Goal: Task Accomplishment & Management: Manage account settings

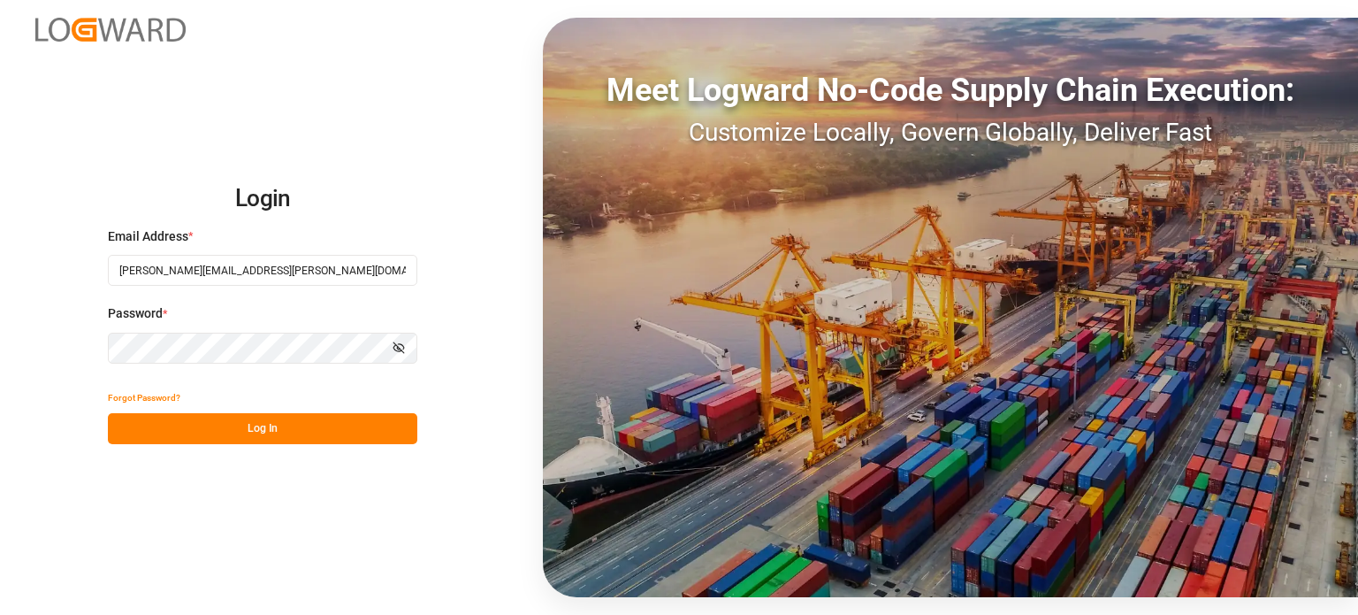
click at [207, 434] on button "Log In" at bounding box center [263, 428] width 310 height 31
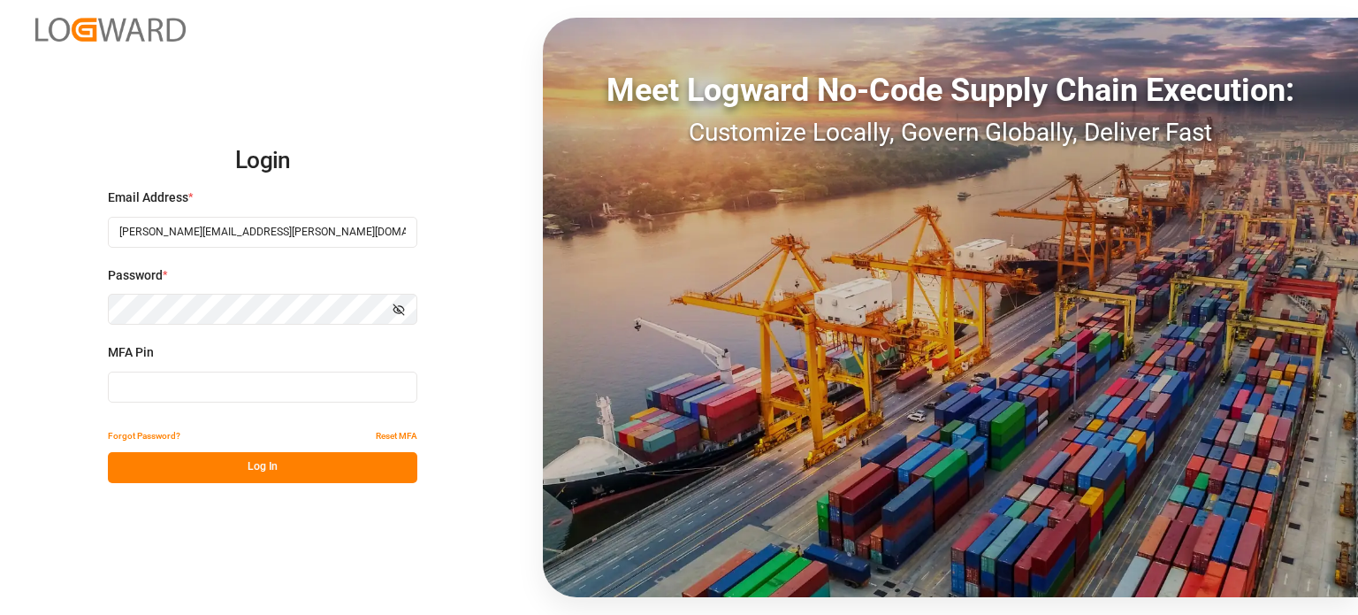
click at [205, 383] on input at bounding box center [263, 386] width 310 height 31
type input "466044"
click at [227, 463] on button "Log In" at bounding box center [263, 467] width 310 height 31
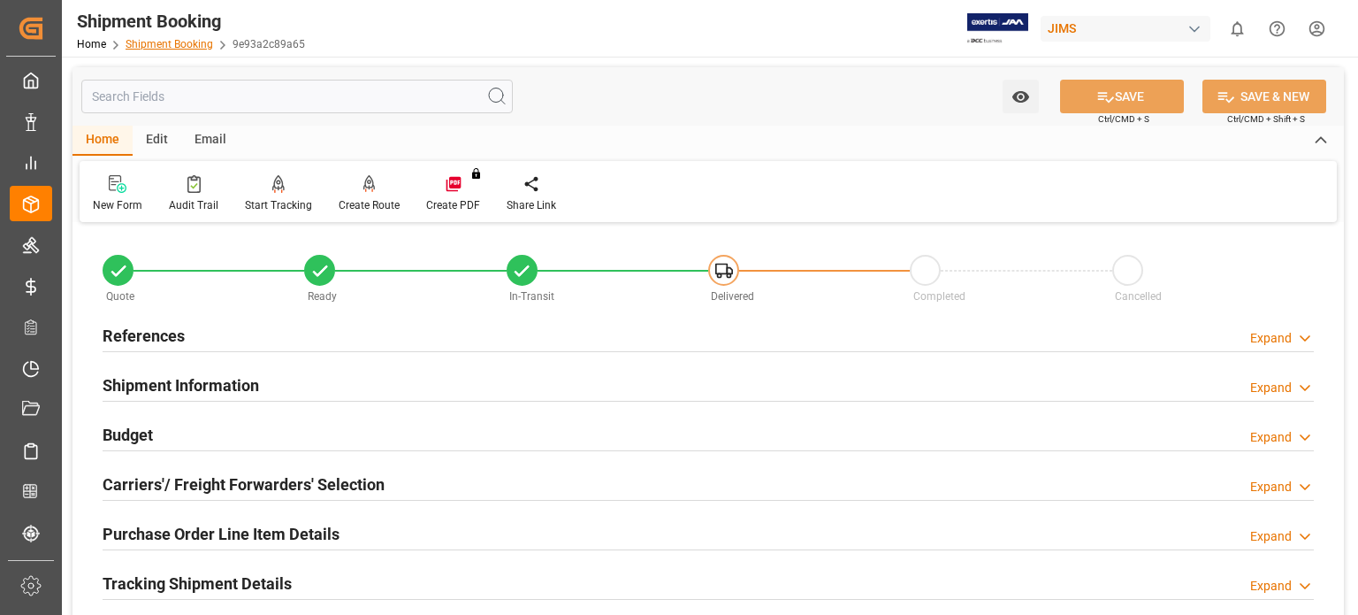
click at [154, 42] on link "Shipment Booking" at bounding box center [170, 44] width 88 height 12
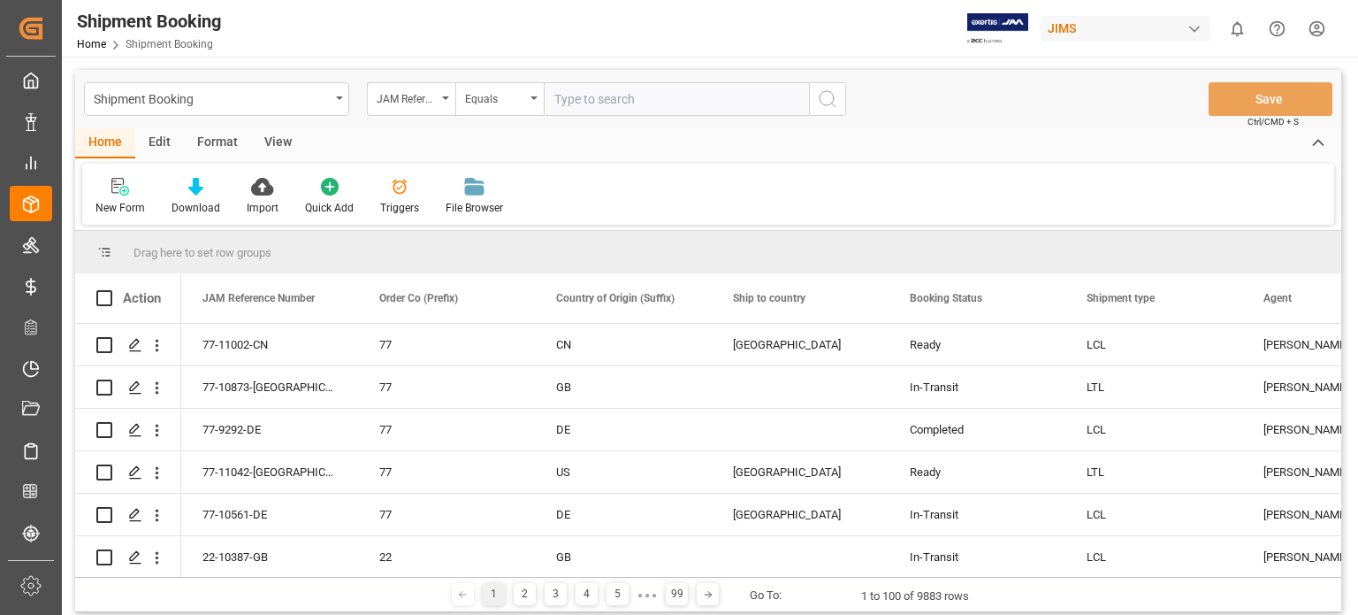
click at [577, 104] on input "text" at bounding box center [676, 99] width 265 height 34
type input "77-10838-de"
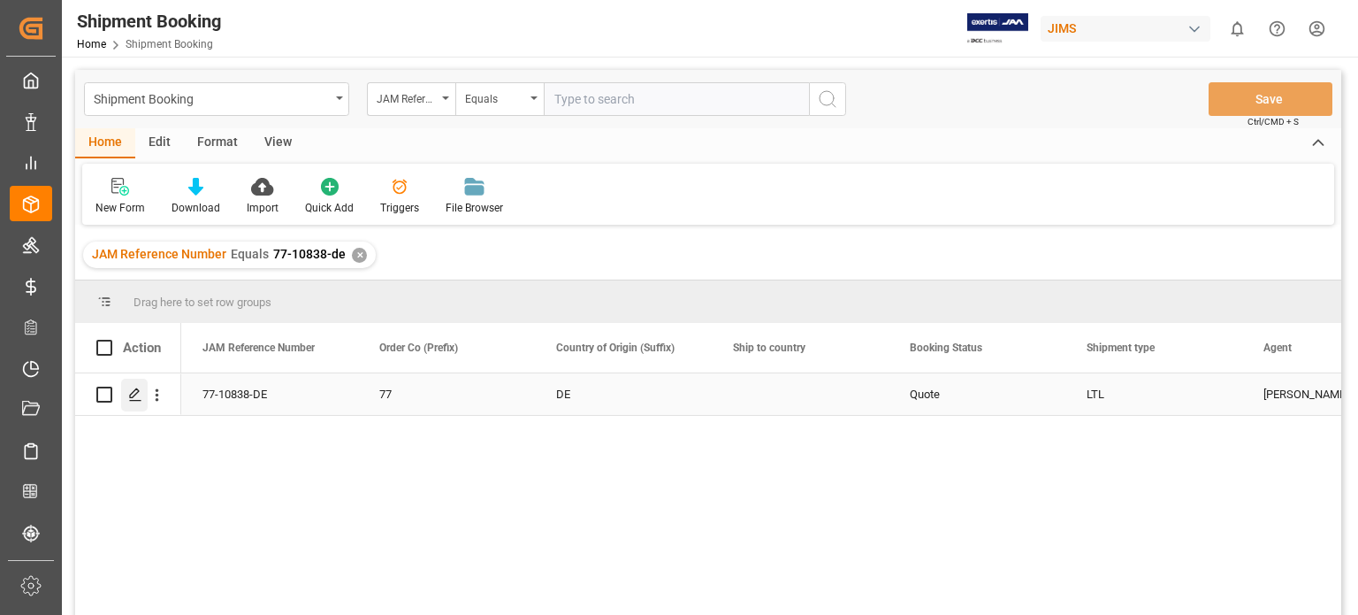
click at [132, 401] on line "Press SPACE to select this row." at bounding box center [135, 401] width 11 height 0
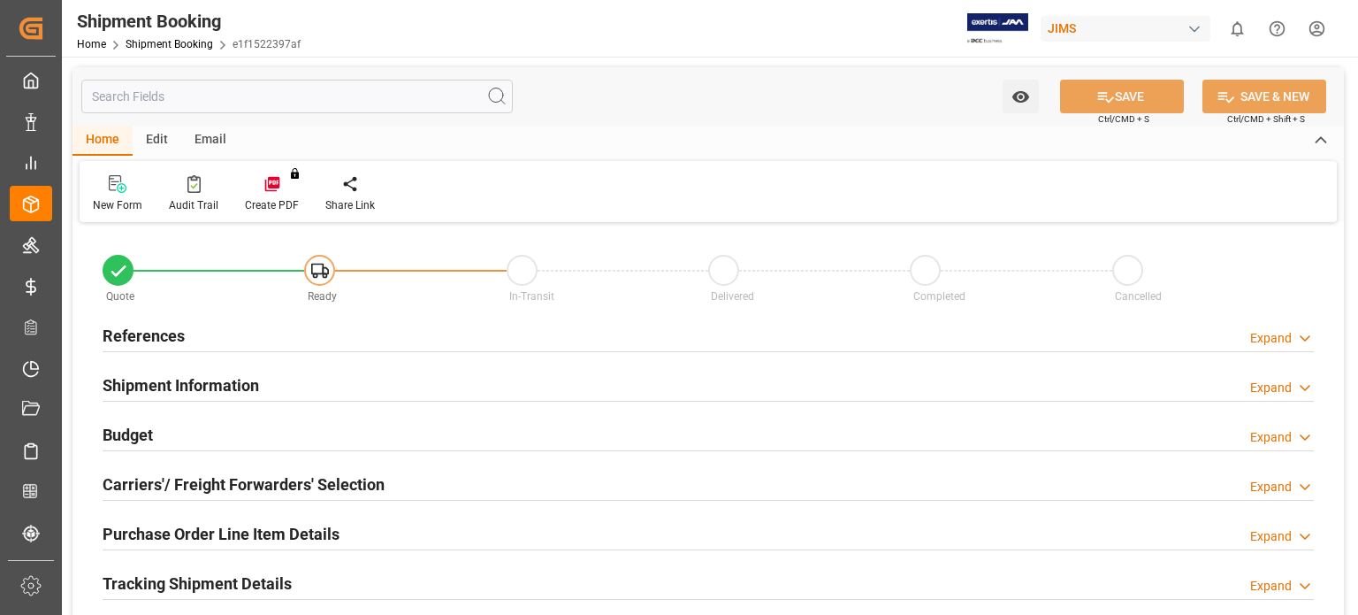
type input "0"
click at [149, 333] on h2 "References" at bounding box center [144, 336] width 82 height 24
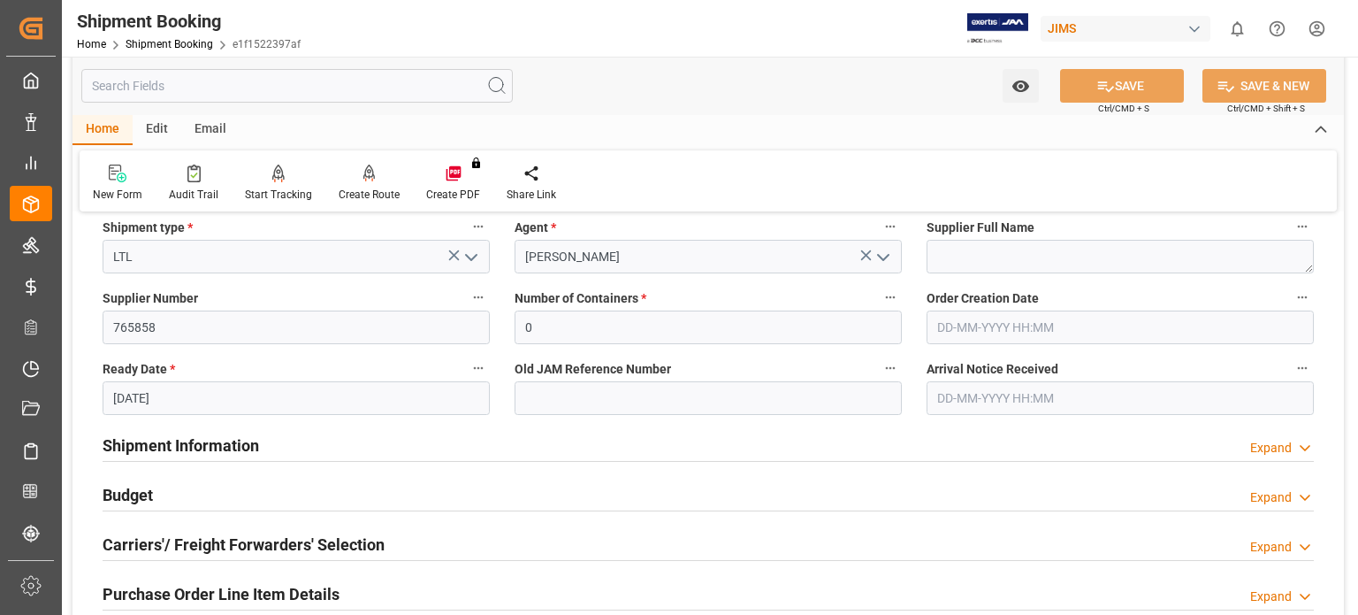
scroll to position [294, 0]
click at [154, 398] on input "16-09-2025" at bounding box center [296, 397] width 387 height 34
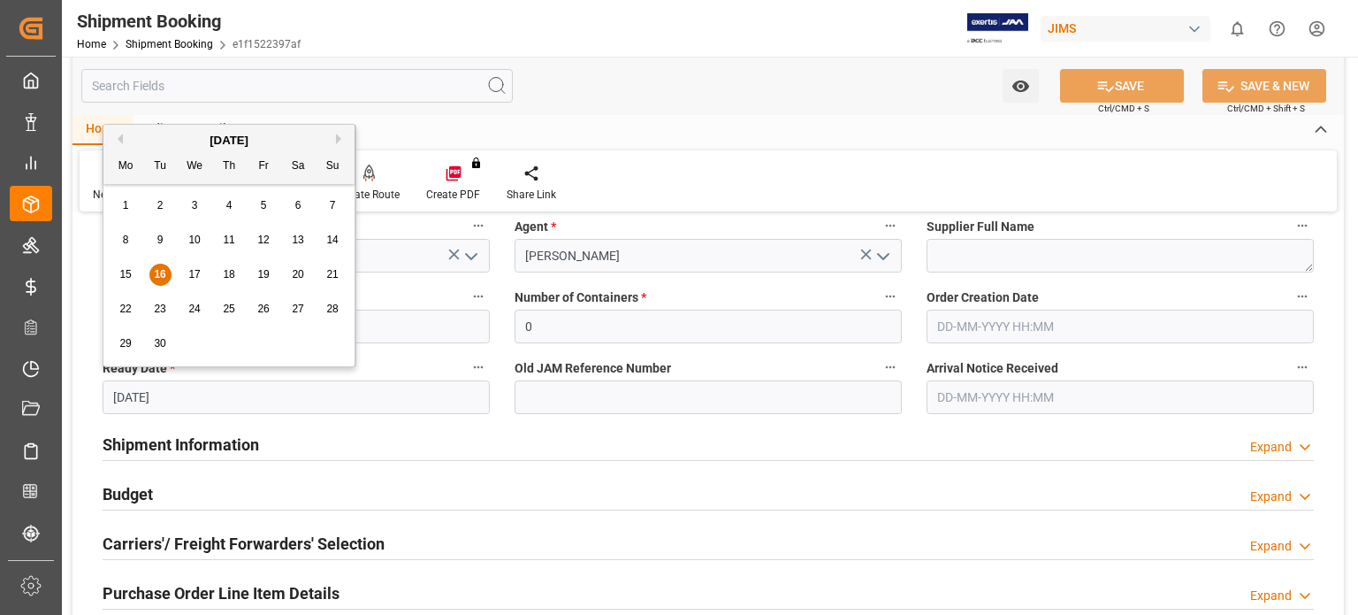
click at [298, 275] on span "20" at bounding box center [297, 274] width 11 height 12
type input "20-09-2025"
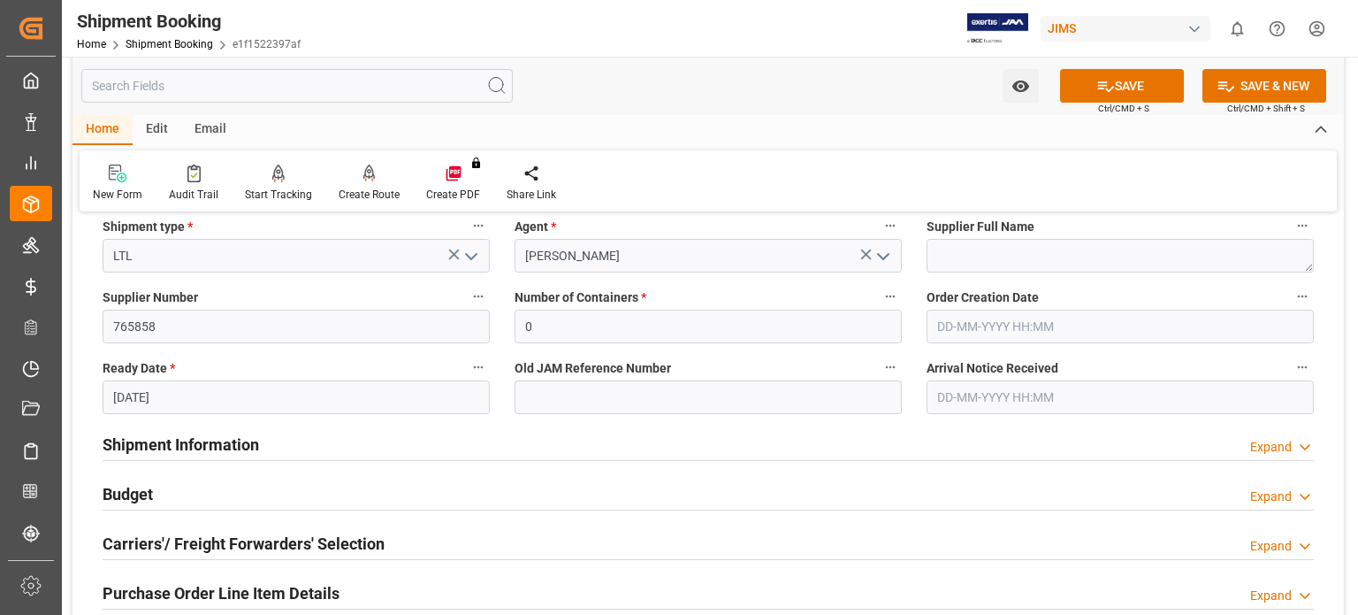
scroll to position [147, 0]
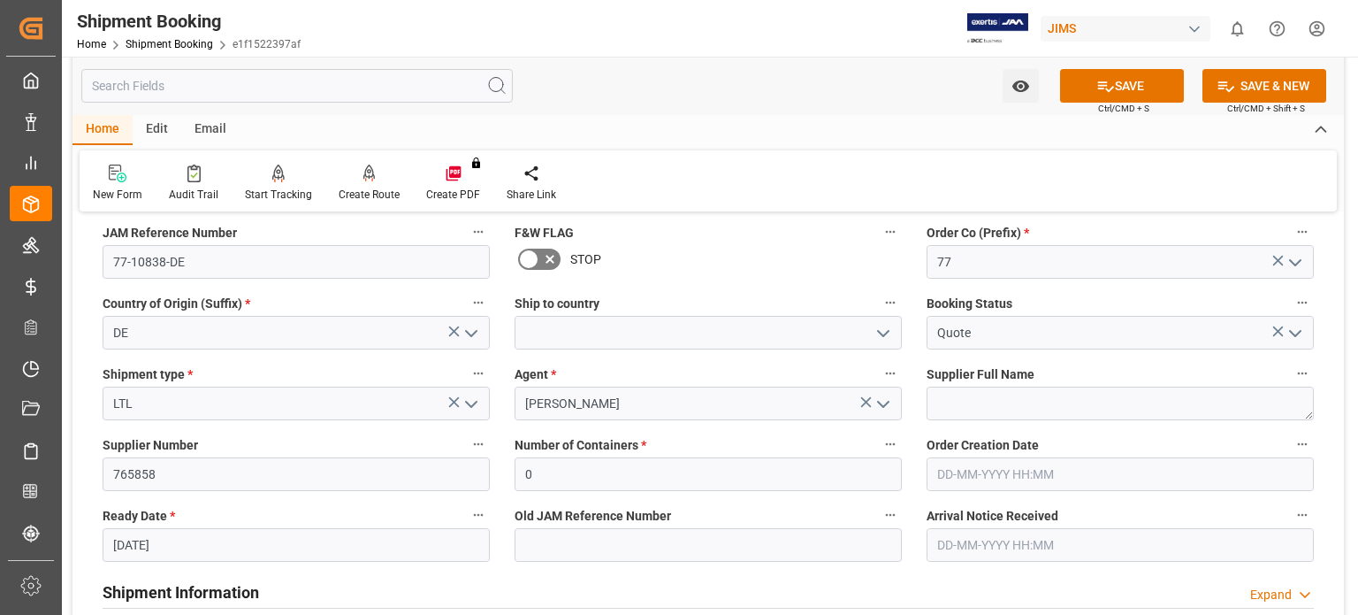
click at [469, 331] on icon "open menu" at bounding box center [471, 333] width 21 height 21
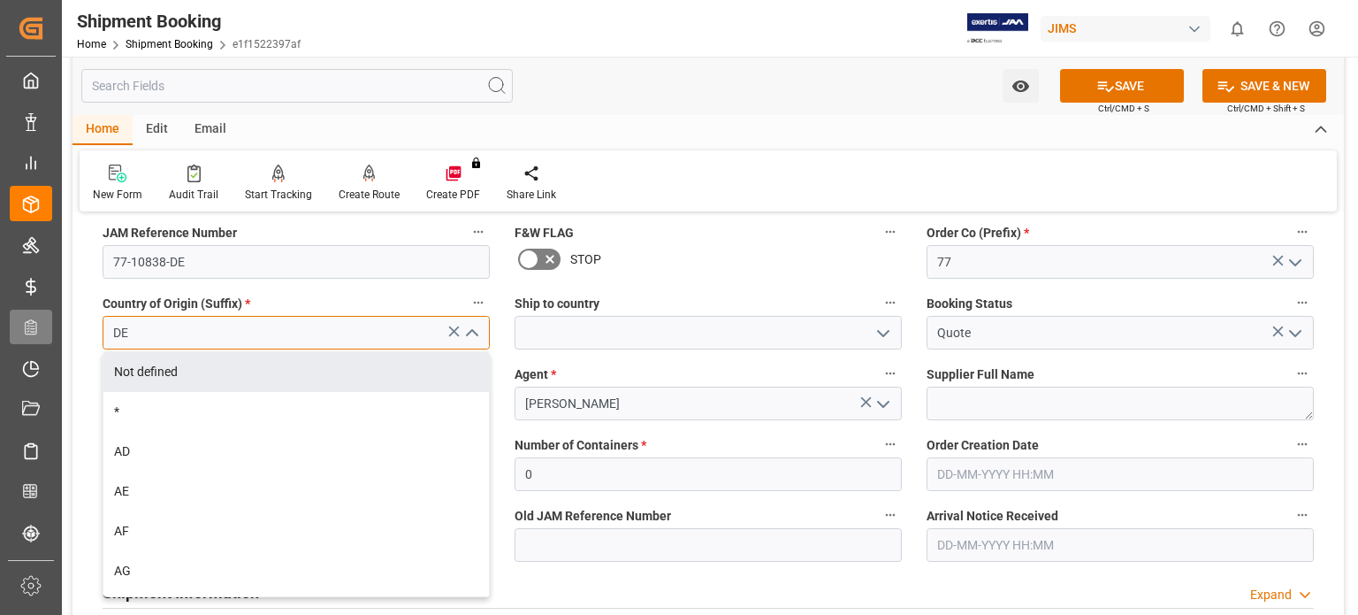
drag, startPoint x: 149, startPoint y: 337, endPoint x: 41, endPoint y: 325, distance: 108.6
click at [41, 325] on div "Created by potrace 1.15, written by Peter Selinger 2001-2017 Created by potrace…" at bounding box center [679, 307] width 1358 height 615
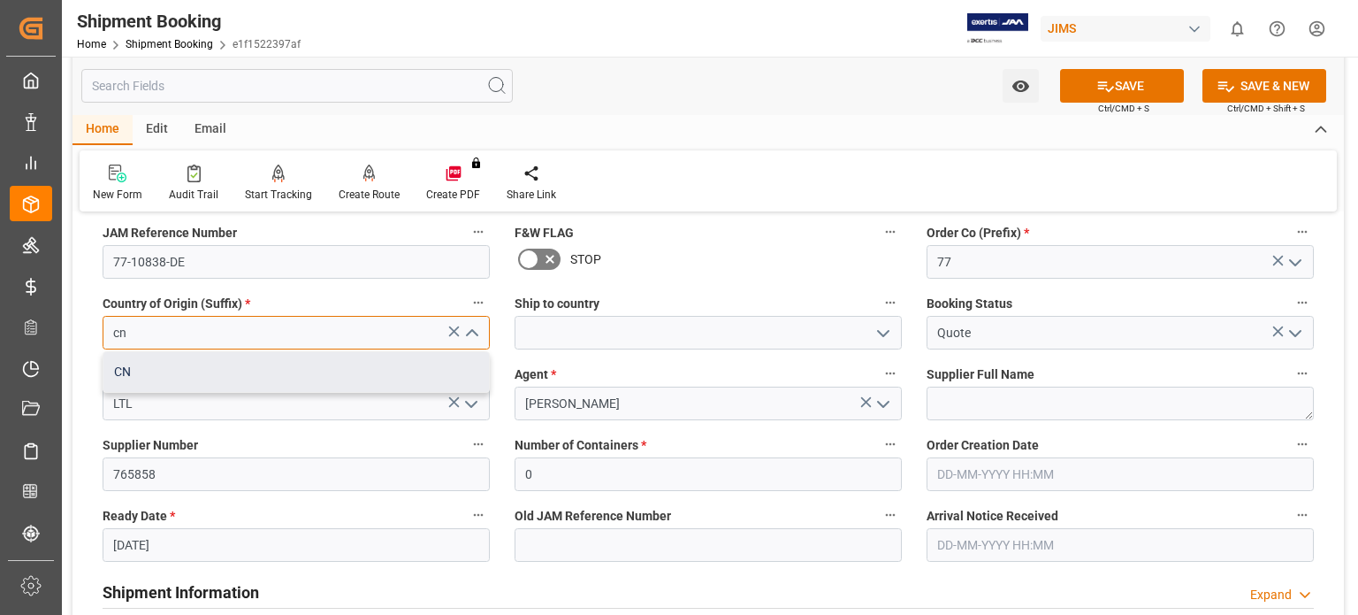
click at [209, 380] on div "CN" at bounding box center [296, 372] width 386 height 40
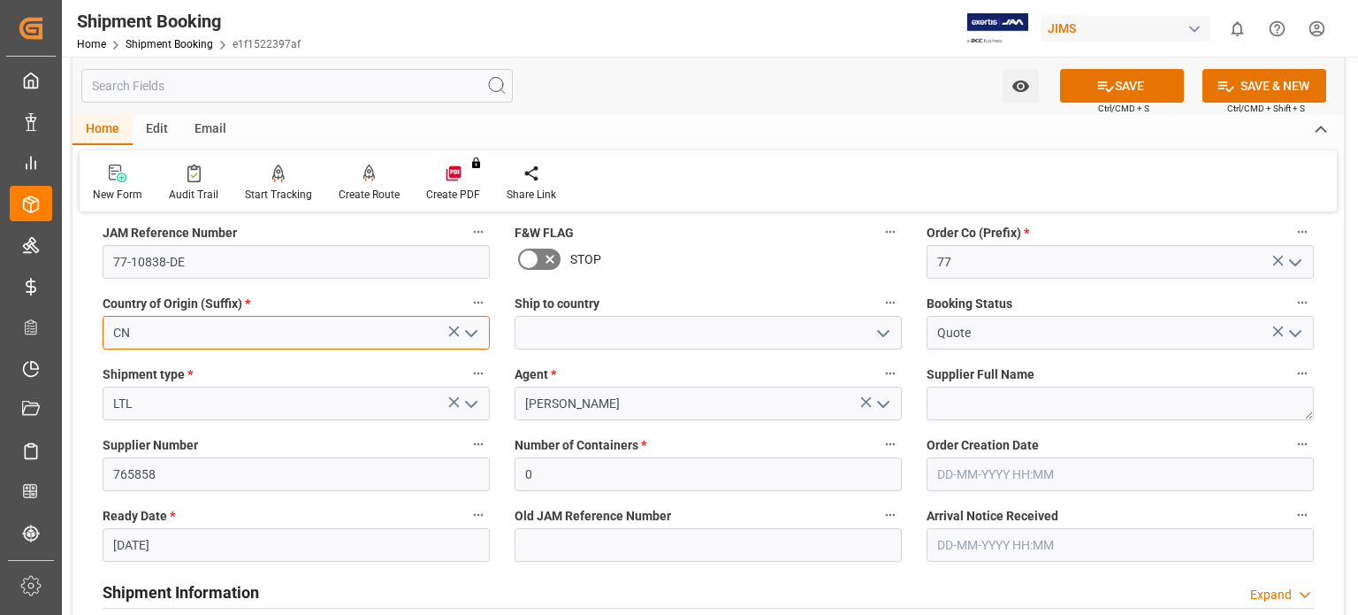
type input "CN"
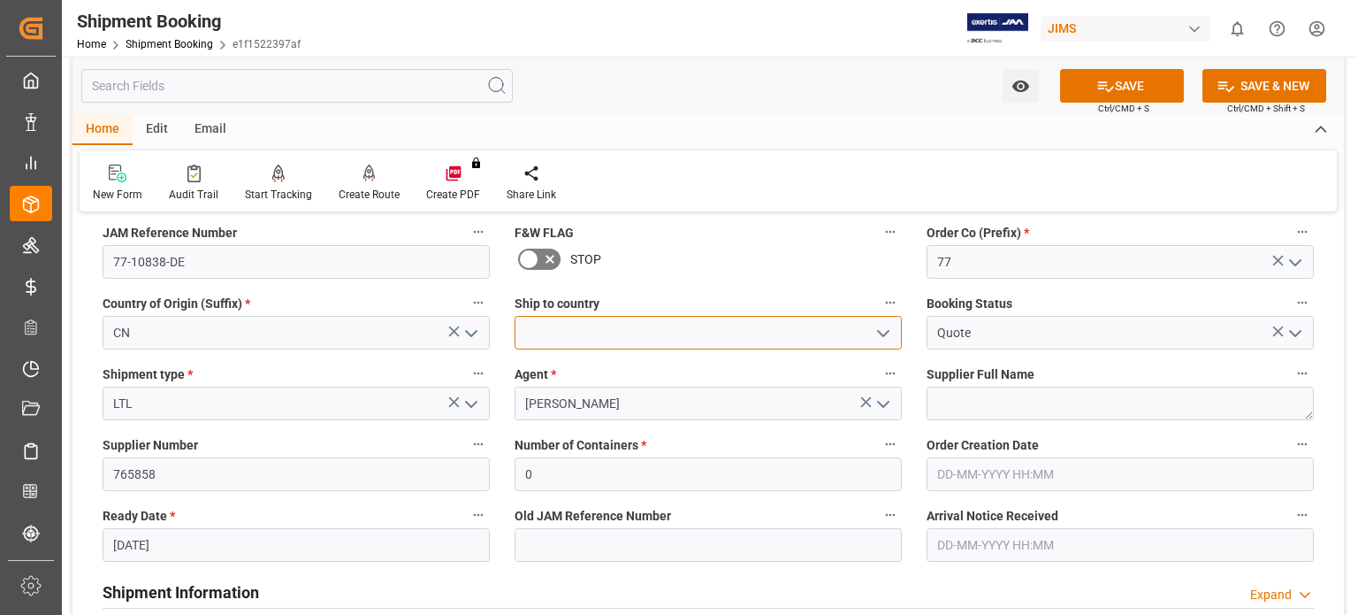
click at [654, 340] on input at bounding box center [708, 333] width 387 height 34
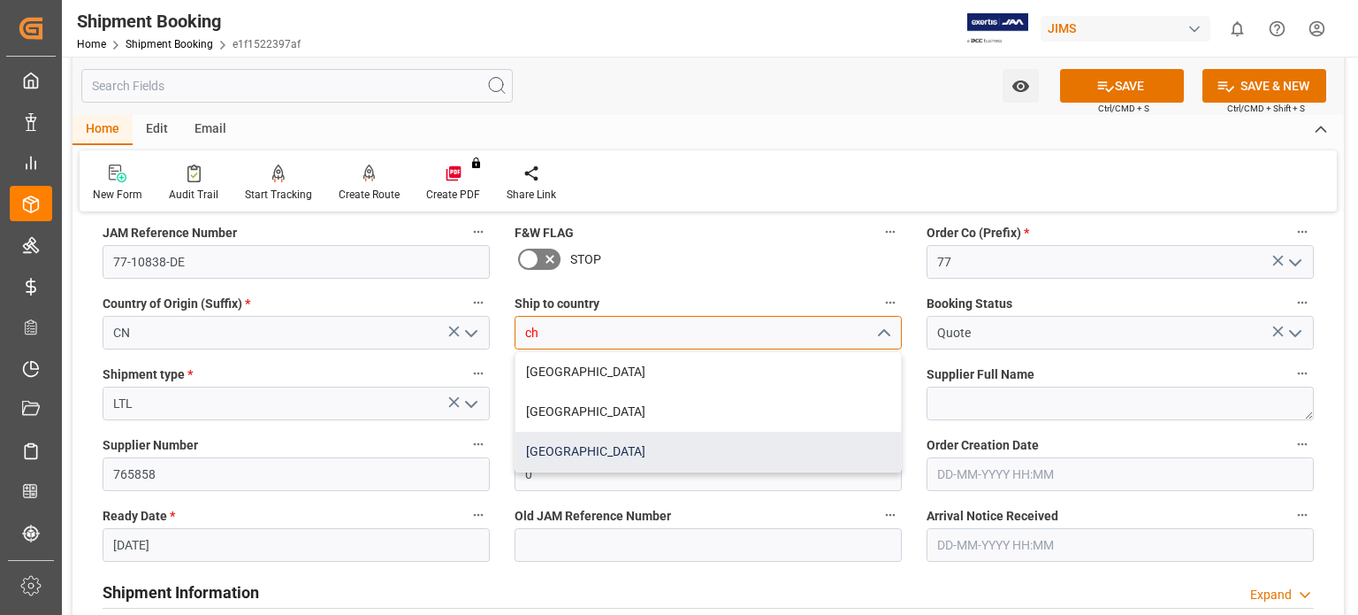
click at [574, 453] on div "[GEOGRAPHIC_DATA]" at bounding box center [709, 452] width 386 height 40
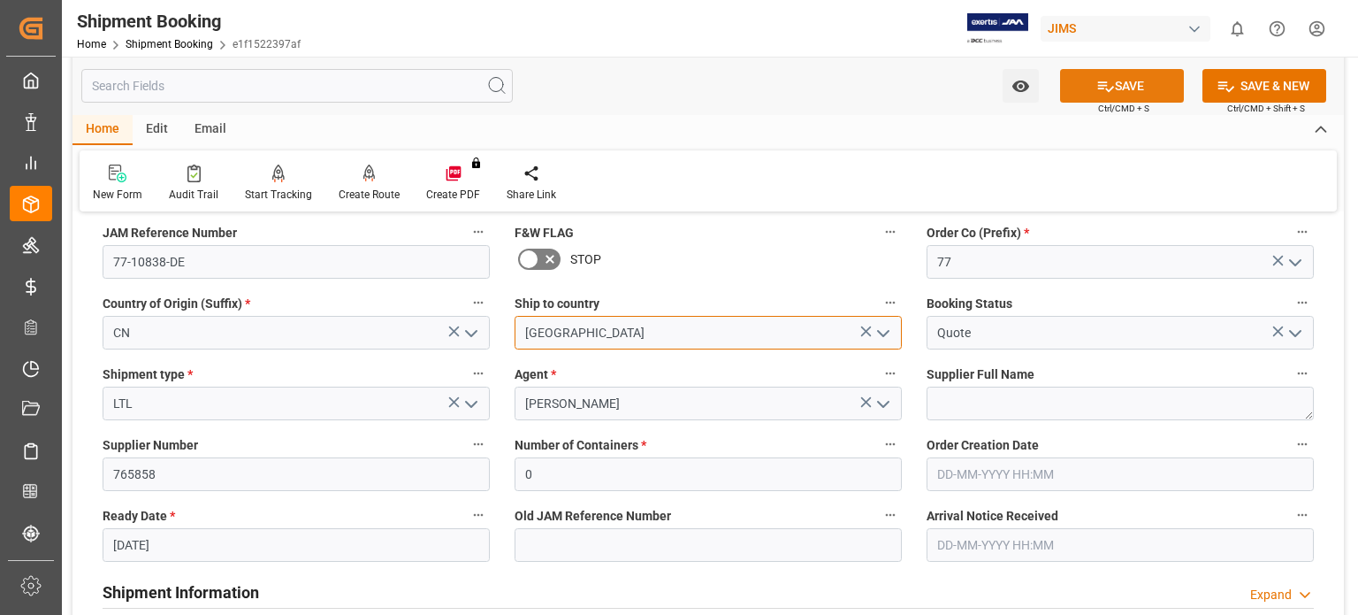
type input "[GEOGRAPHIC_DATA]"
click at [1110, 80] on icon at bounding box center [1106, 86] width 19 height 19
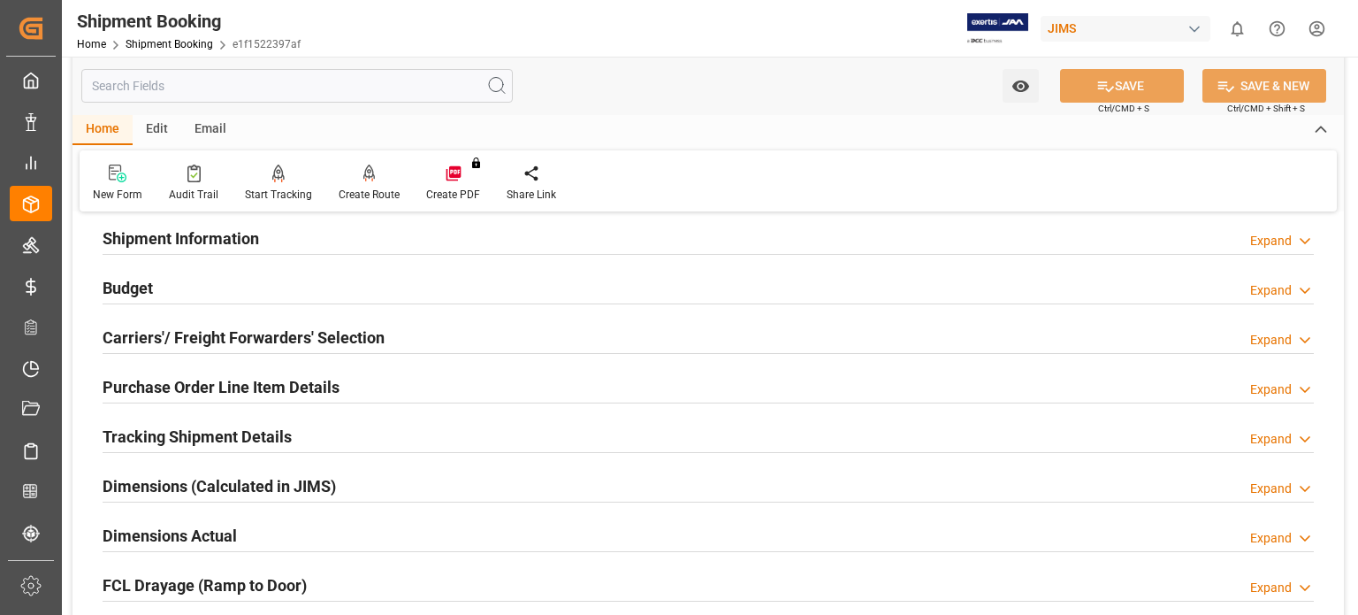
scroll to position [0, 0]
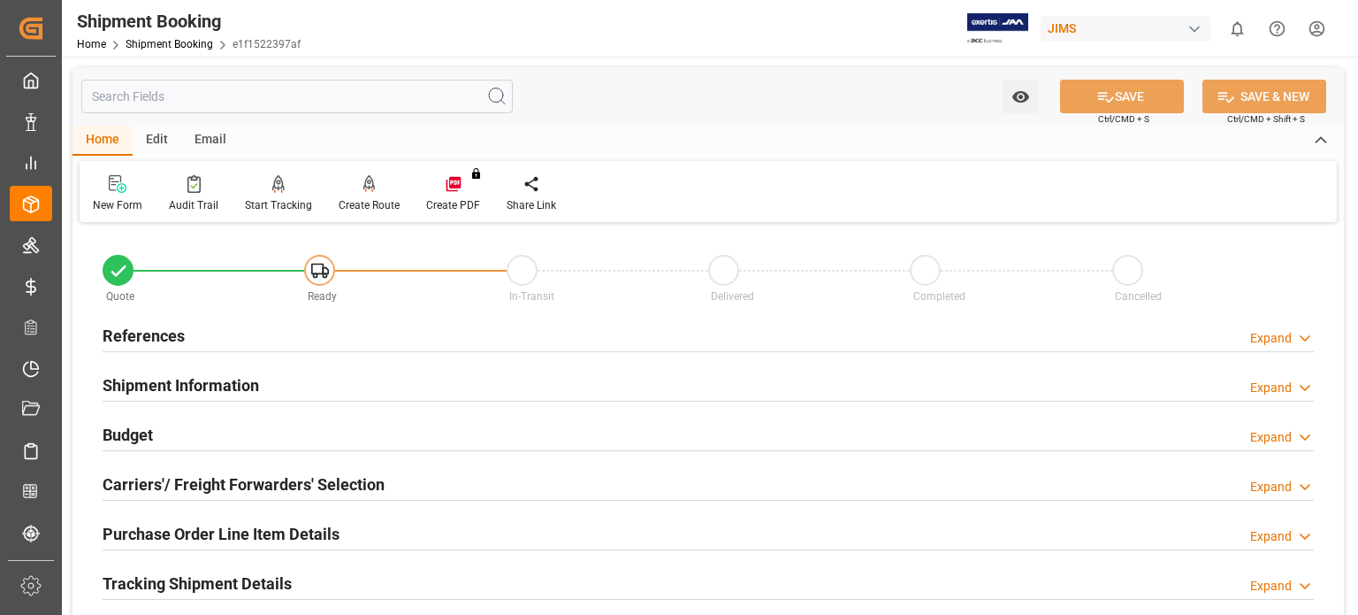
click at [157, 335] on h2 "References" at bounding box center [144, 336] width 82 height 24
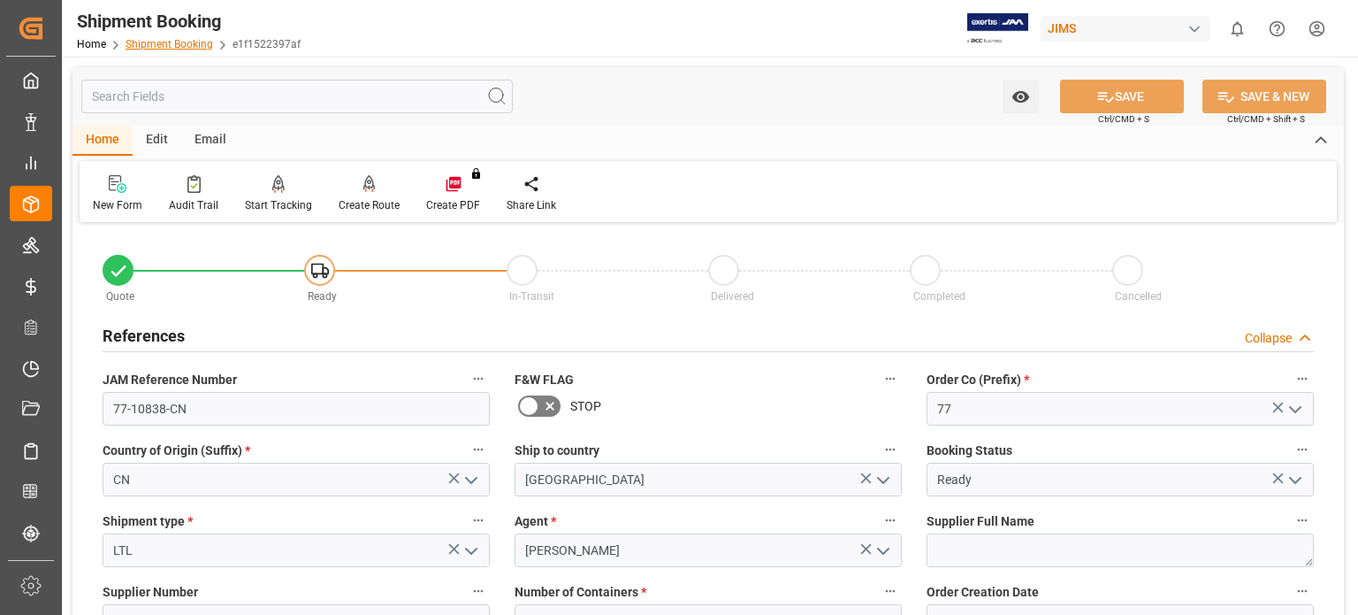
click at [161, 44] on link "Shipment Booking" at bounding box center [170, 44] width 88 height 12
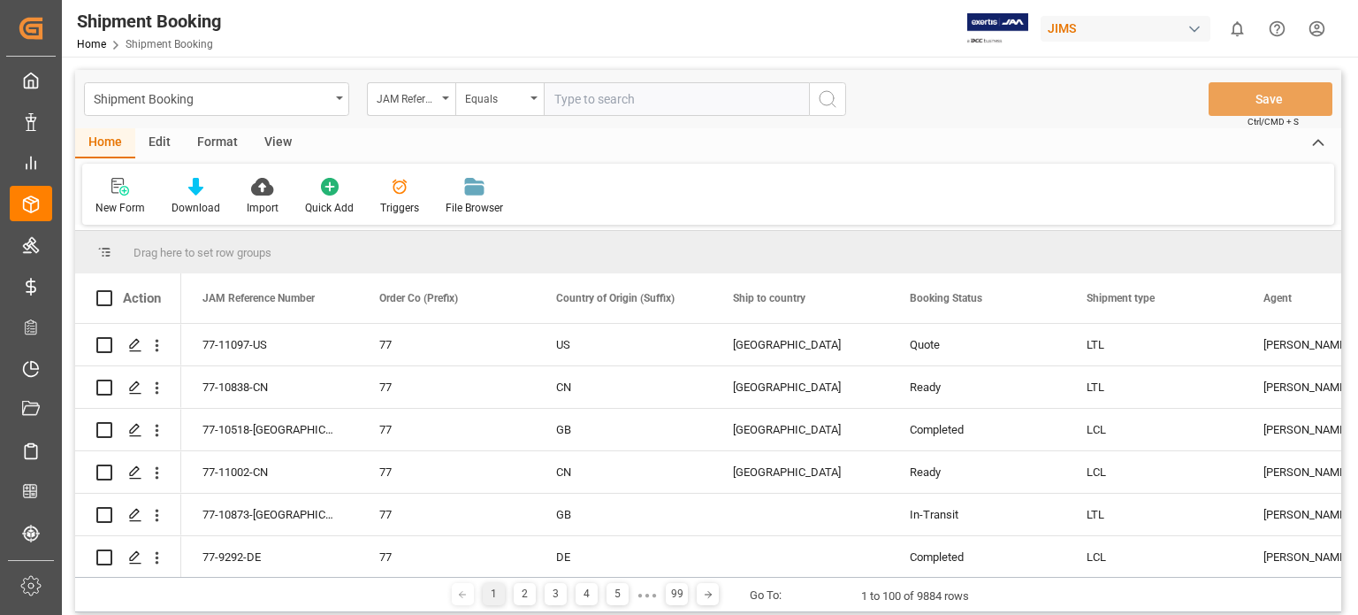
click at [593, 102] on input "text" at bounding box center [676, 99] width 265 height 34
type input "77-10688-us"
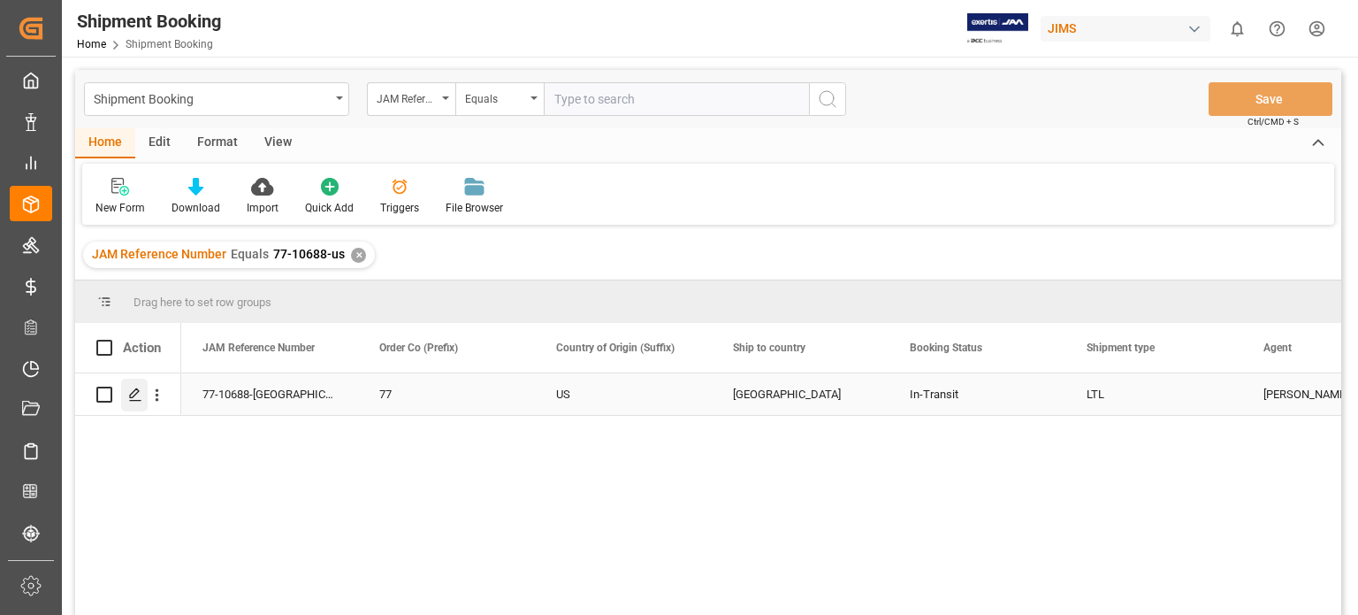
click at [131, 399] on icon "Press SPACE to select this row." at bounding box center [135, 394] width 14 height 14
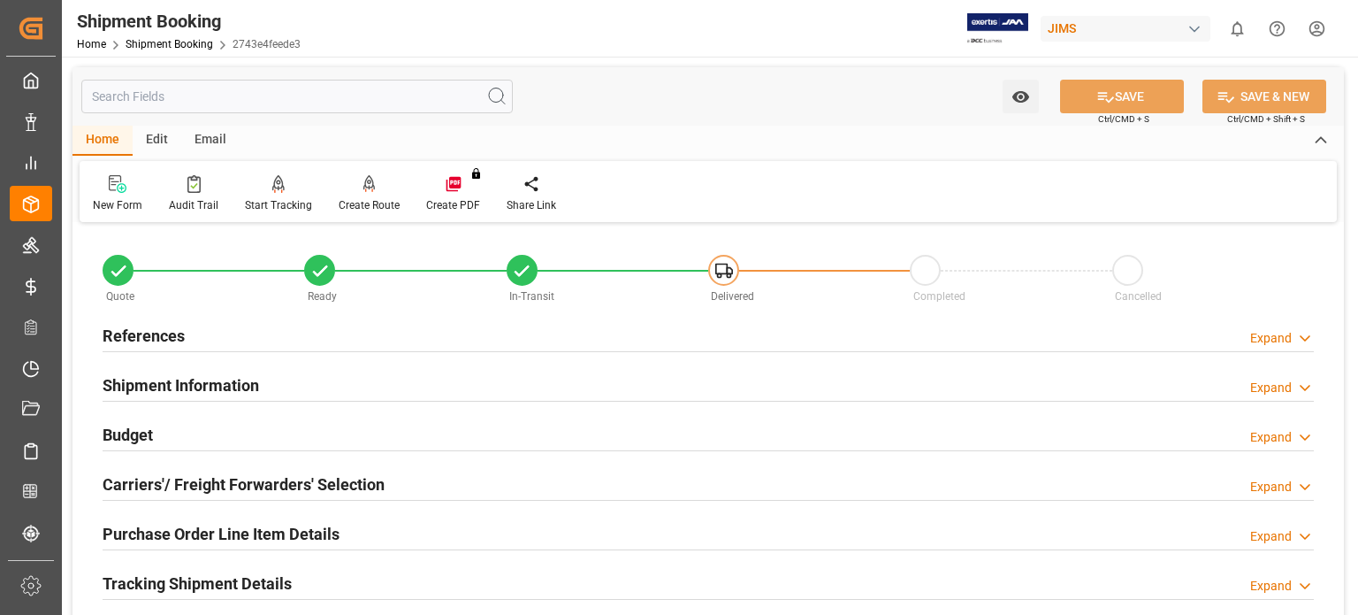
scroll to position [147, 0]
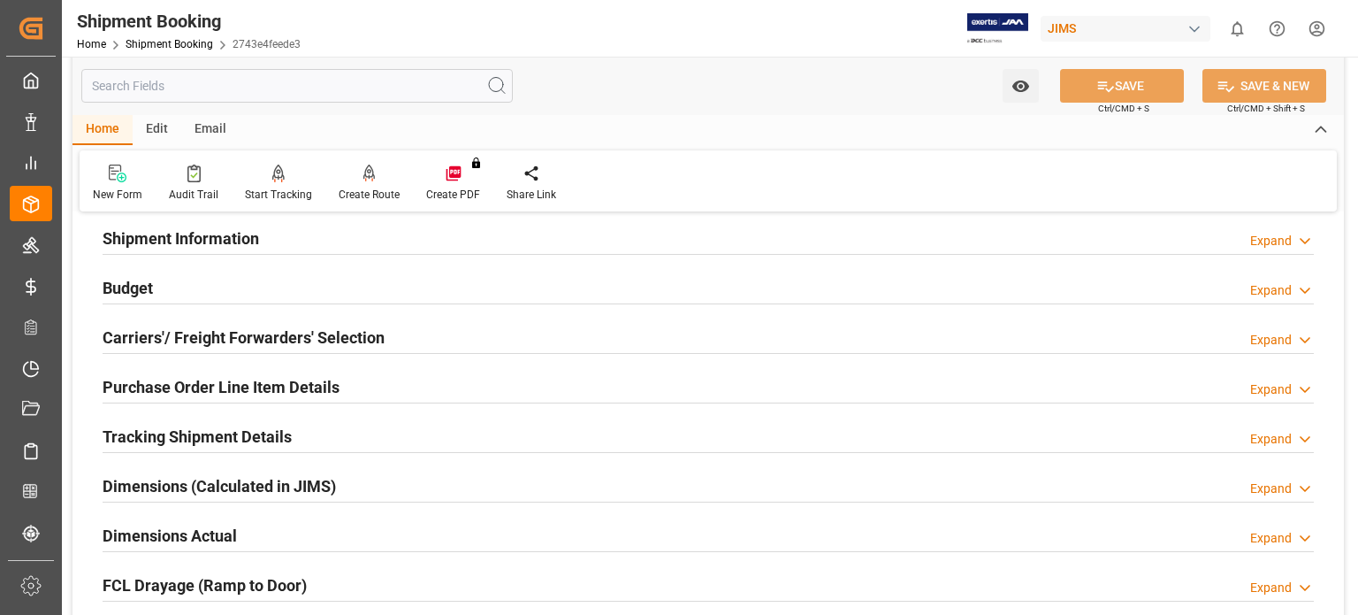
click at [163, 436] on h2 "Tracking Shipment Details" at bounding box center [197, 436] width 189 height 24
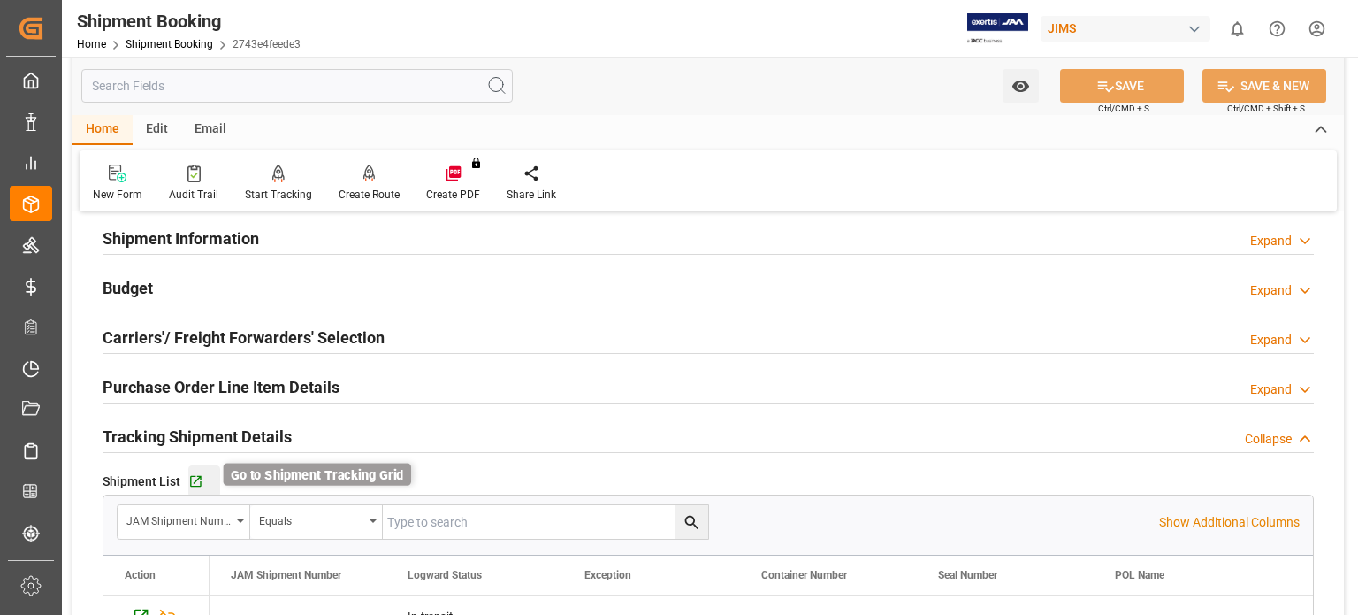
click at [192, 484] on icon "button" at bounding box center [195, 481] width 15 height 15
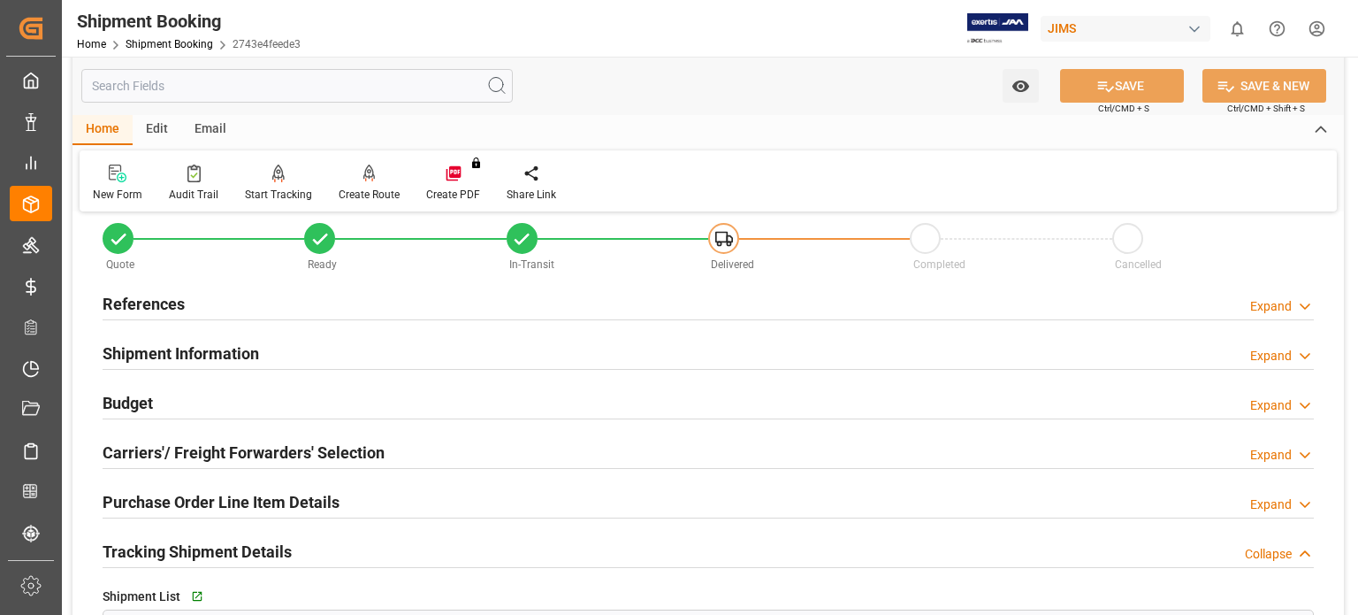
scroll to position [0, 0]
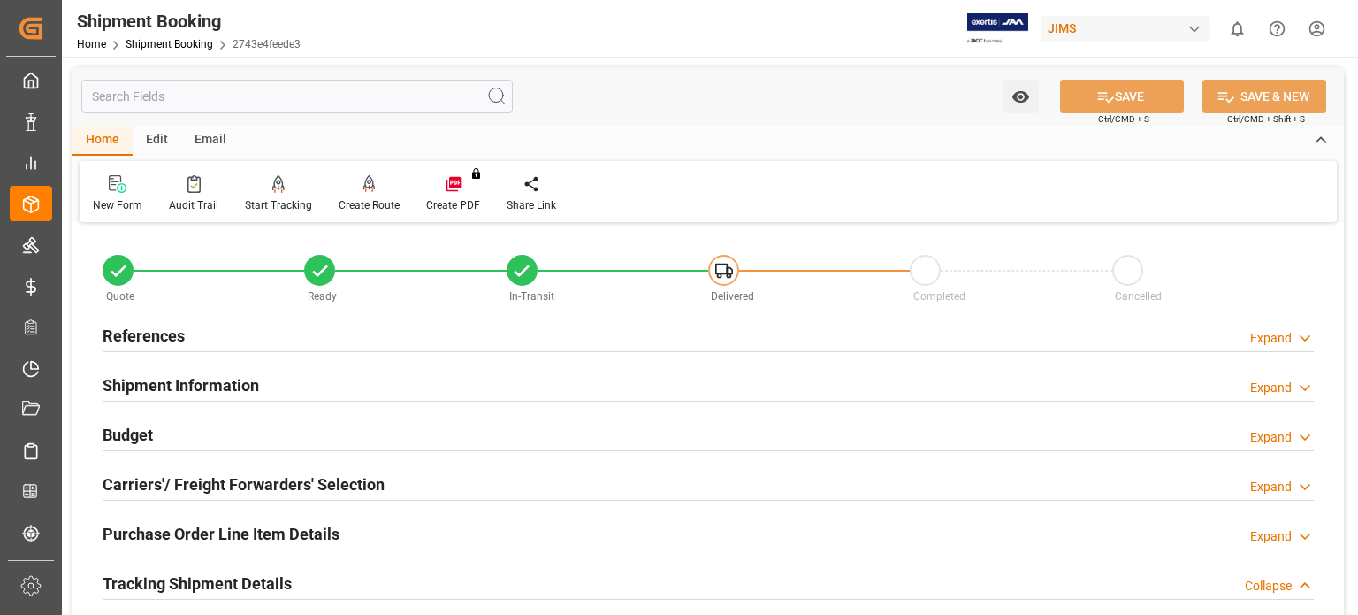
click at [167, 336] on h2 "References" at bounding box center [144, 336] width 82 height 24
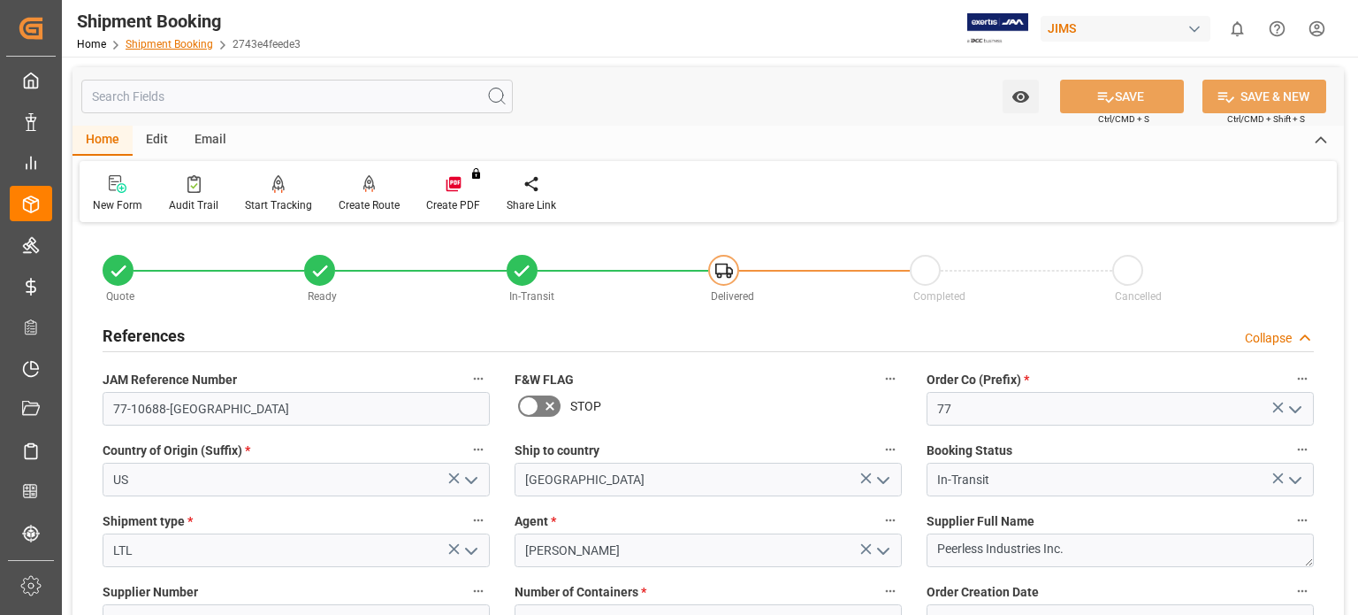
click at [173, 42] on link "Shipment Booking" at bounding box center [170, 44] width 88 height 12
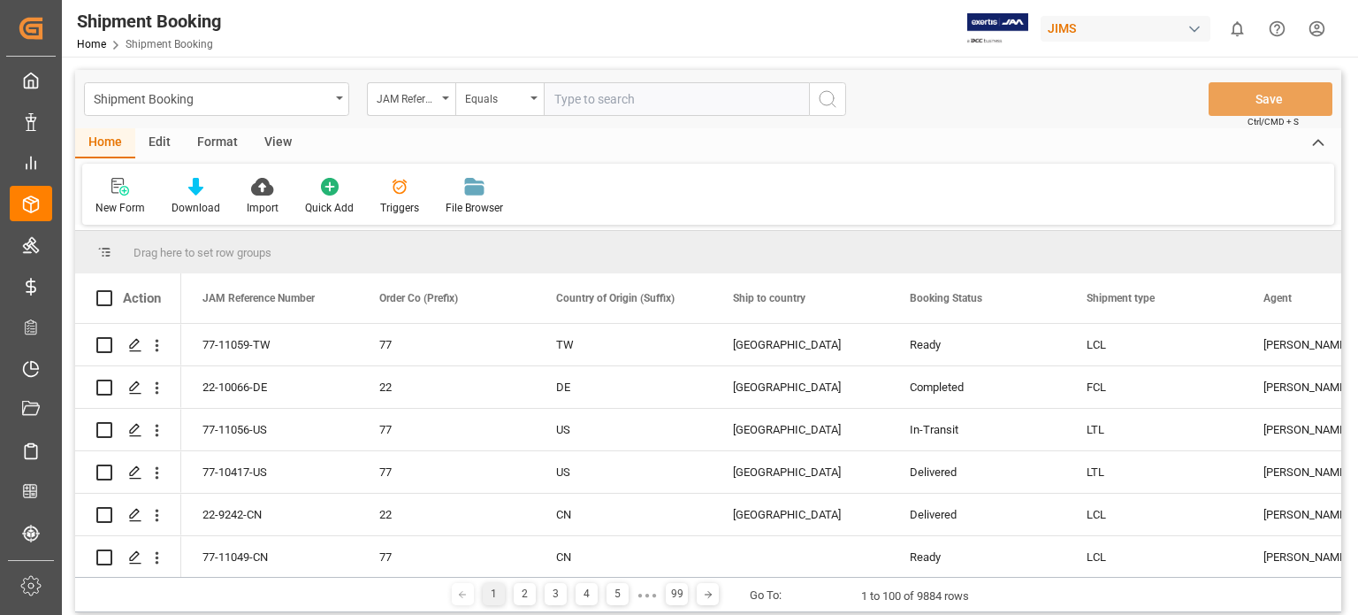
click at [584, 99] on input "text" at bounding box center [676, 99] width 265 height 34
type input "77-11040-US"
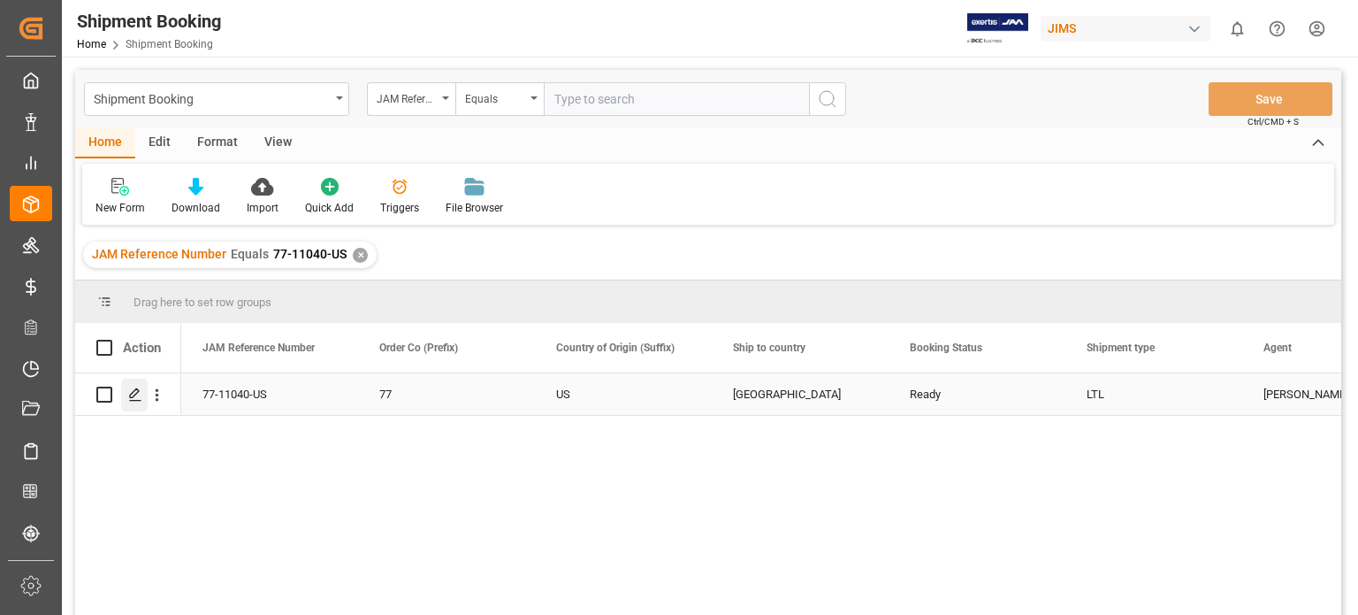
click at [135, 399] on icon "Press SPACE to select this row." at bounding box center [135, 394] width 14 height 14
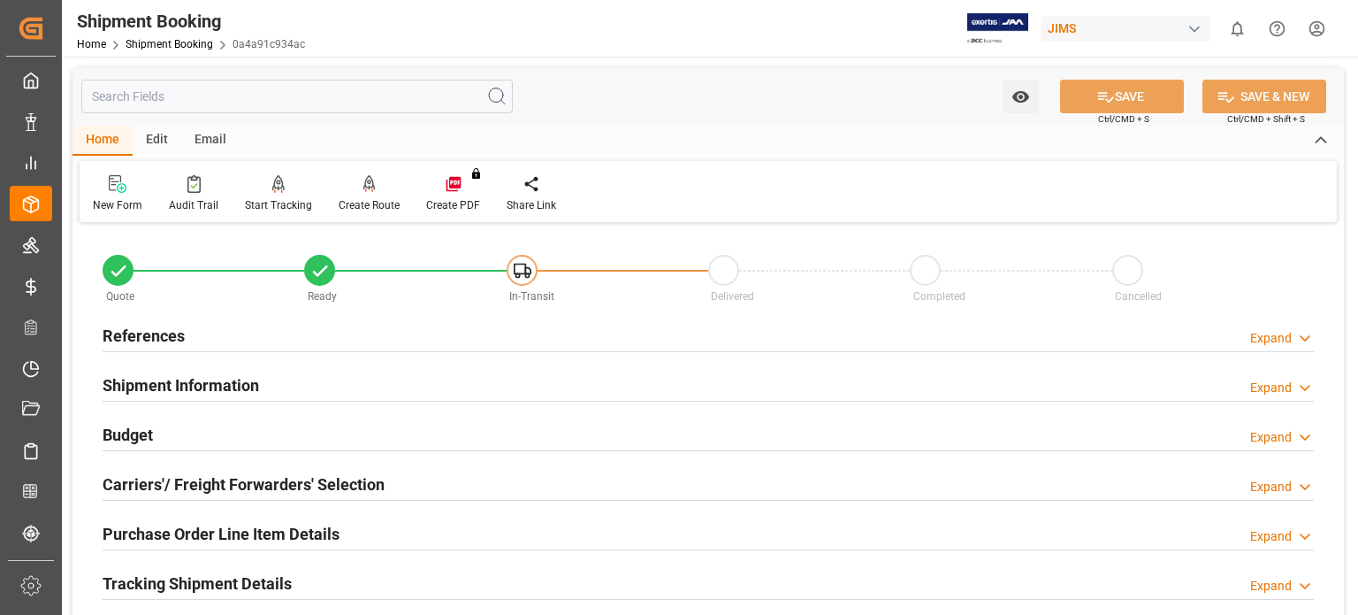
click at [138, 332] on h2 "References" at bounding box center [144, 336] width 82 height 24
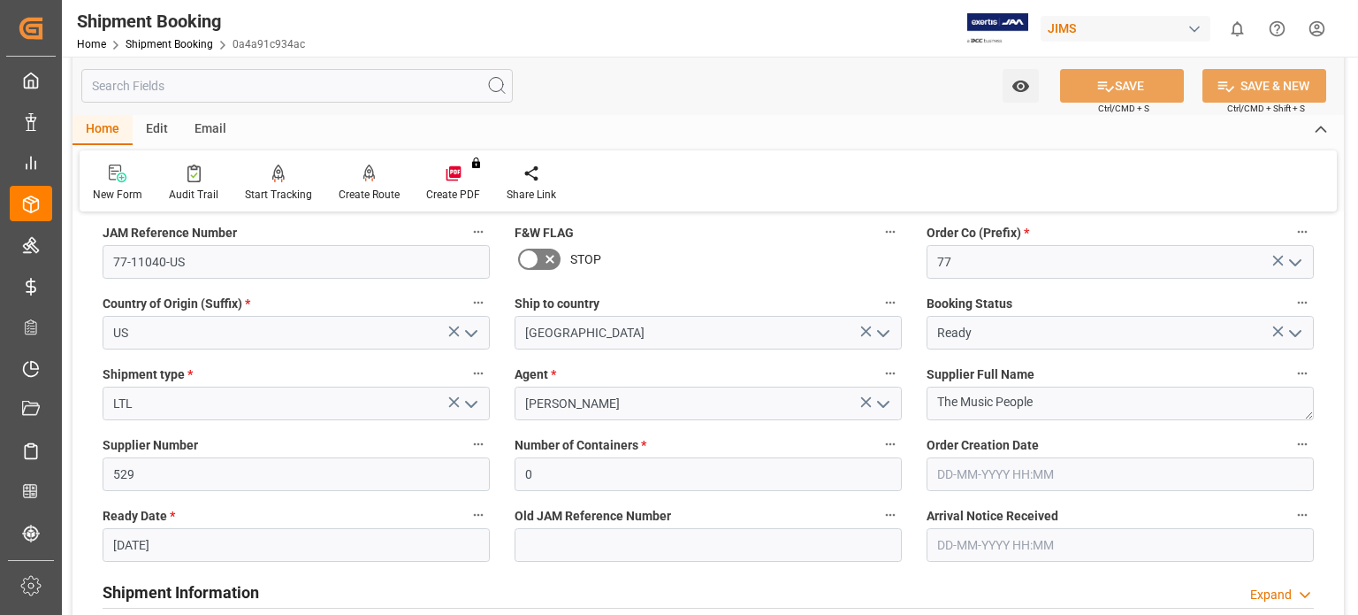
scroll to position [294, 0]
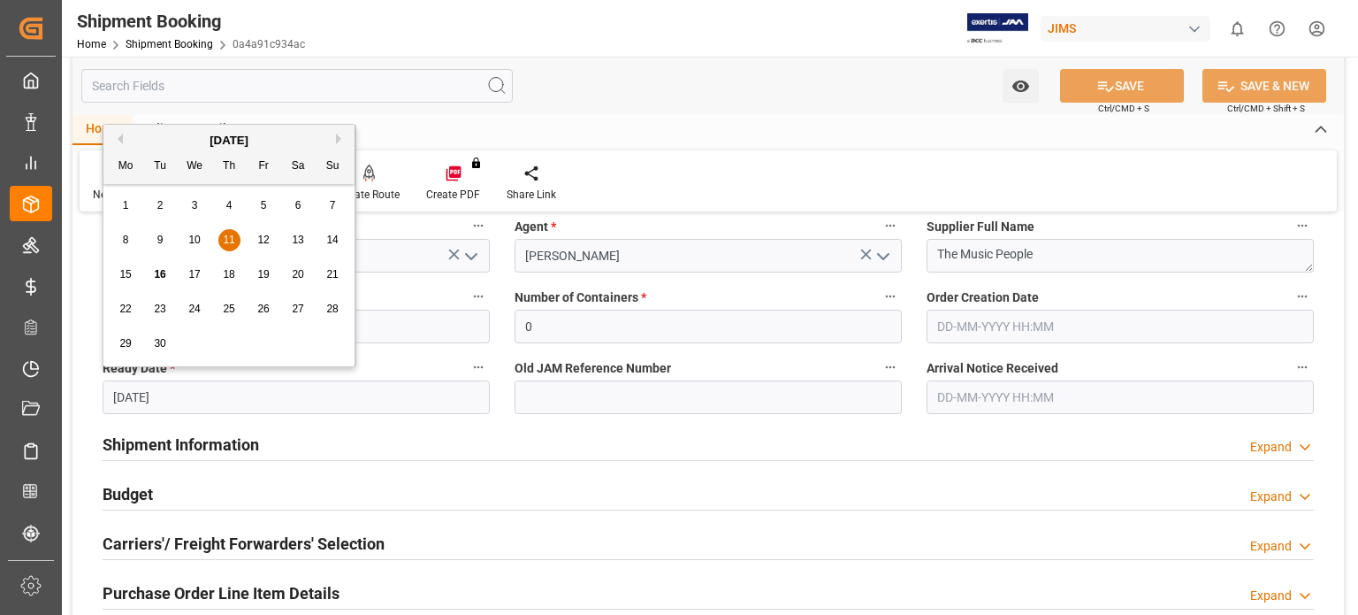
click at [124, 394] on input "11-09-2025" at bounding box center [296, 397] width 387 height 34
click at [127, 276] on span "15" at bounding box center [124, 274] width 11 height 12
type input "[DATE]"
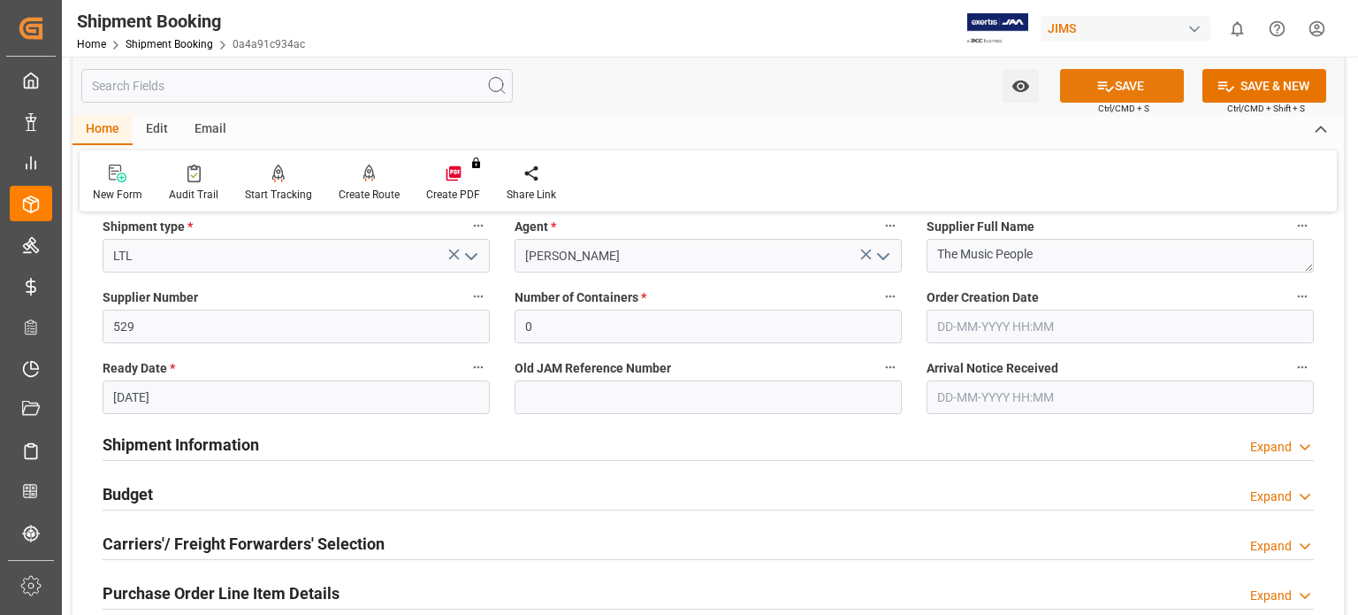
click at [1136, 77] on button "SAVE" at bounding box center [1122, 86] width 124 height 34
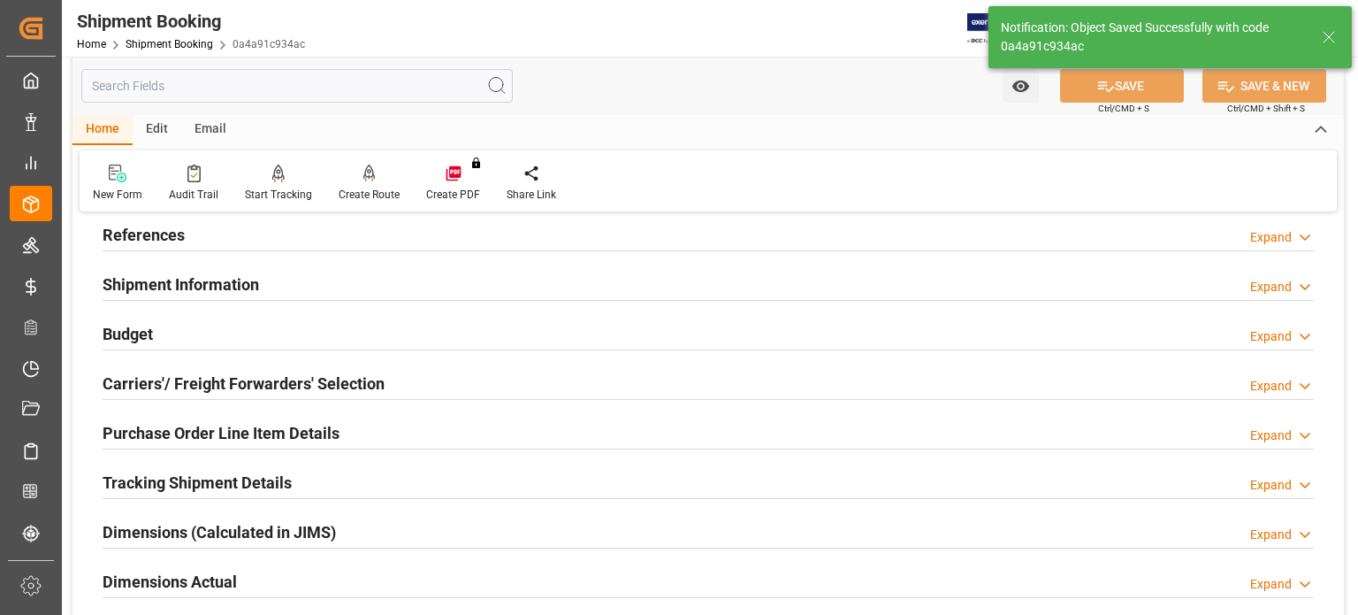
scroll to position [0, 0]
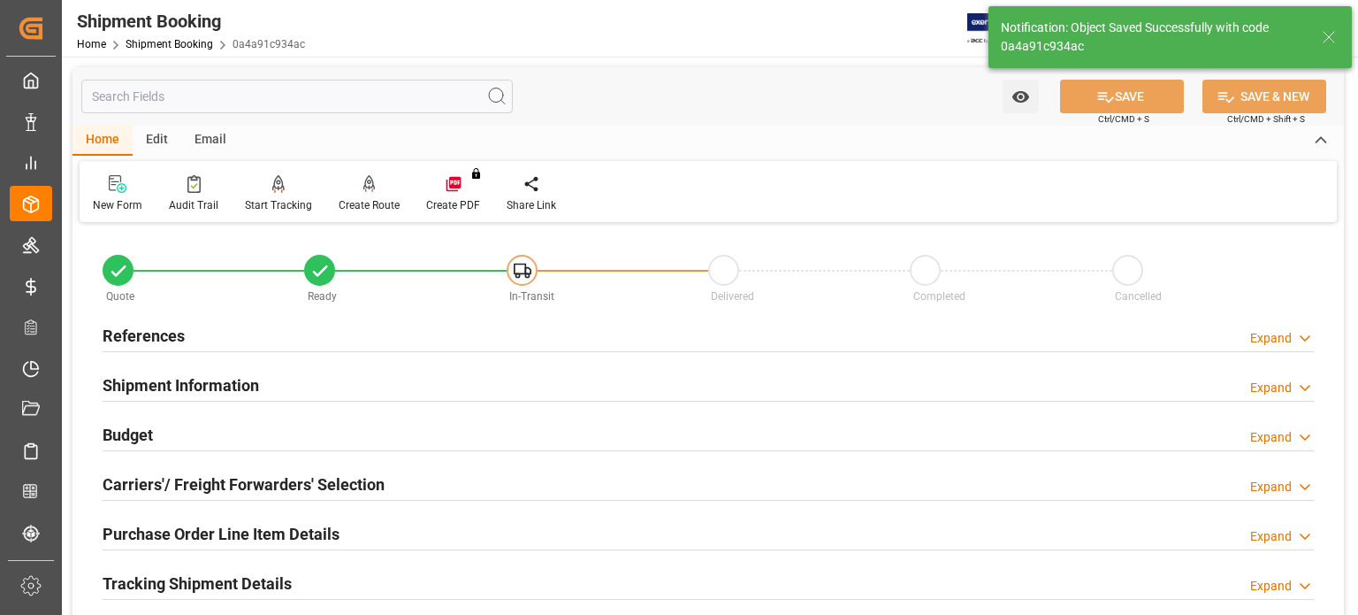
click at [137, 431] on h2 "Budget" at bounding box center [128, 435] width 50 height 24
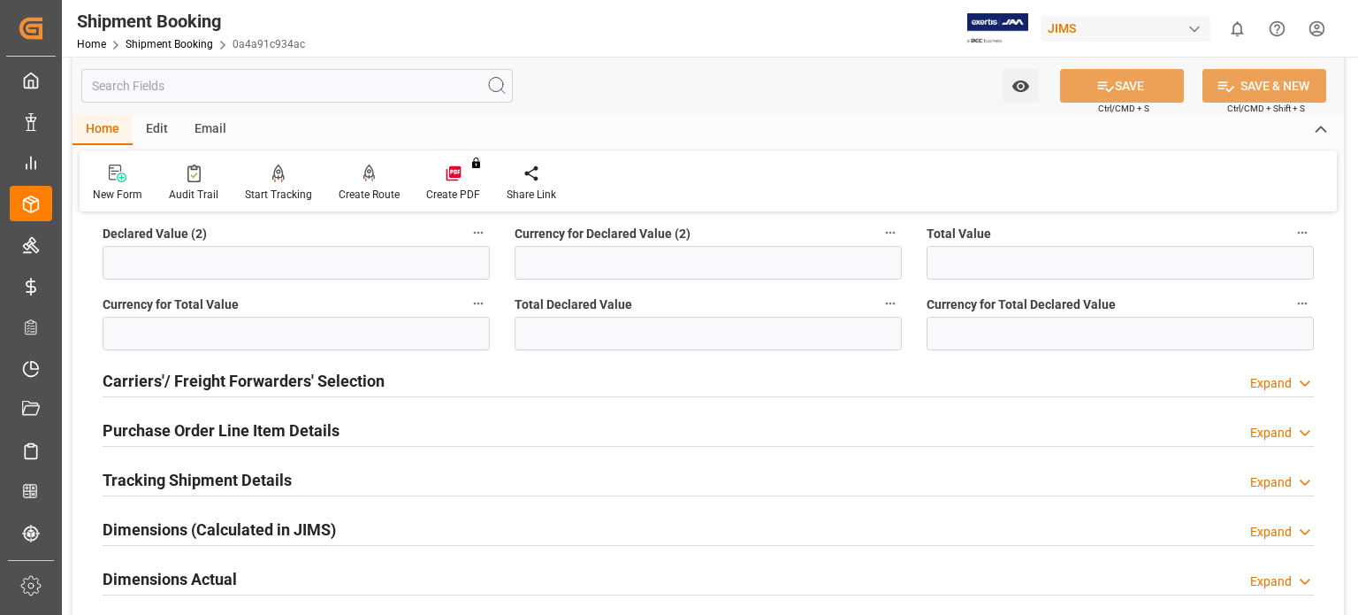
scroll to position [589, 0]
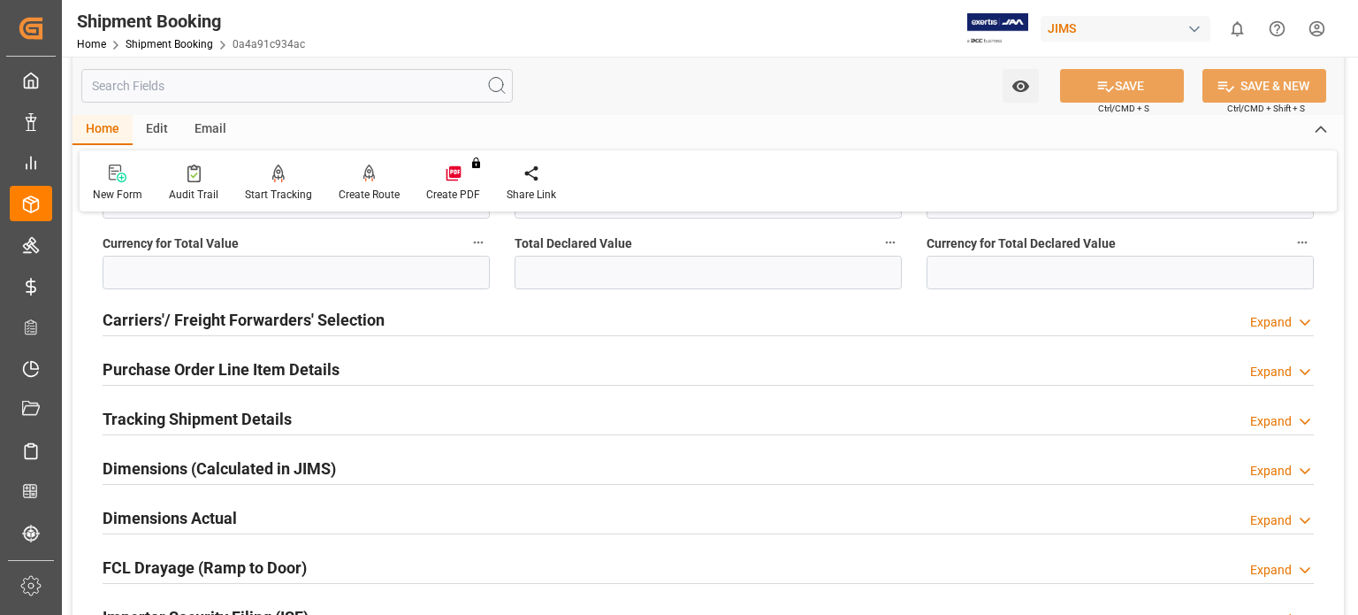
click at [211, 321] on h2 "Carriers'/ Freight Forwarders' Selection" at bounding box center [244, 320] width 282 height 24
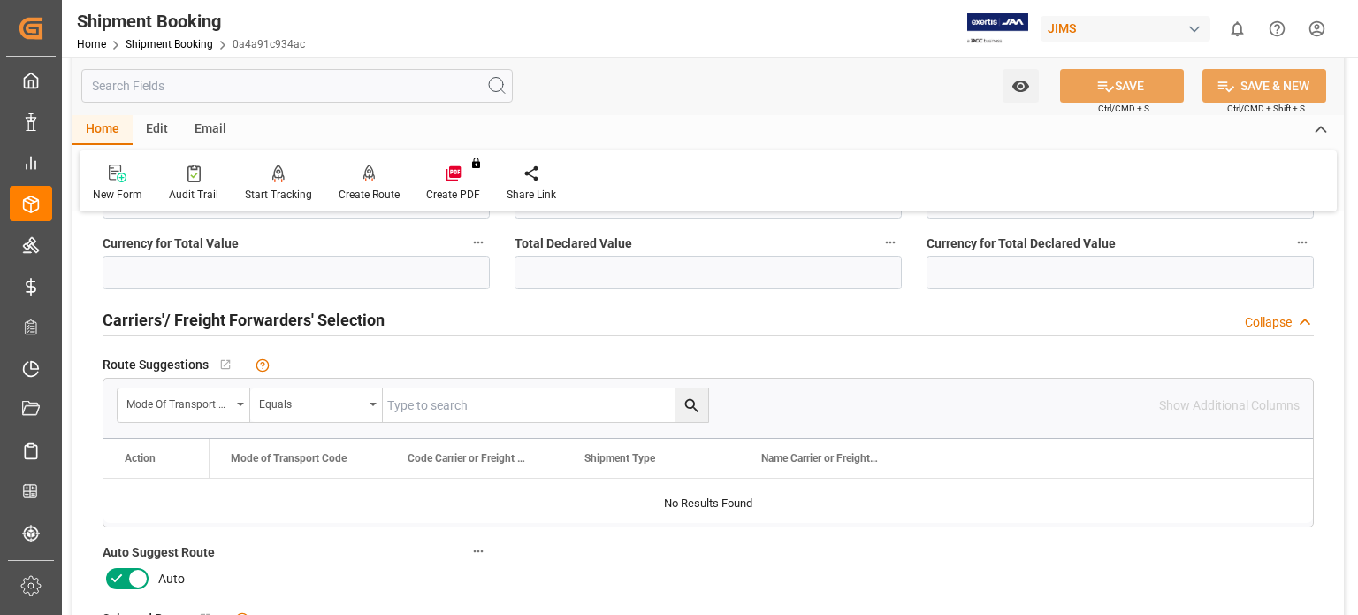
click at [126, 570] on icon at bounding box center [116, 578] width 21 height 21
click at [0, 0] on input "checkbox" at bounding box center [0, 0] width 0 height 0
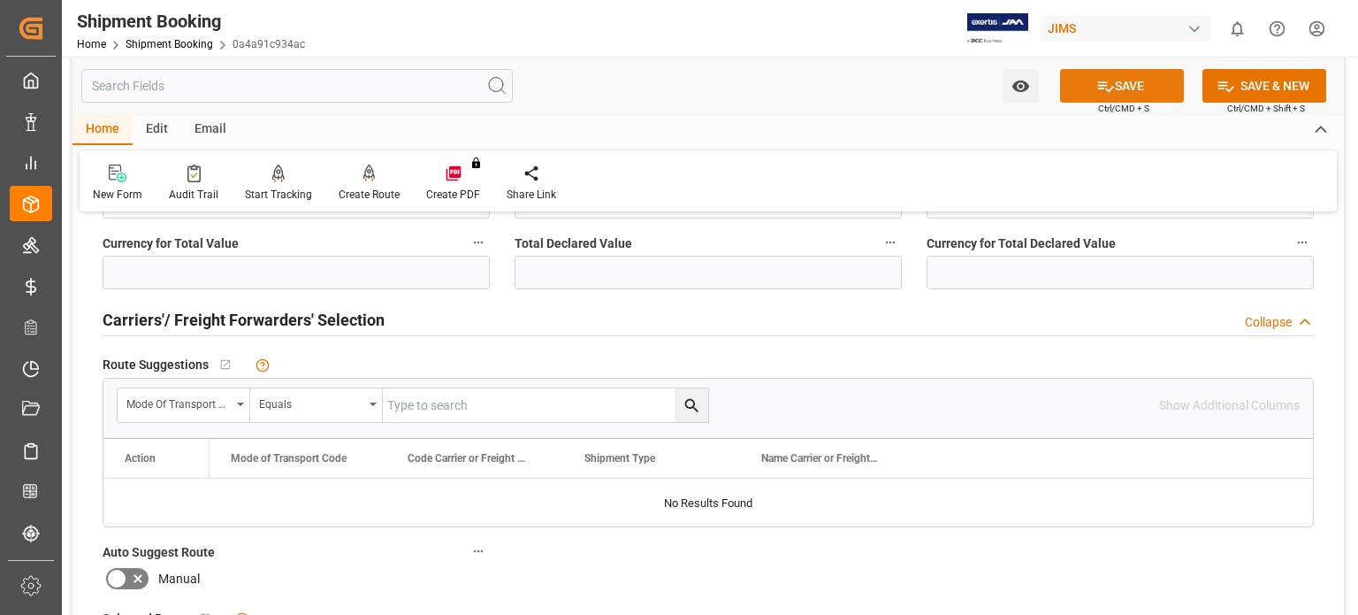
click at [1130, 80] on button "SAVE" at bounding box center [1122, 86] width 124 height 34
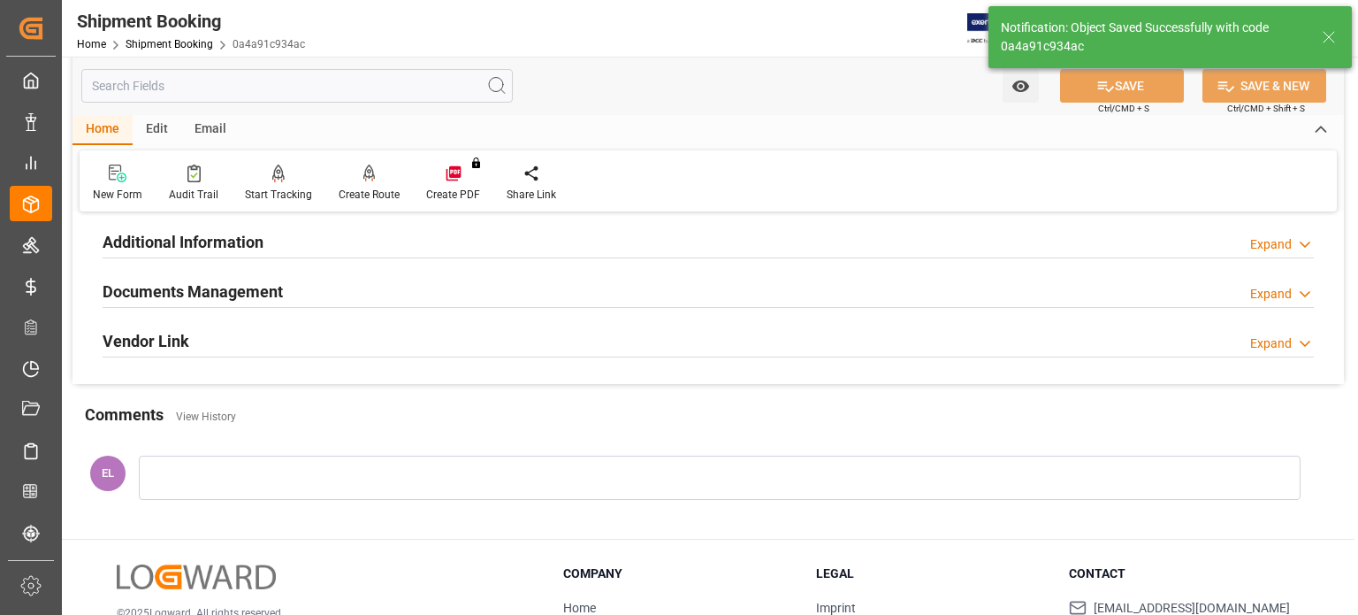
scroll to position [164, 0]
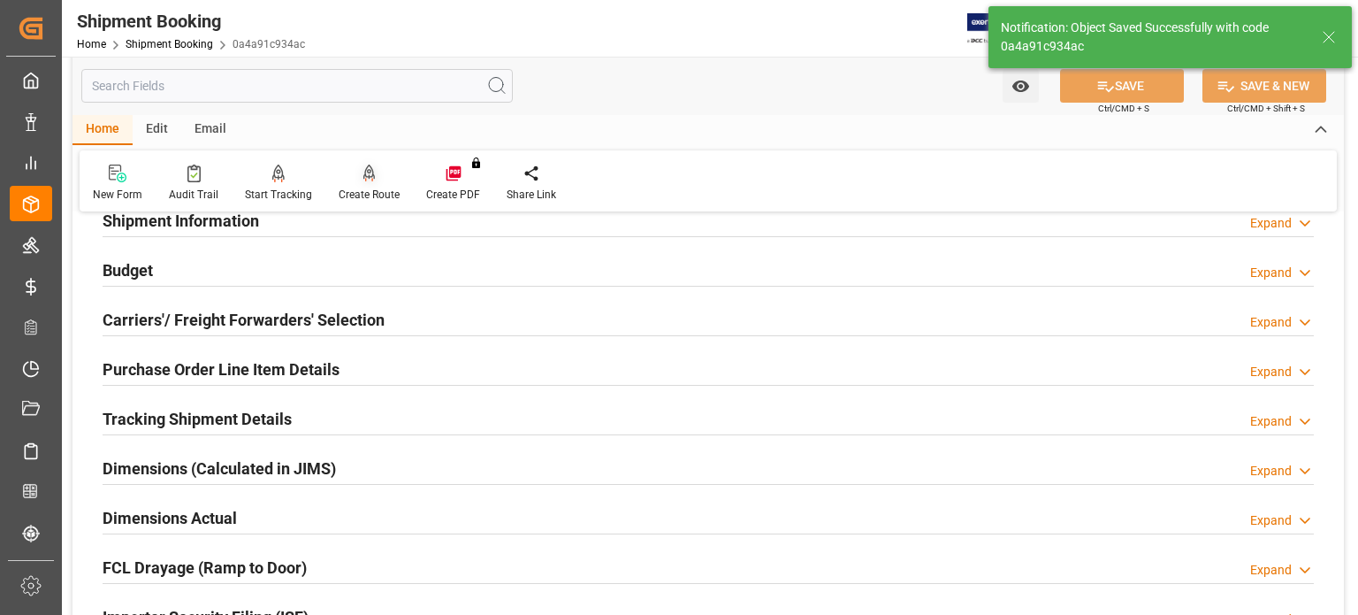
click at [368, 180] on icon at bounding box center [369, 173] width 12 height 18
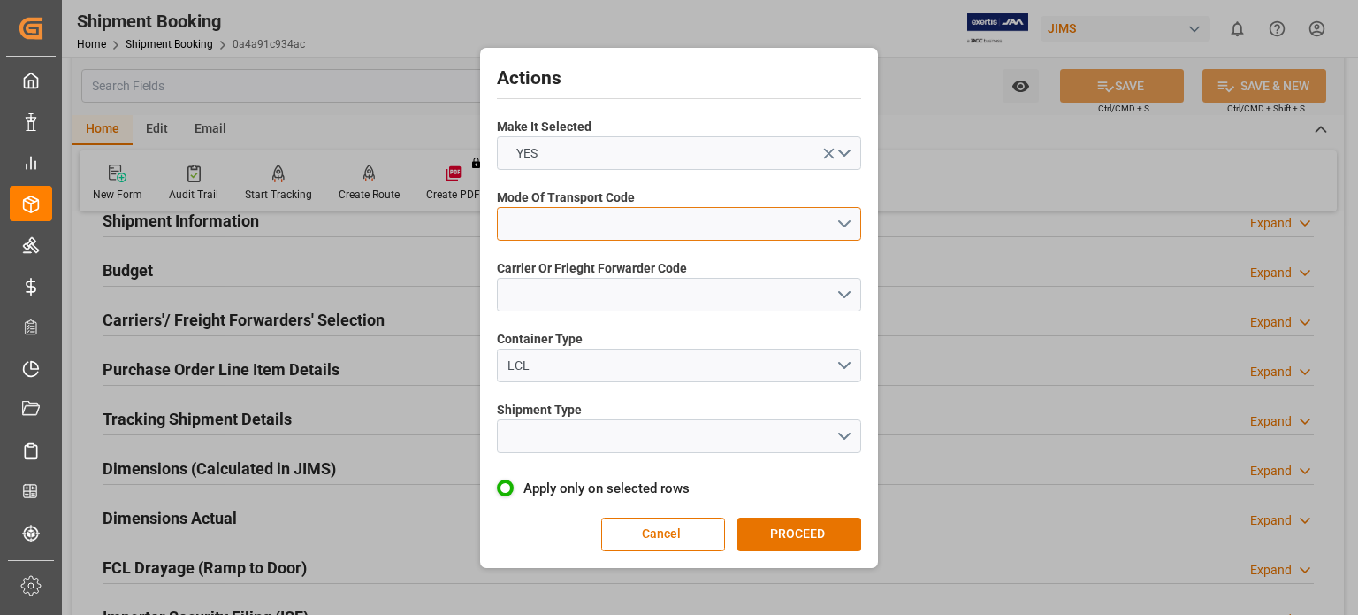
click at [524, 229] on button "open menu" at bounding box center [679, 224] width 364 height 34
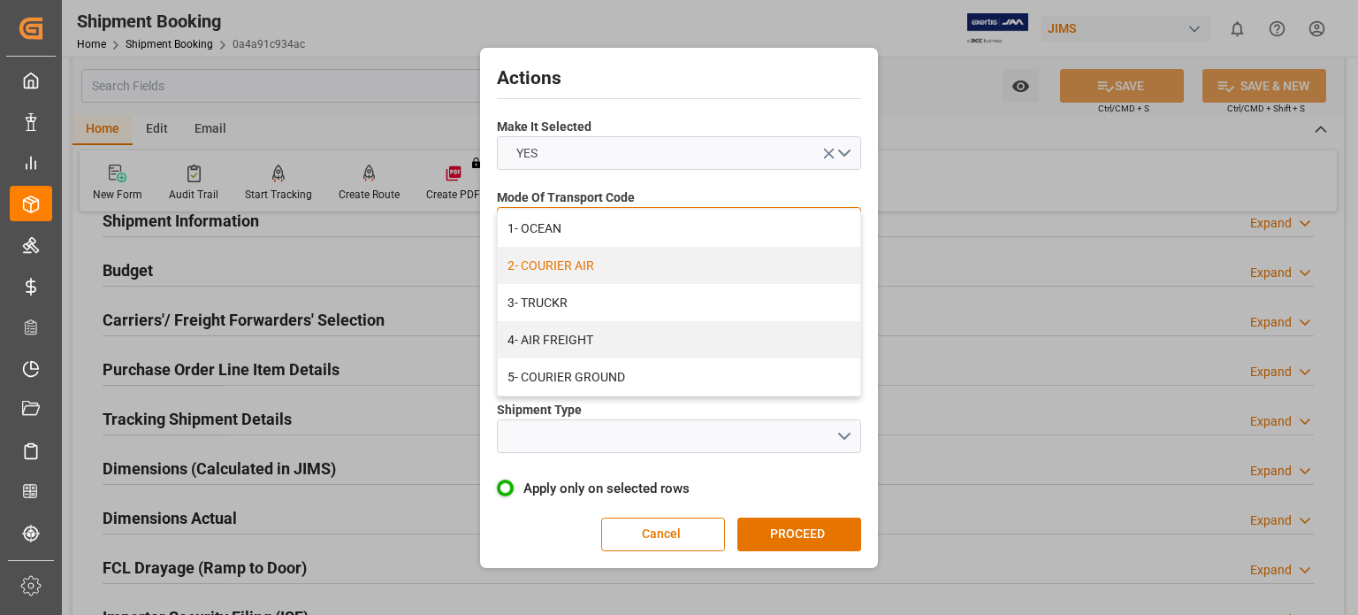
click at [545, 270] on div "2- COURIER AIR" at bounding box center [679, 265] width 363 height 37
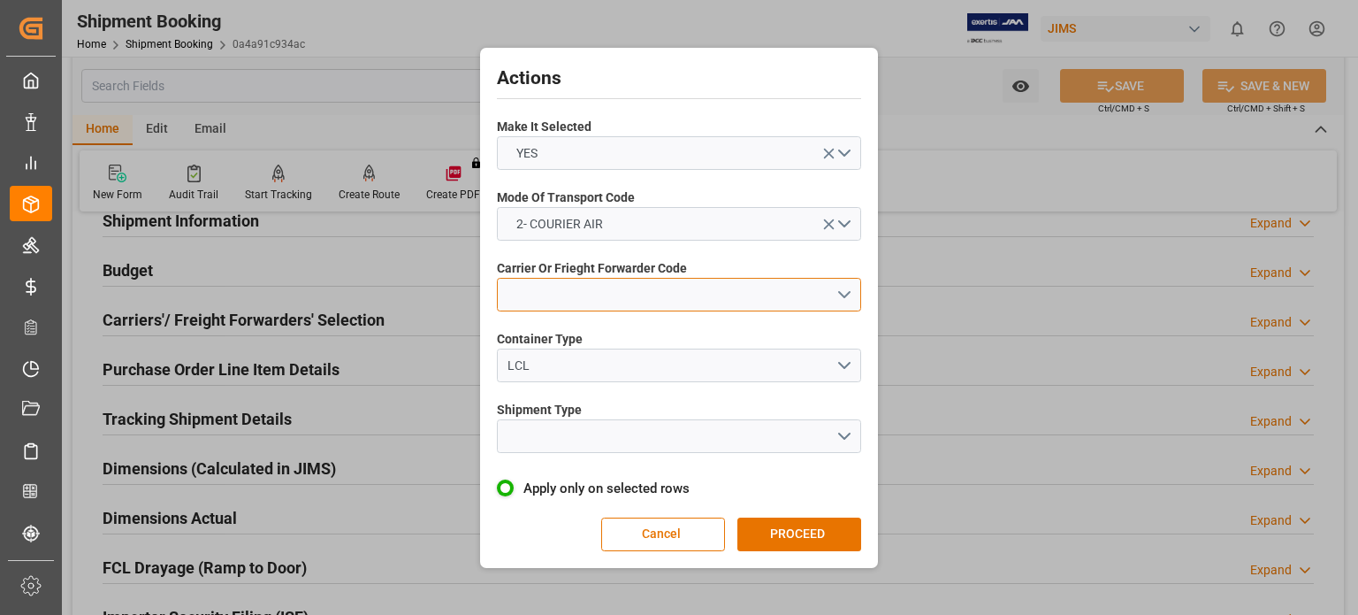
click at [554, 296] on button "open menu" at bounding box center [679, 295] width 364 height 34
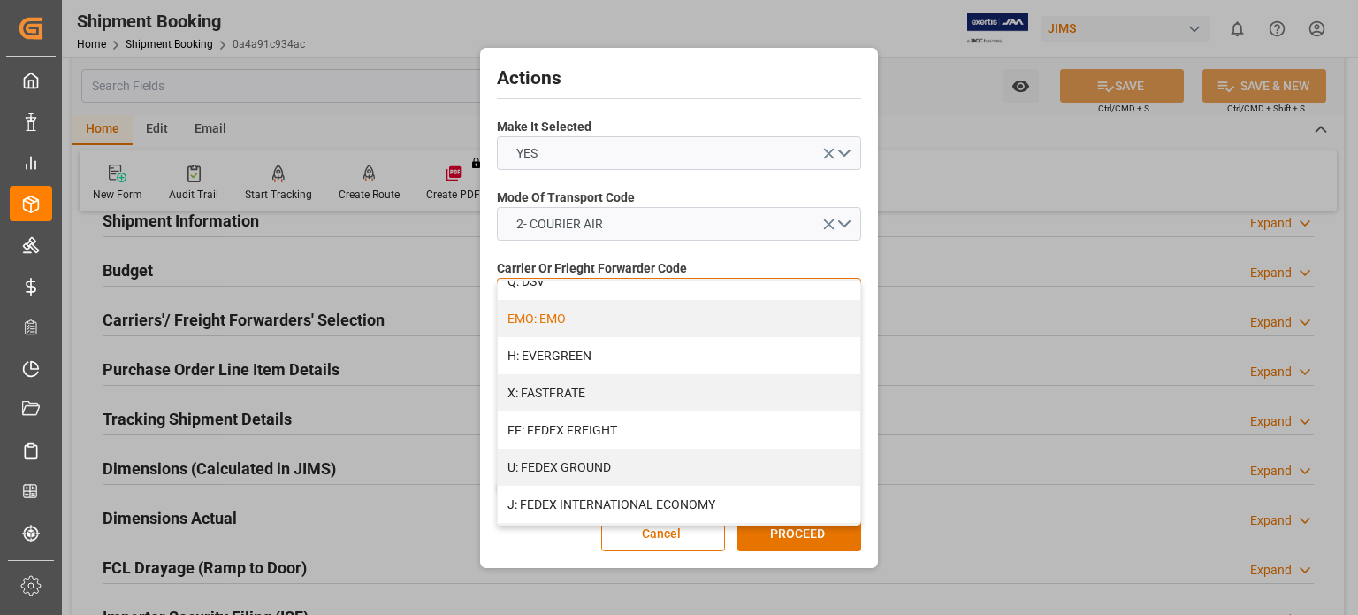
scroll to position [442, 0]
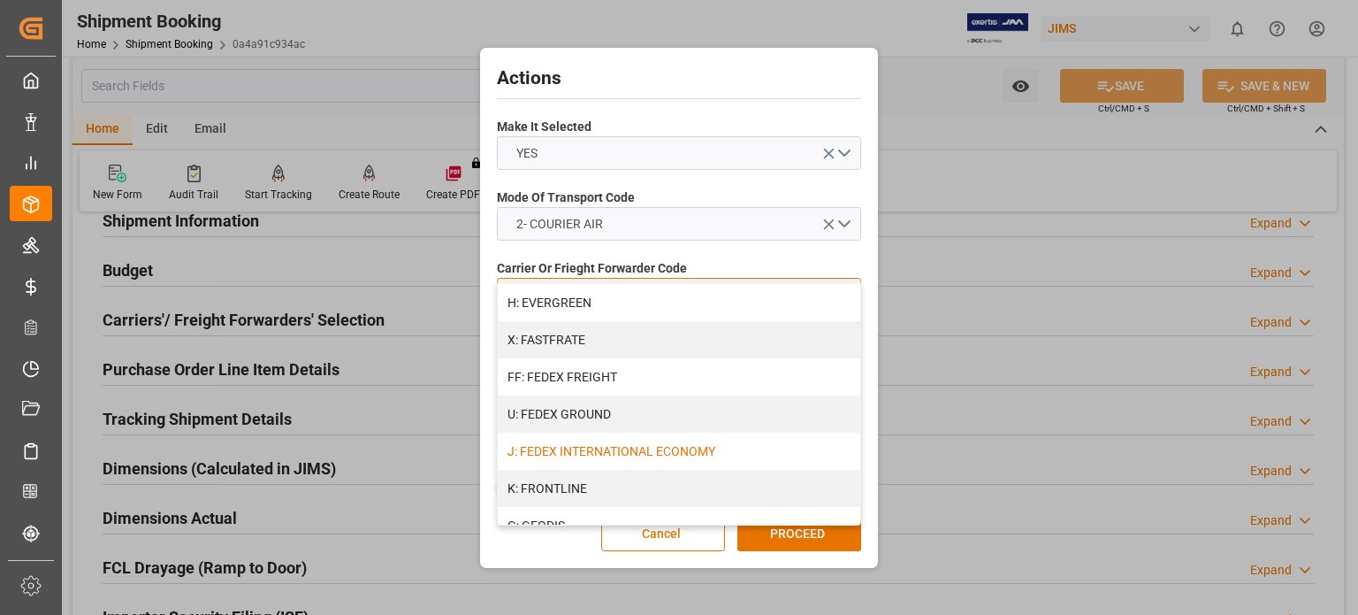
click at [671, 452] on div "J: FEDEX INTERNATIONAL ECONOMY" at bounding box center [679, 450] width 363 height 37
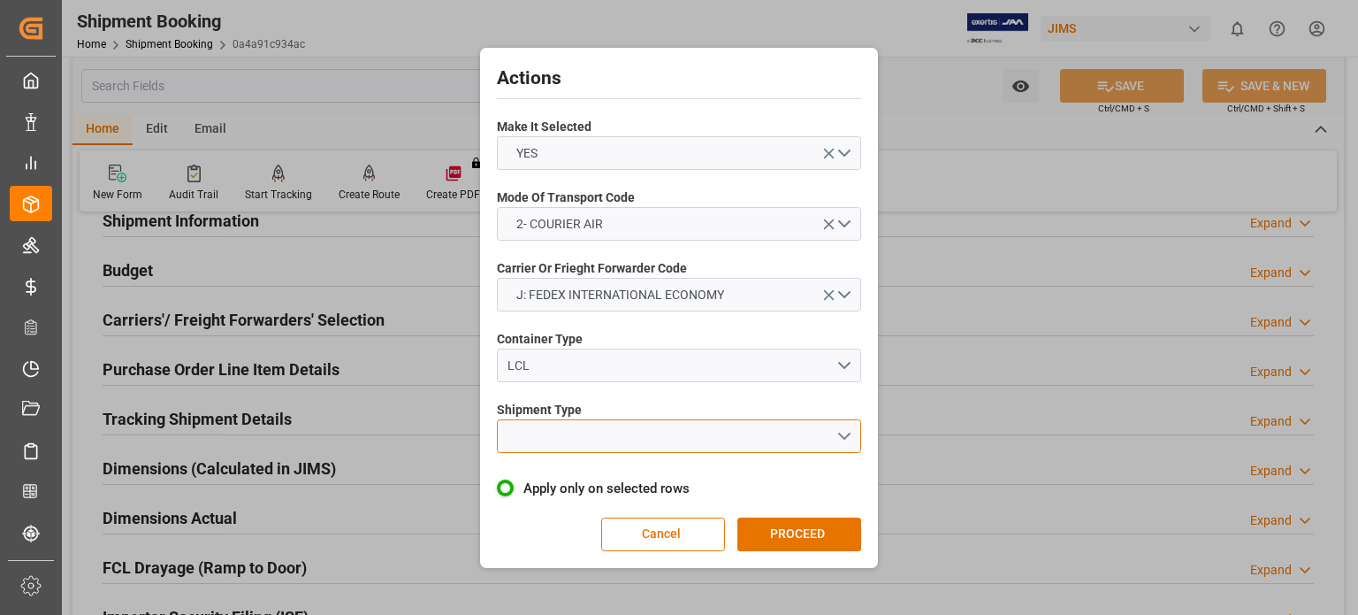
click at [564, 433] on button "open menu" at bounding box center [679, 436] width 364 height 34
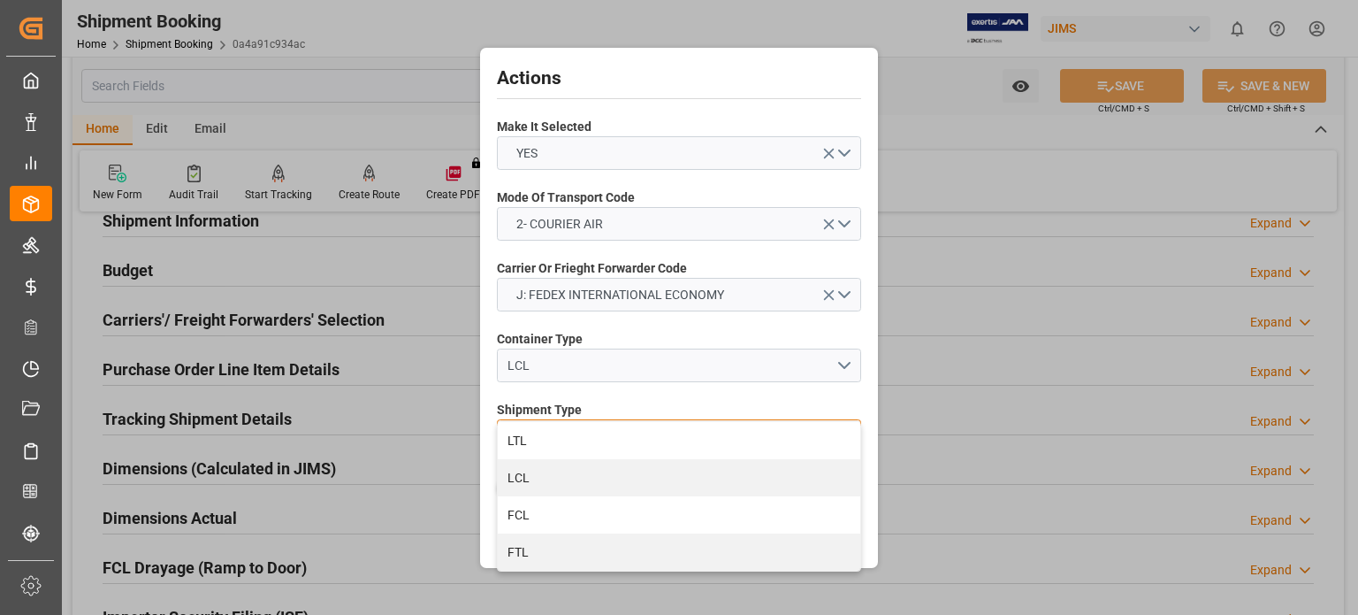
click at [552, 426] on div "LTL" at bounding box center [679, 440] width 363 height 37
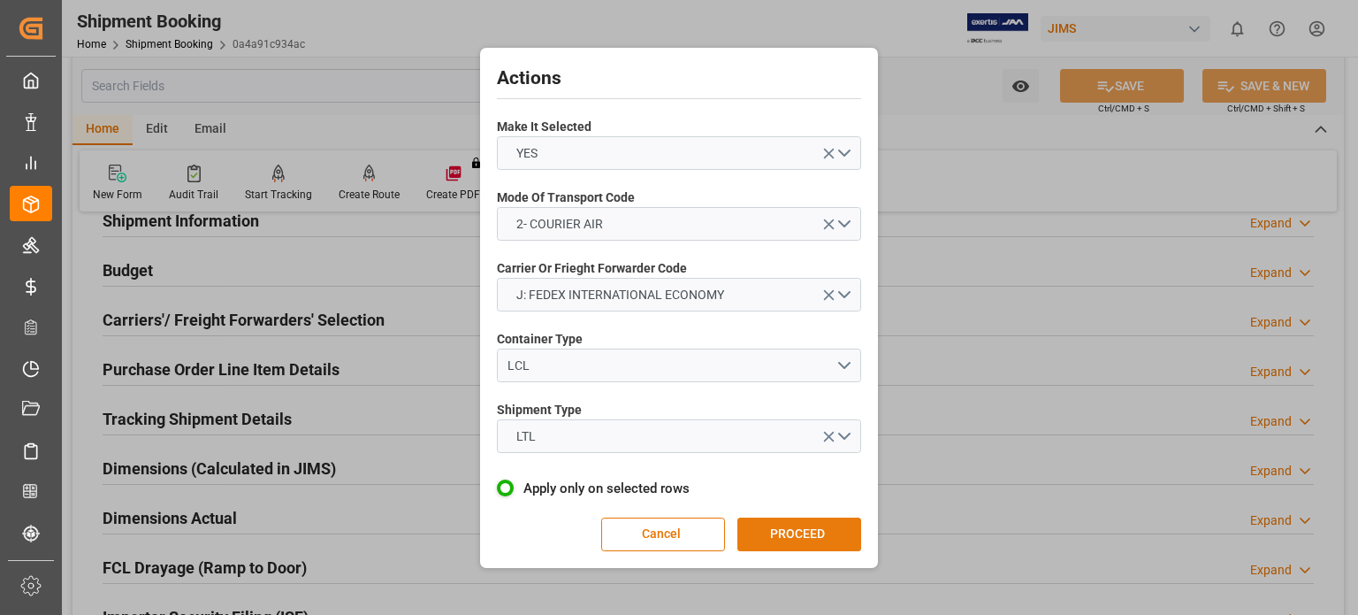
click at [786, 536] on button "PROCEED" at bounding box center [800, 534] width 124 height 34
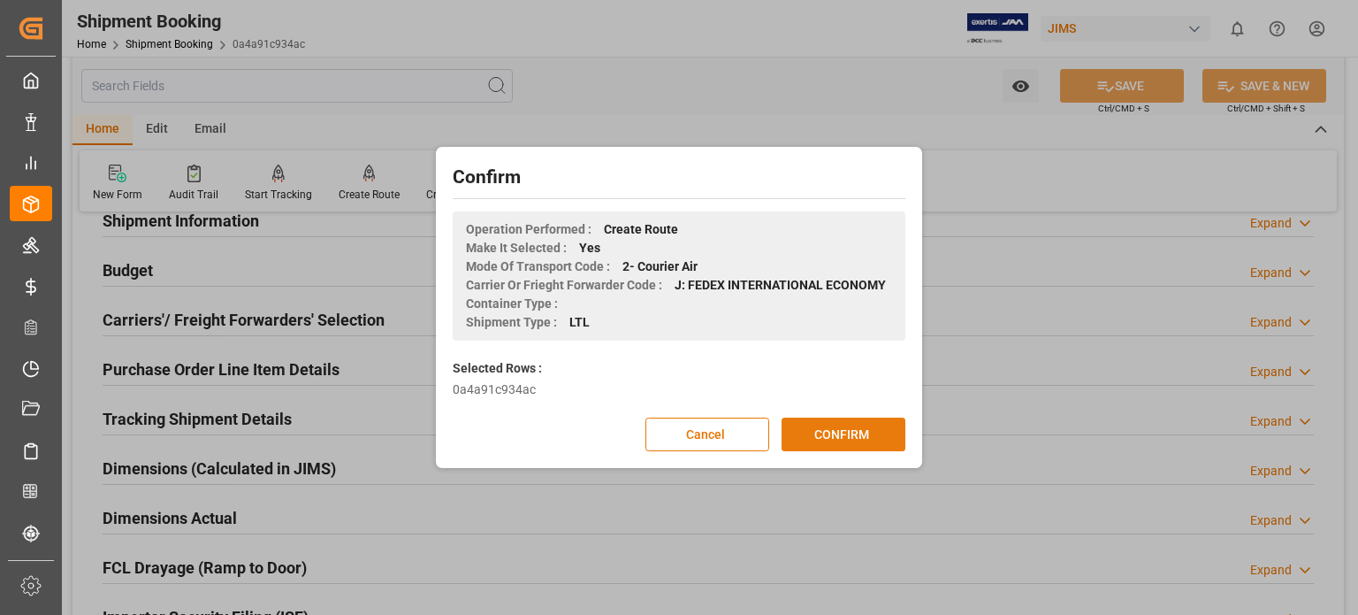
click at [835, 430] on button "CONFIRM" at bounding box center [844, 434] width 124 height 34
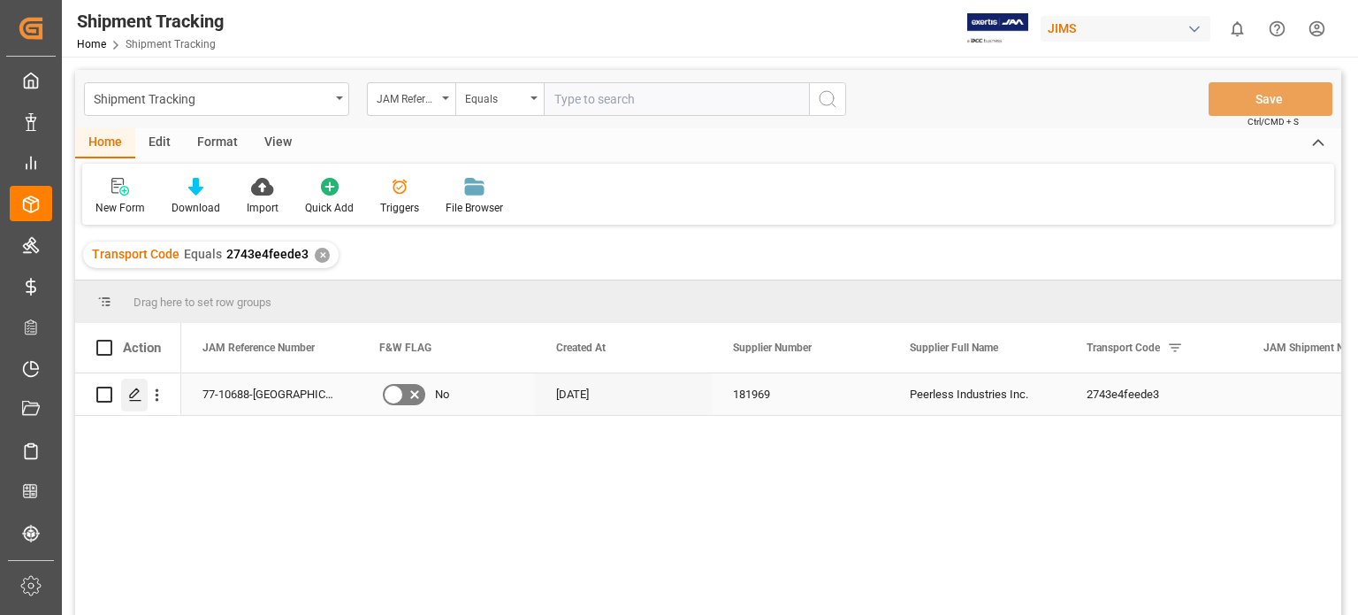
click at [138, 399] on icon "Press SPACE to select this row." at bounding box center [135, 394] width 14 height 14
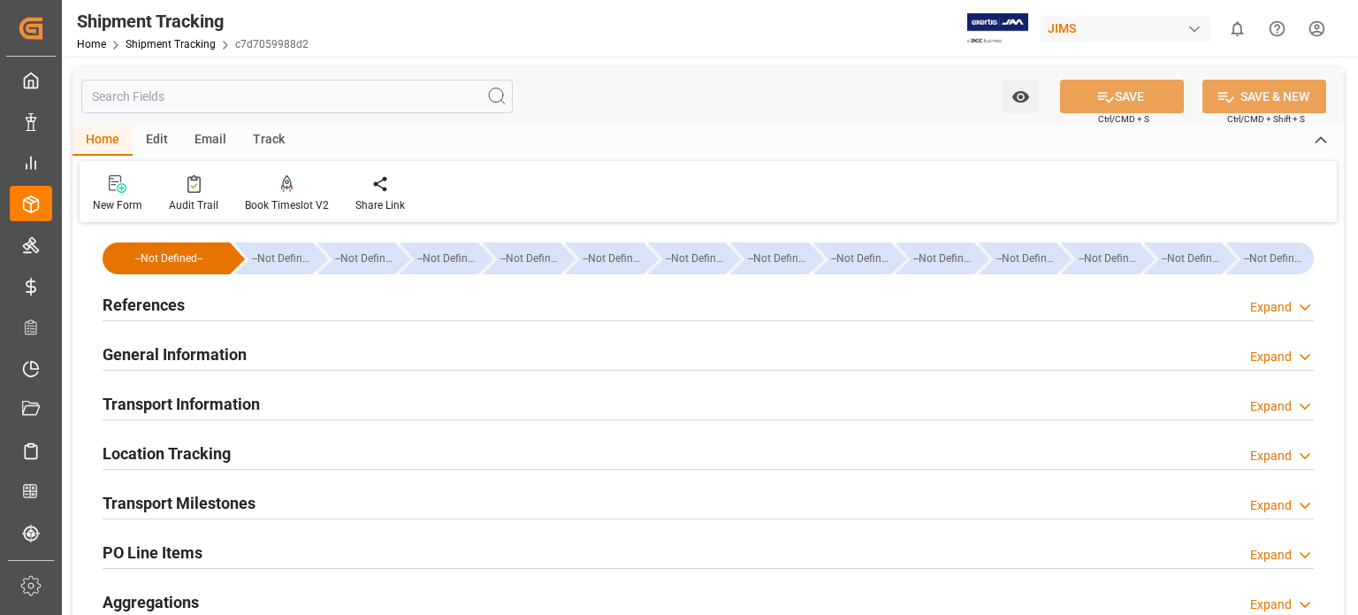
type input "[DATE] 00:00"
click at [196, 500] on h2 "Transport Milestones" at bounding box center [179, 503] width 153 height 24
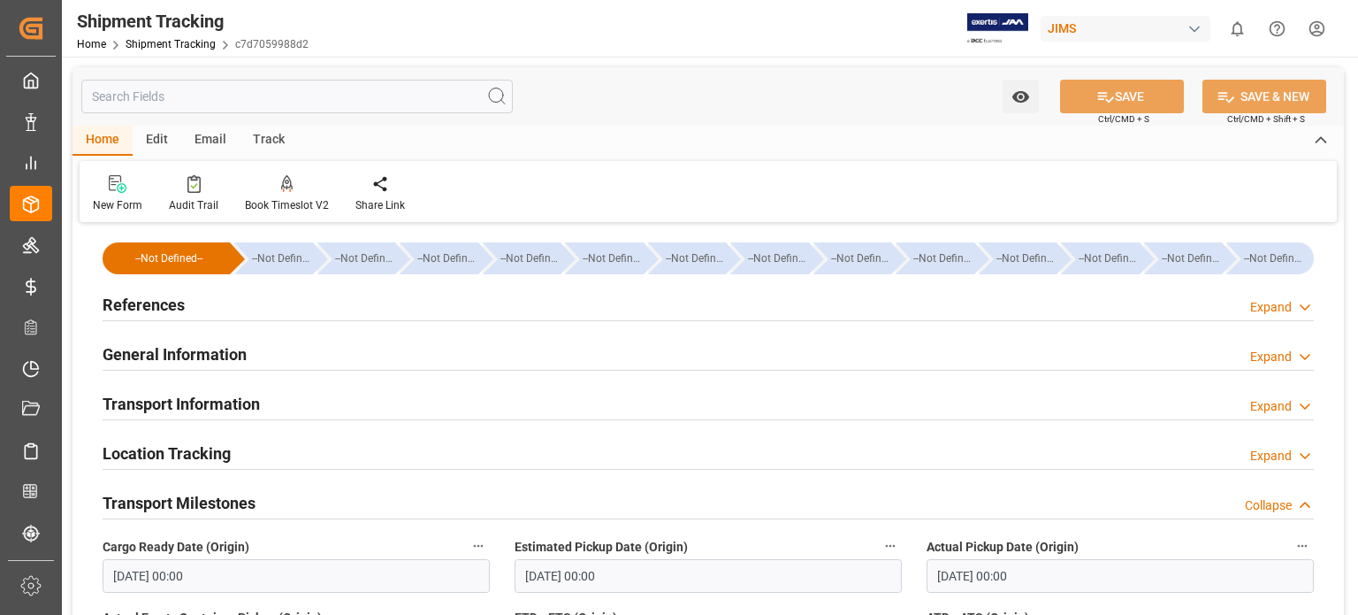
click at [185, 409] on h2 "Transport Information" at bounding box center [181, 404] width 157 height 24
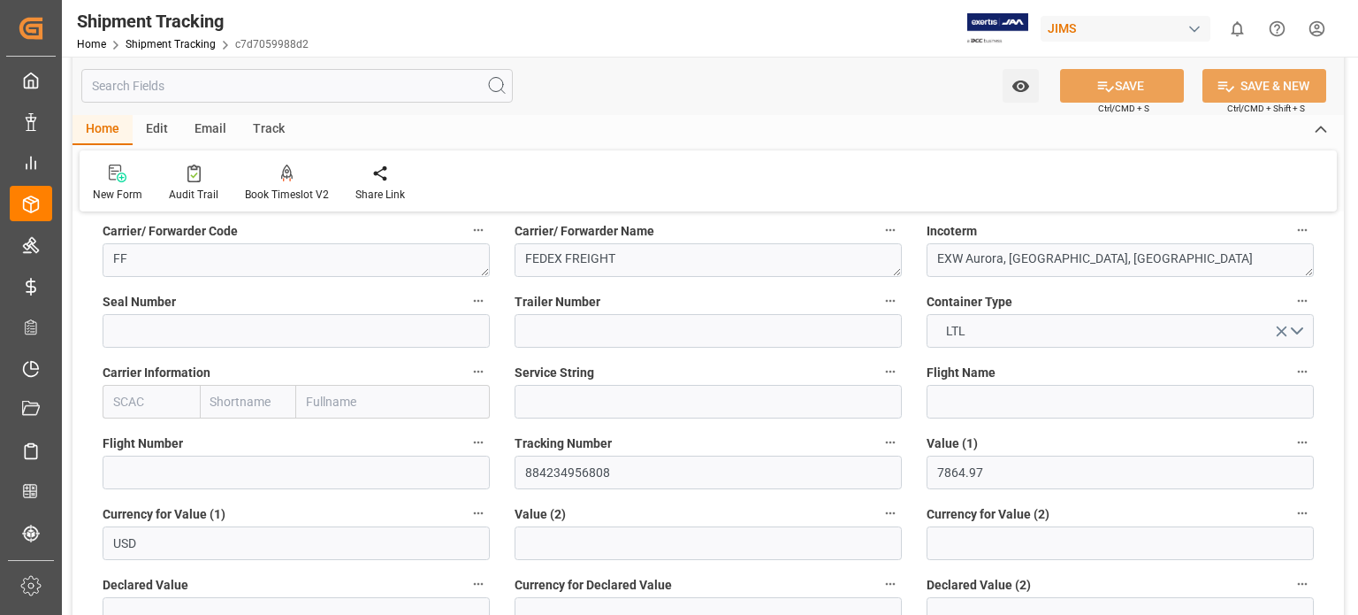
scroll to position [294, 0]
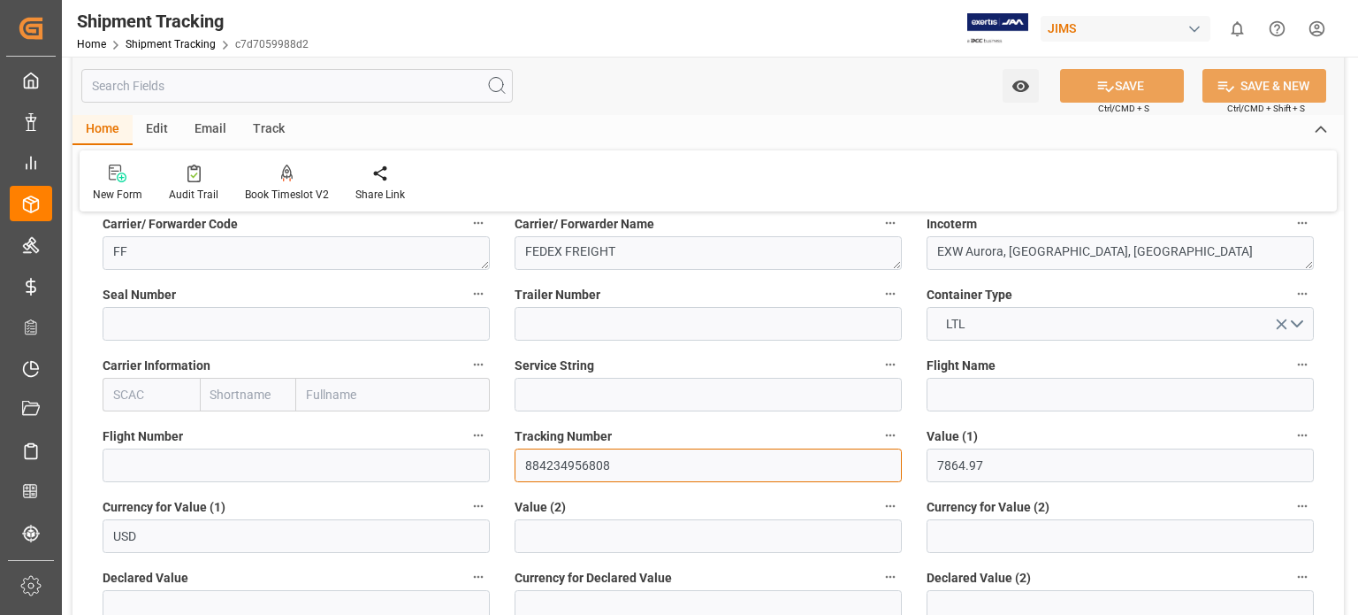
drag, startPoint x: 608, startPoint y: 463, endPoint x: 500, endPoint y: 461, distance: 107.9
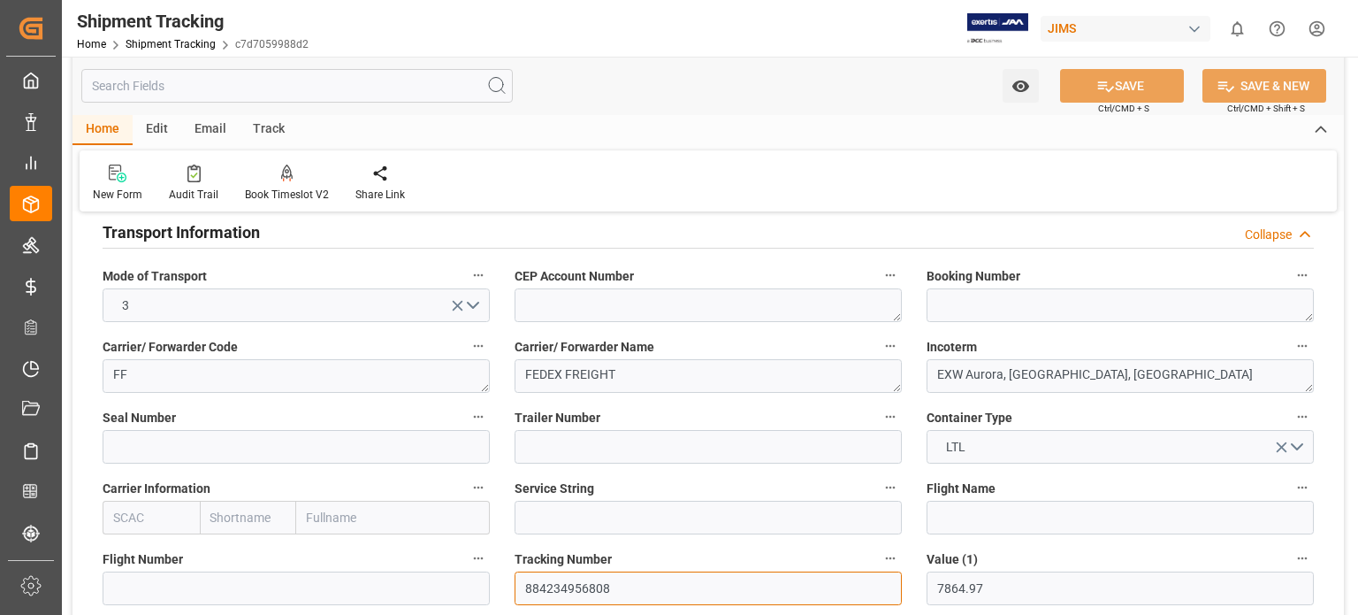
scroll to position [147, 0]
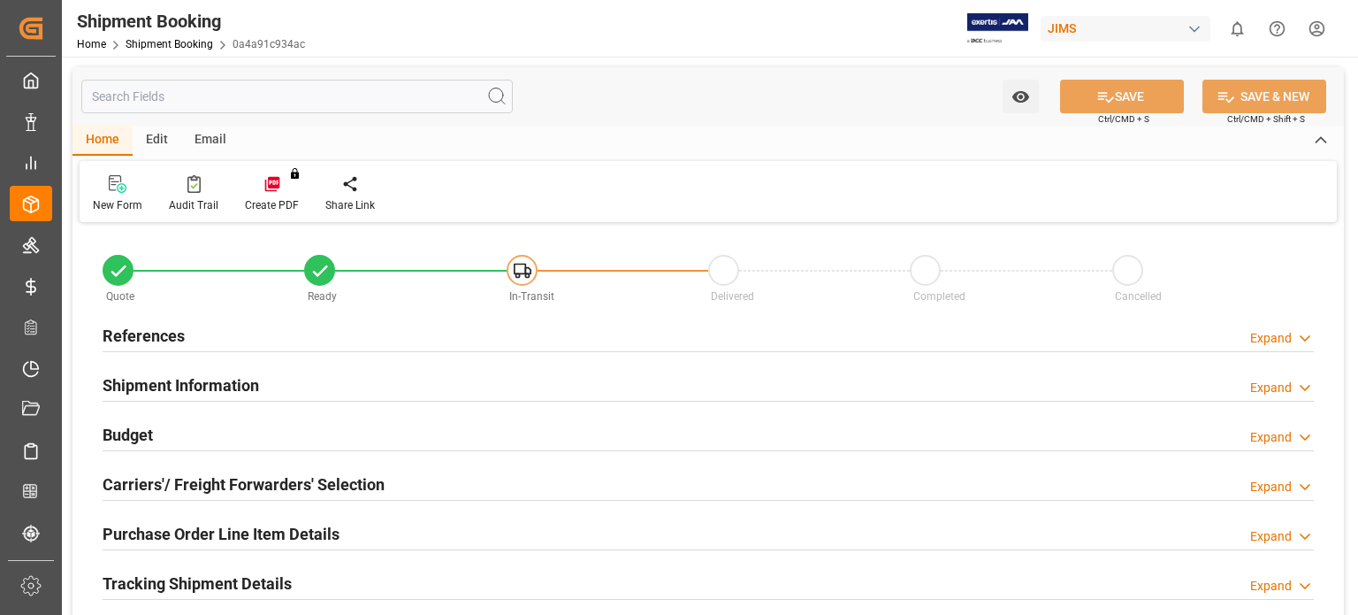
type input "5"
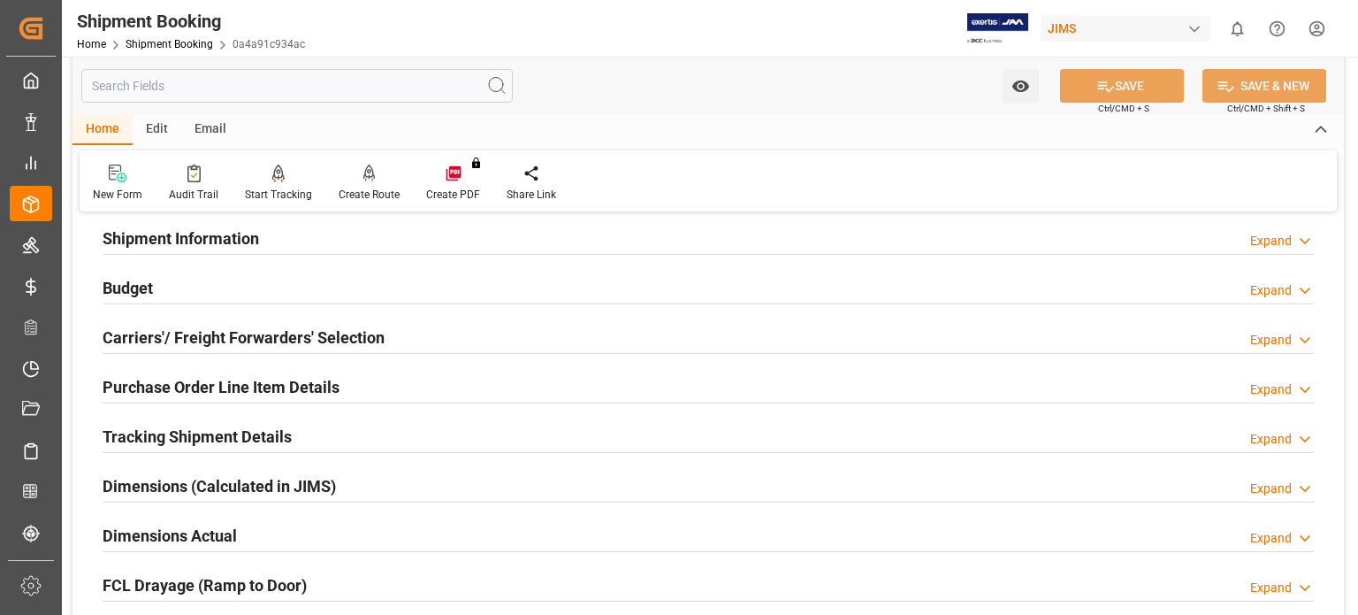
click at [181, 380] on h2 "Purchase Order Line Item Details" at bounding box center [221, 387] width 237 height 24
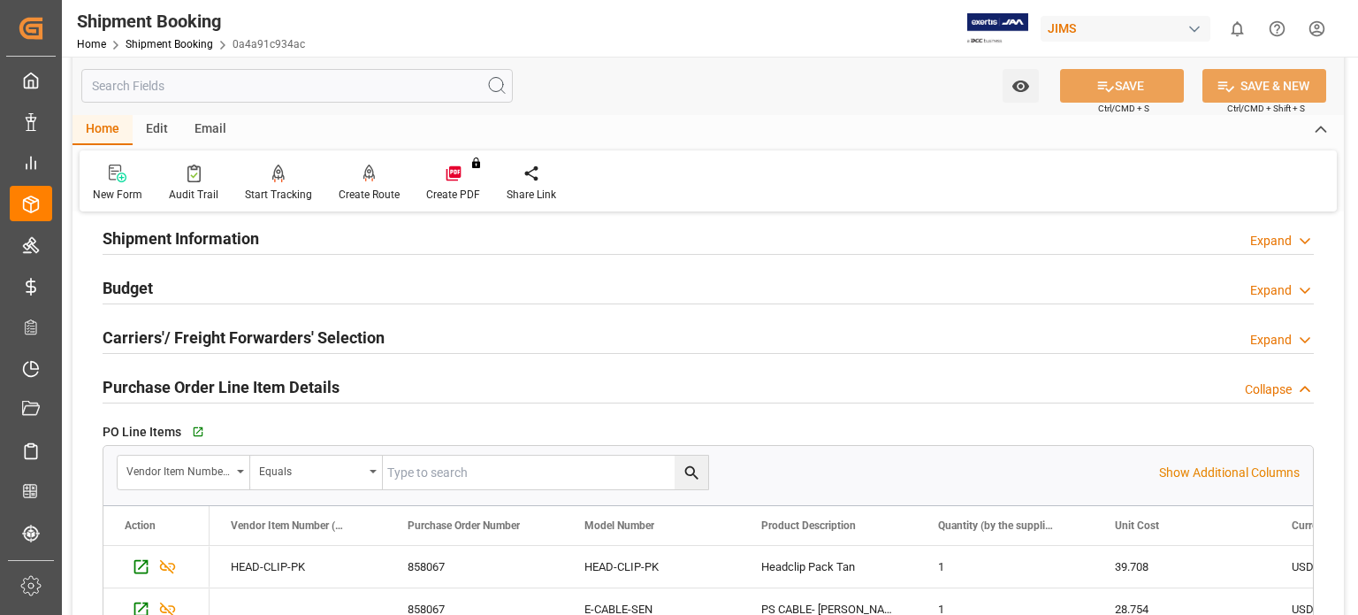
click at [181, 380] on h2 "Purchase Order Line Item Details" at bounding box center [221, 387] width 237 height 24
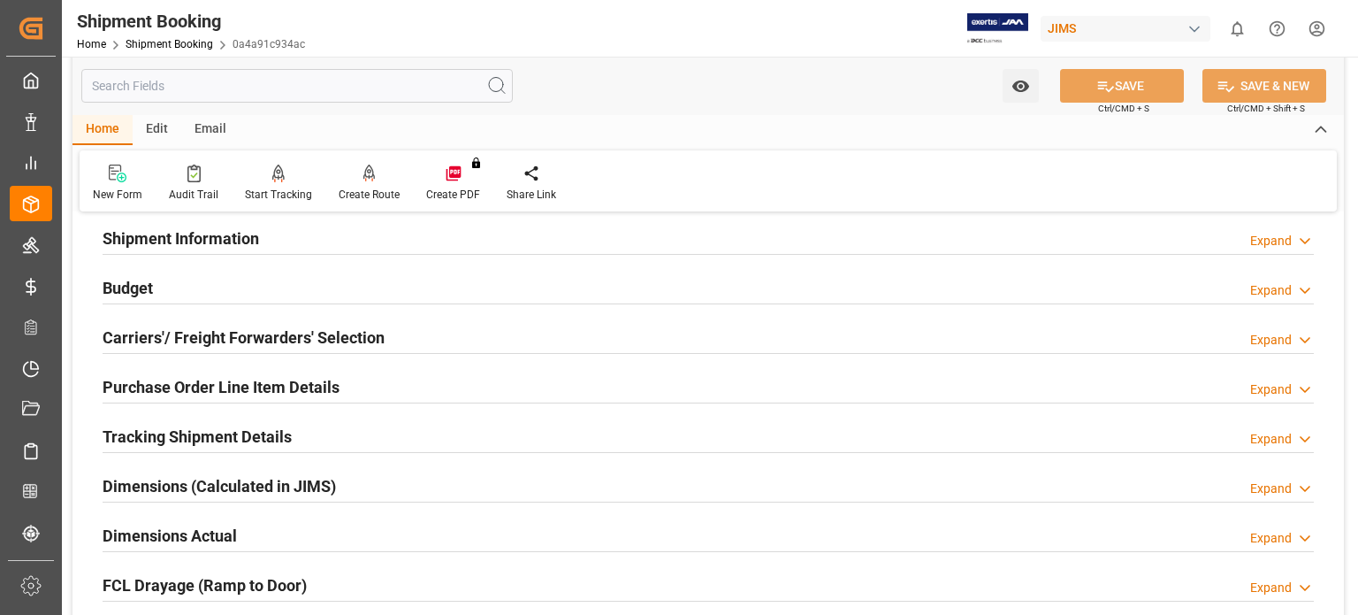
click at [171, 440] on h2 "Tracking Shipment Details" at bounding box center [197, 436] width 189 height 24
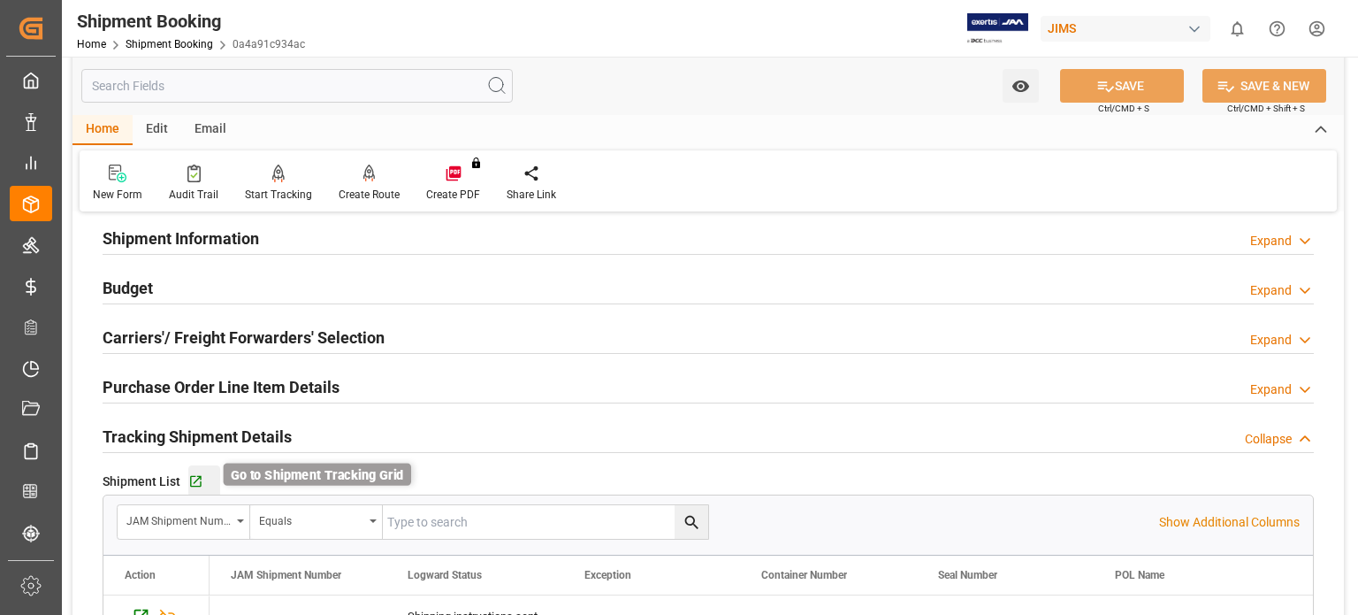
click at [193, 482] on icon "button" at bounding box center [195, 481] width 11 height 11
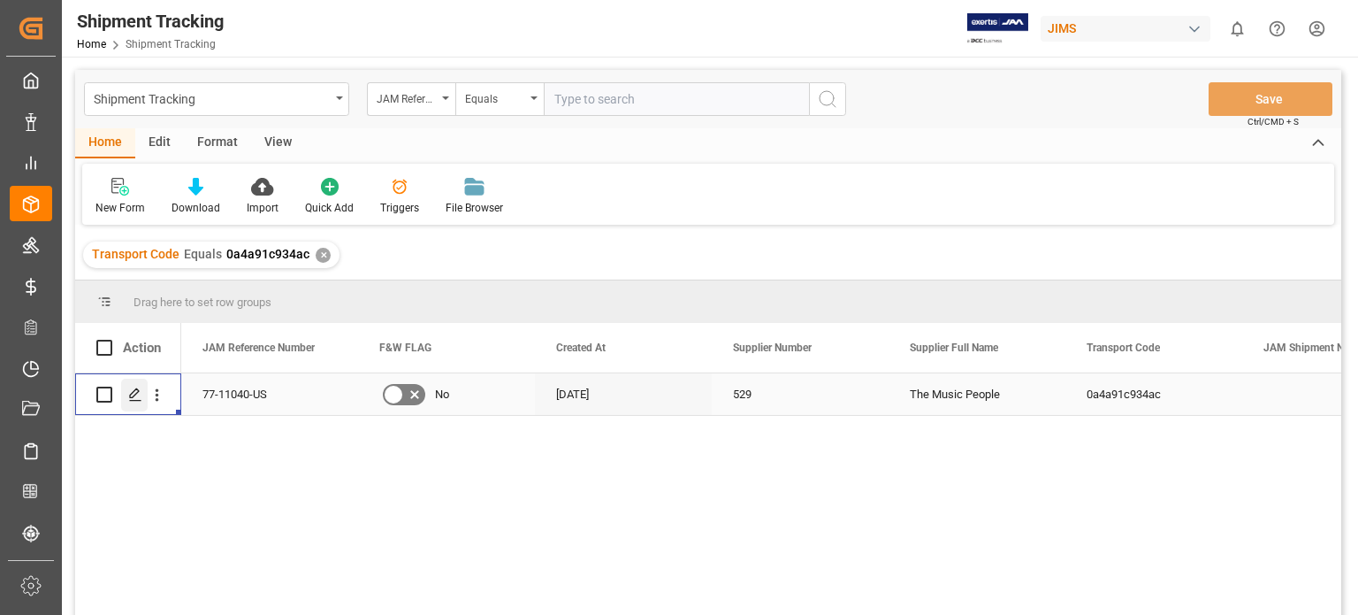
click at [134, 398] on icon "Press SPACE to select this row." at bounding box center [135, 394] width 14 height 14
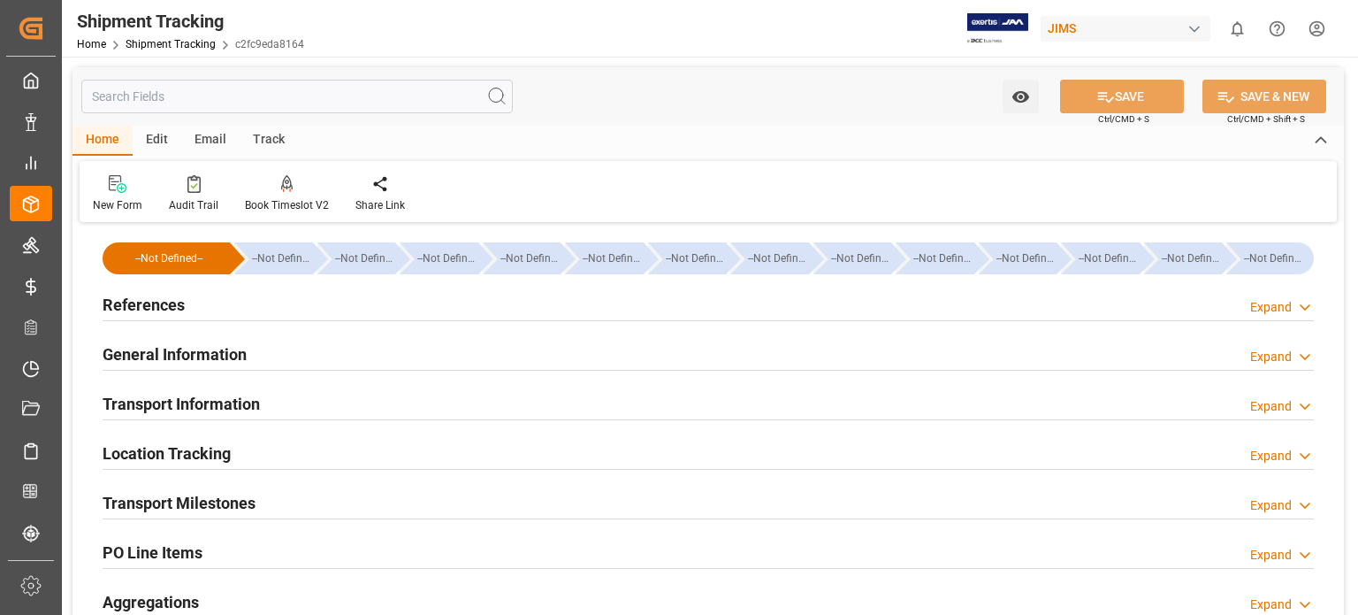
click at [150, 359] on h2 "General Information" at bounding box center [175, 354] width 144 height 24
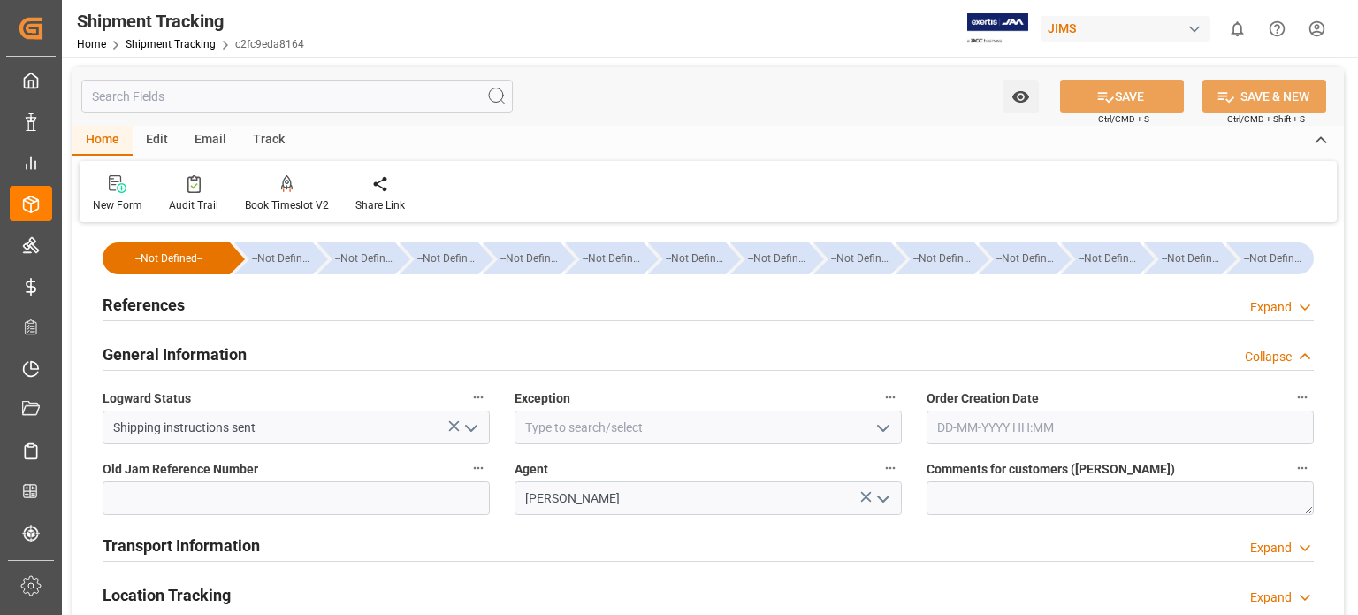
click at [881, 428] on polyline "open menu" at bounding box center [883, 427] width 11 height 5
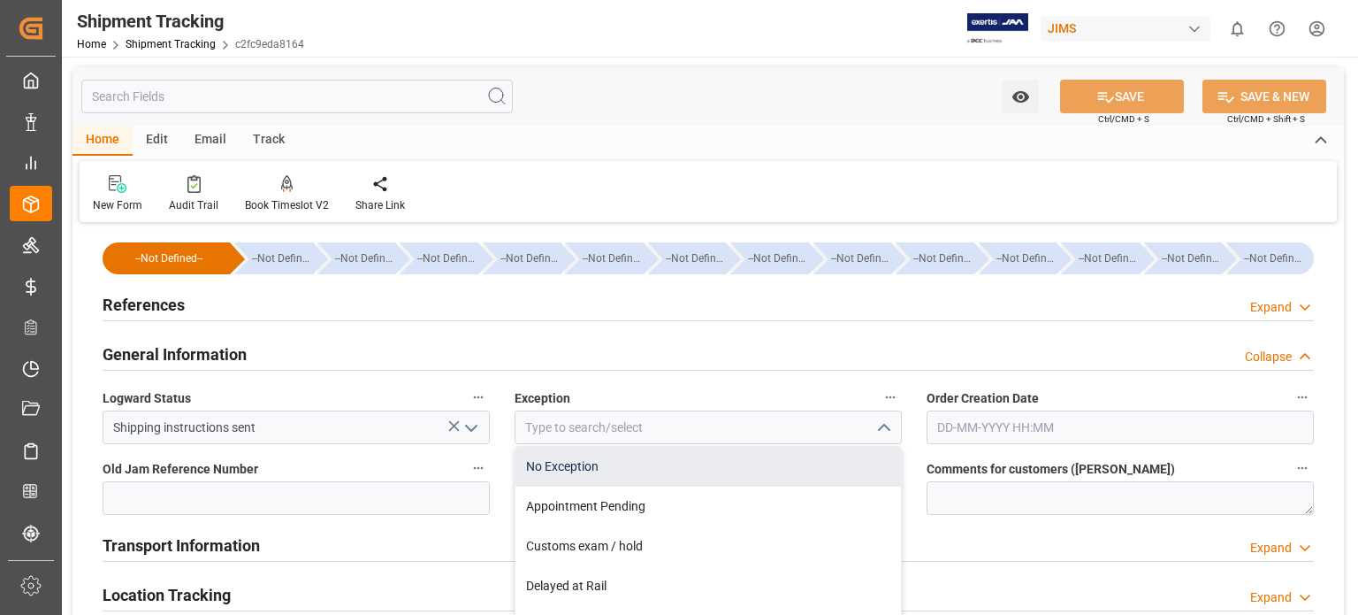
click at [814, 462] on div "No Exception" at bounding box center [709, 467] width 386 height 40
type input "No Exception"
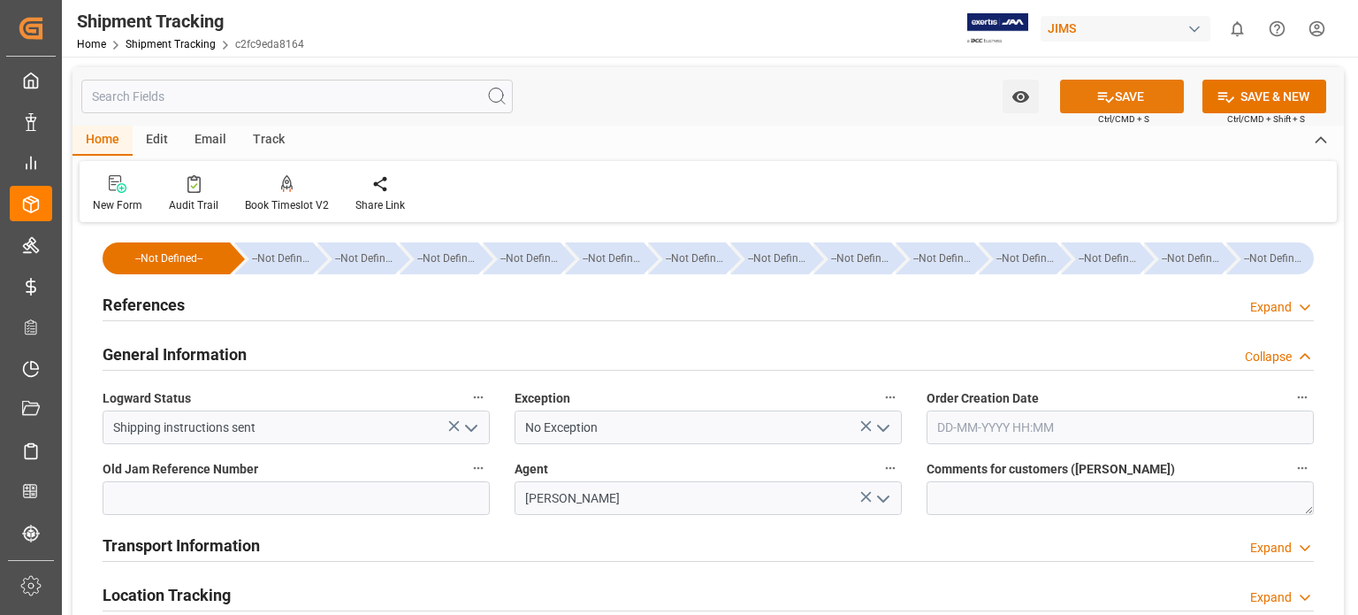
click at [1109, 99] on icon at bounding box center [1106, 97] width 19 height 19
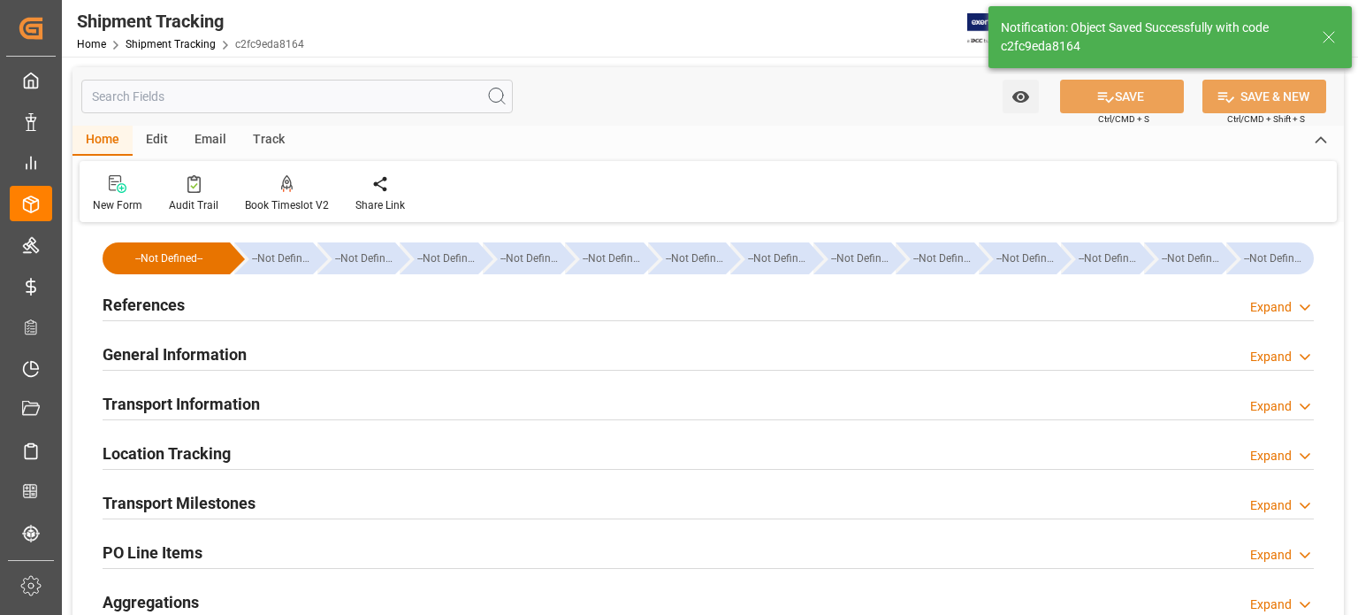
click at [177, 398] on h2 "Transport Information" at bounding box center [181, 404] width 157 height 24
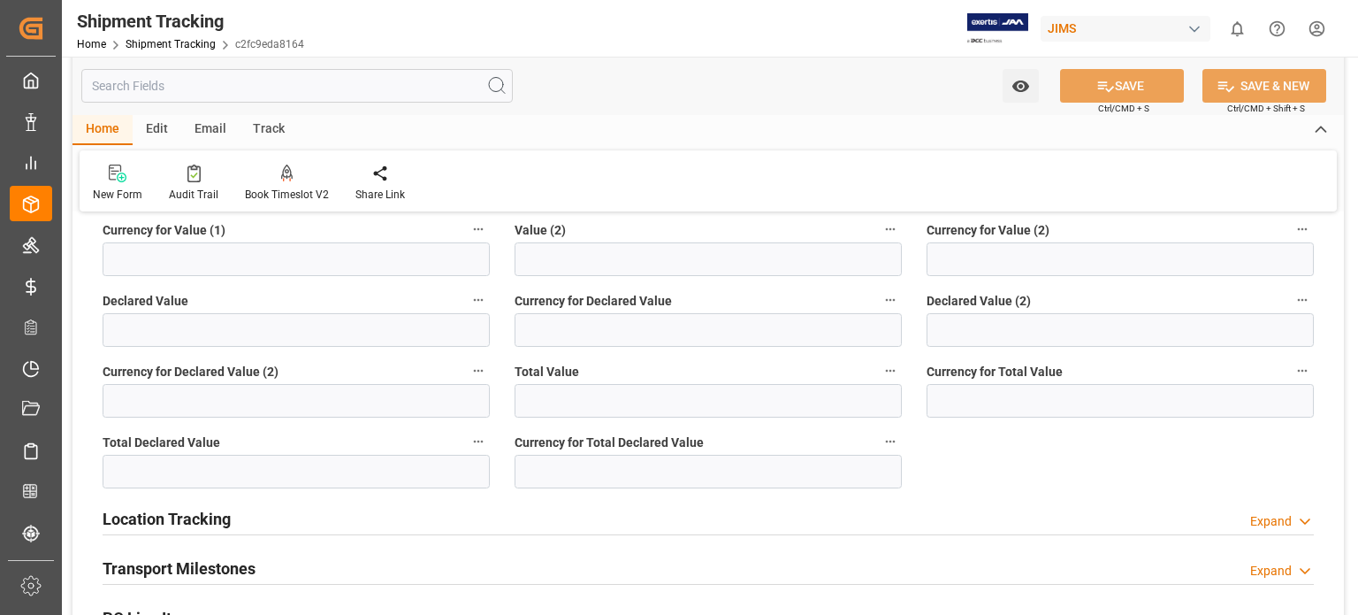
scroll to position [442, 0]
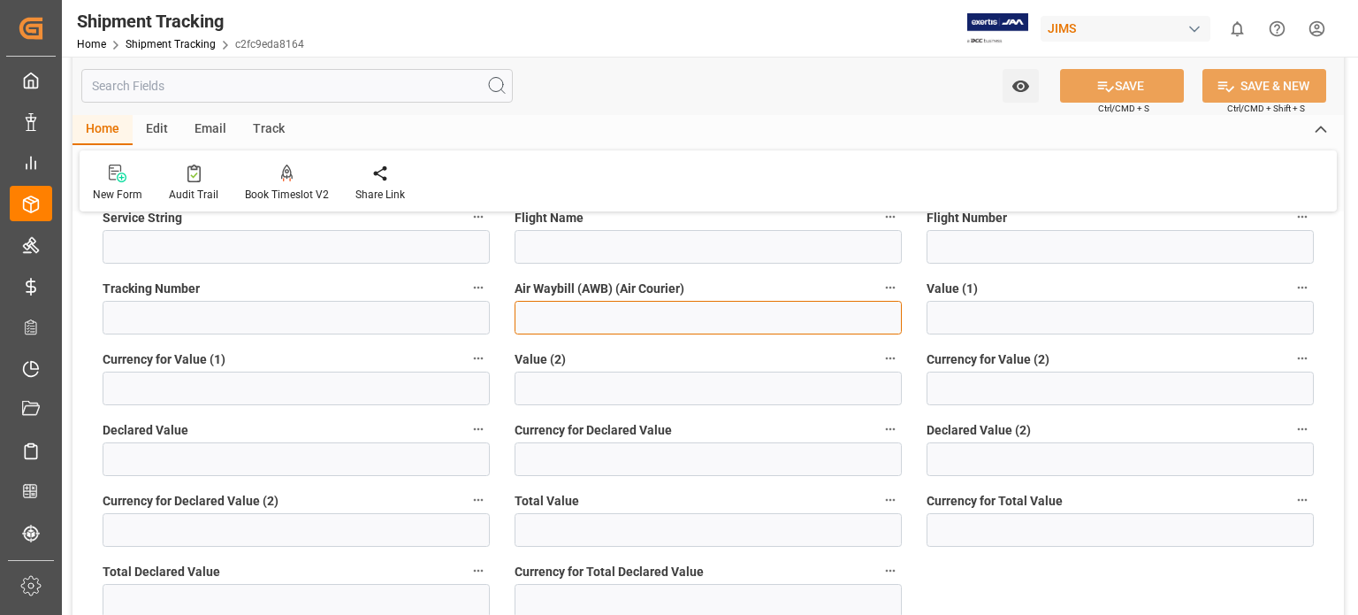
click at [563, 325] on input at bounding box center [708, 318] width 387 height 34
paste input "884382258688"
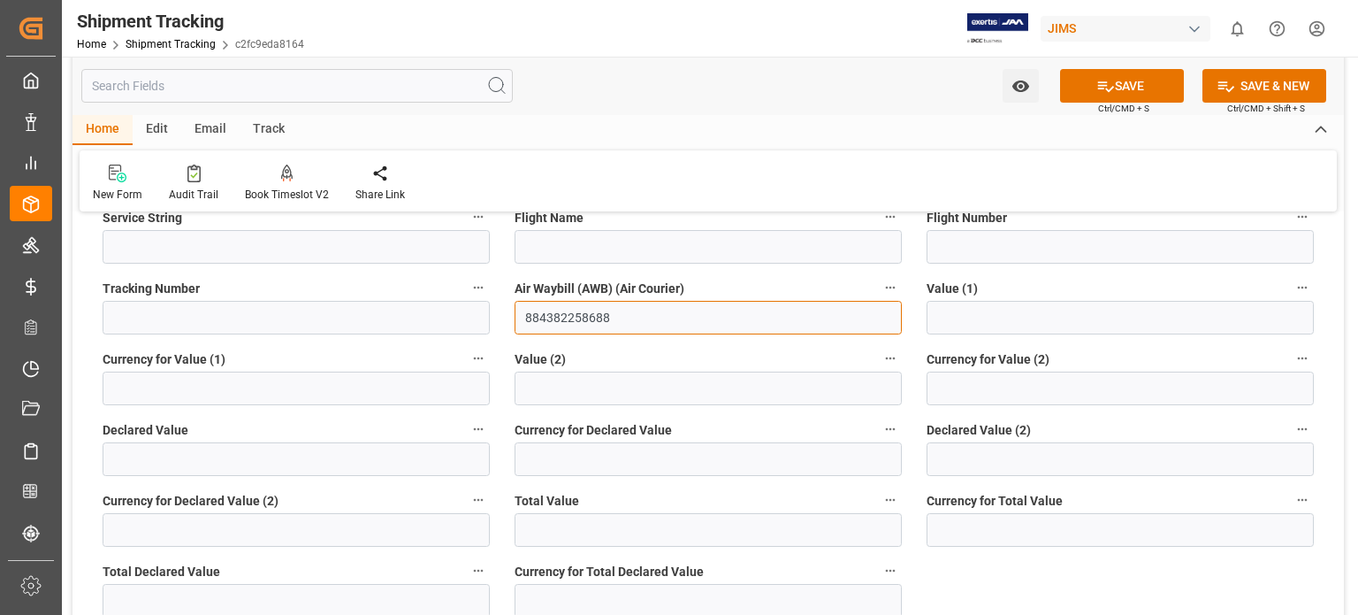
type input "884382258688"
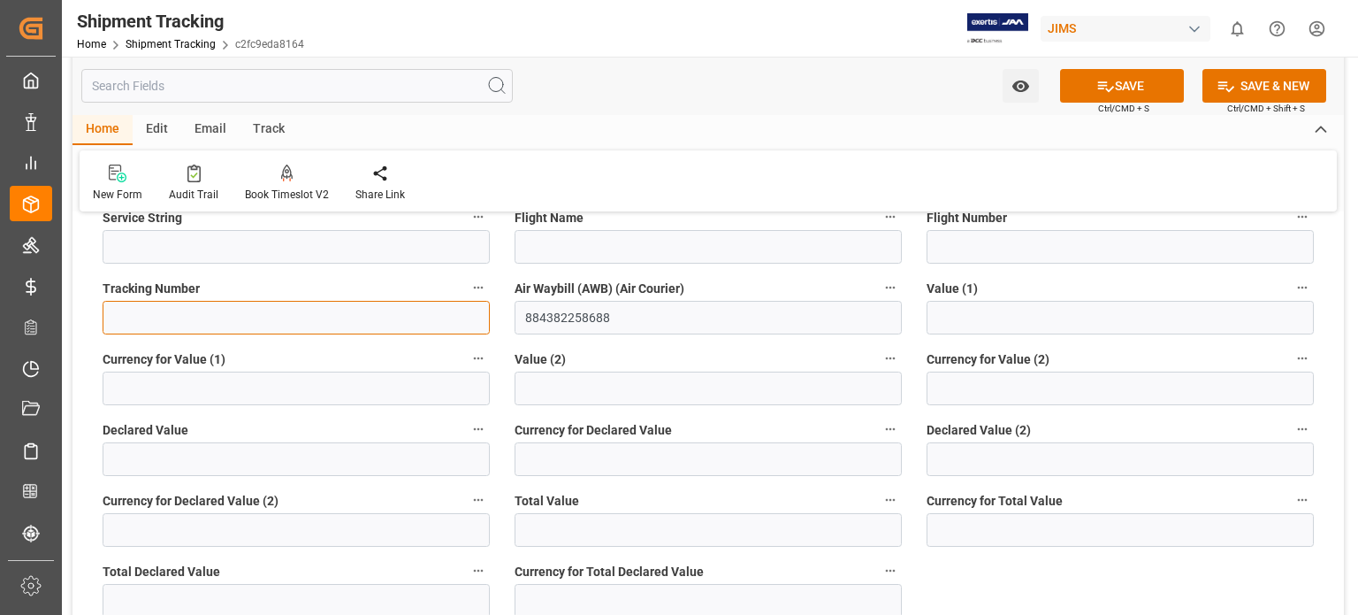
click at [313, 316] on input at bounding box center [296, 318] width 387 height 34
paste input "884382258688"
type input "884382258688"
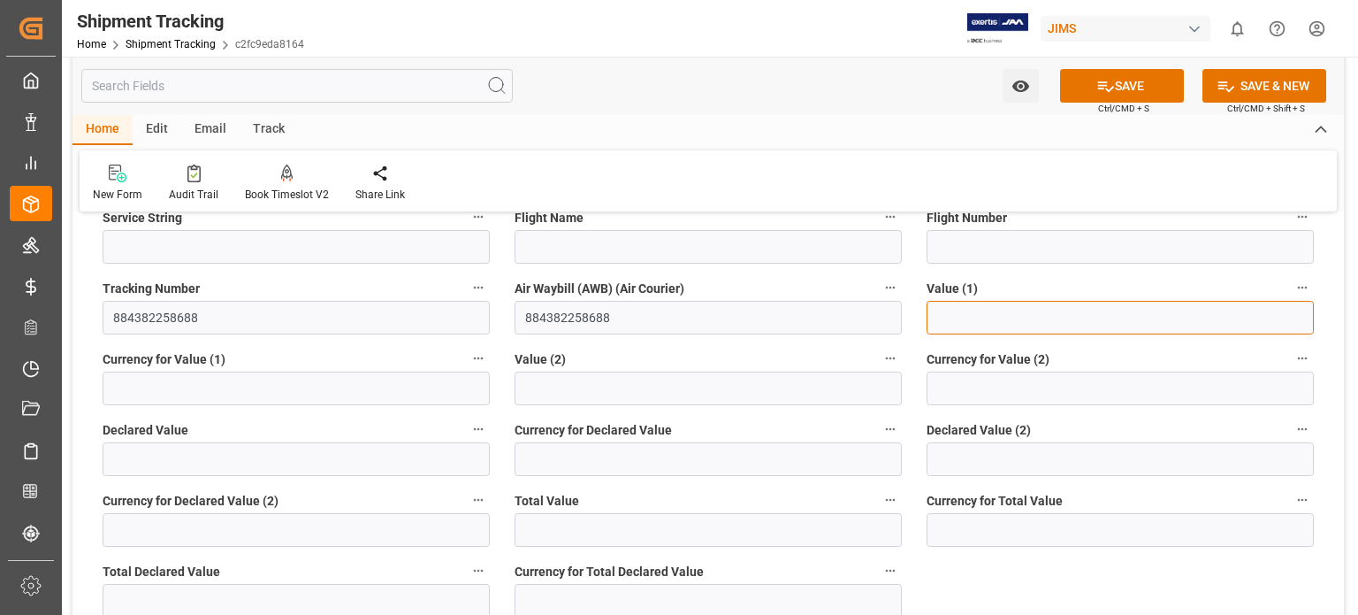
click at [960, 310] on input "text" at bounding box center [1120, 318] width 387 height 34
type input "1005.25"
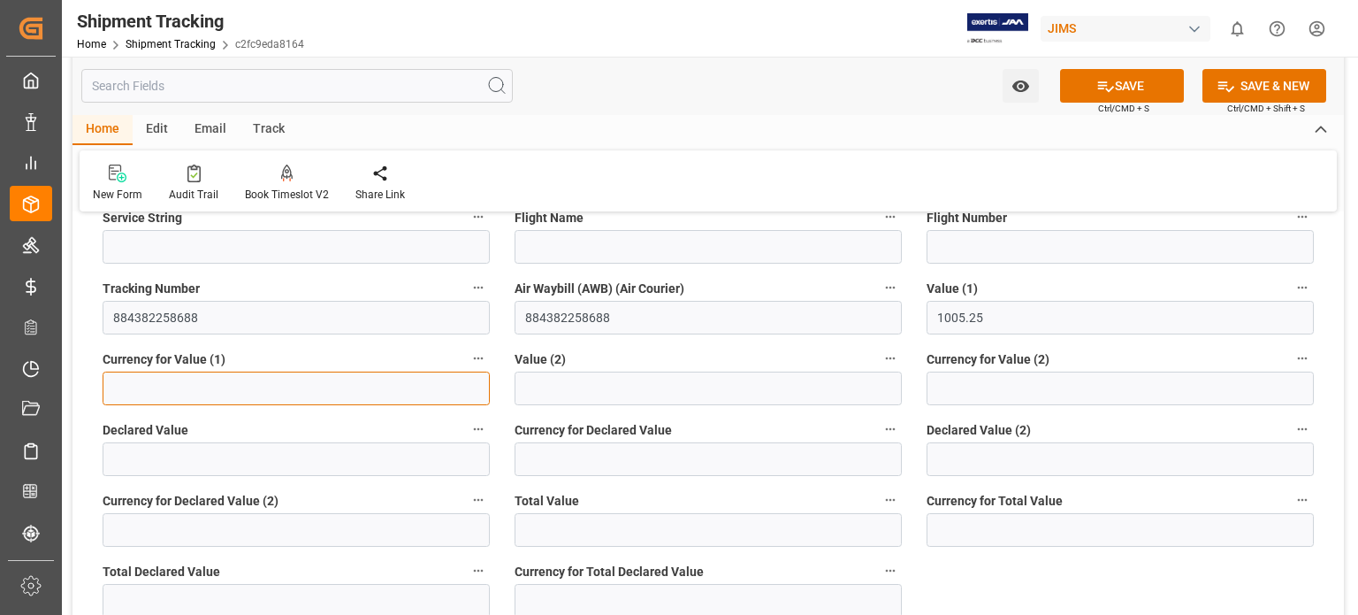
click at [270, 389] on input at bounding box center [296, 388] width 387 height 34
type input "USD"
click at [1120, 80] on button "SAVE" at bounding box center [1122, 86] width 124 height 34
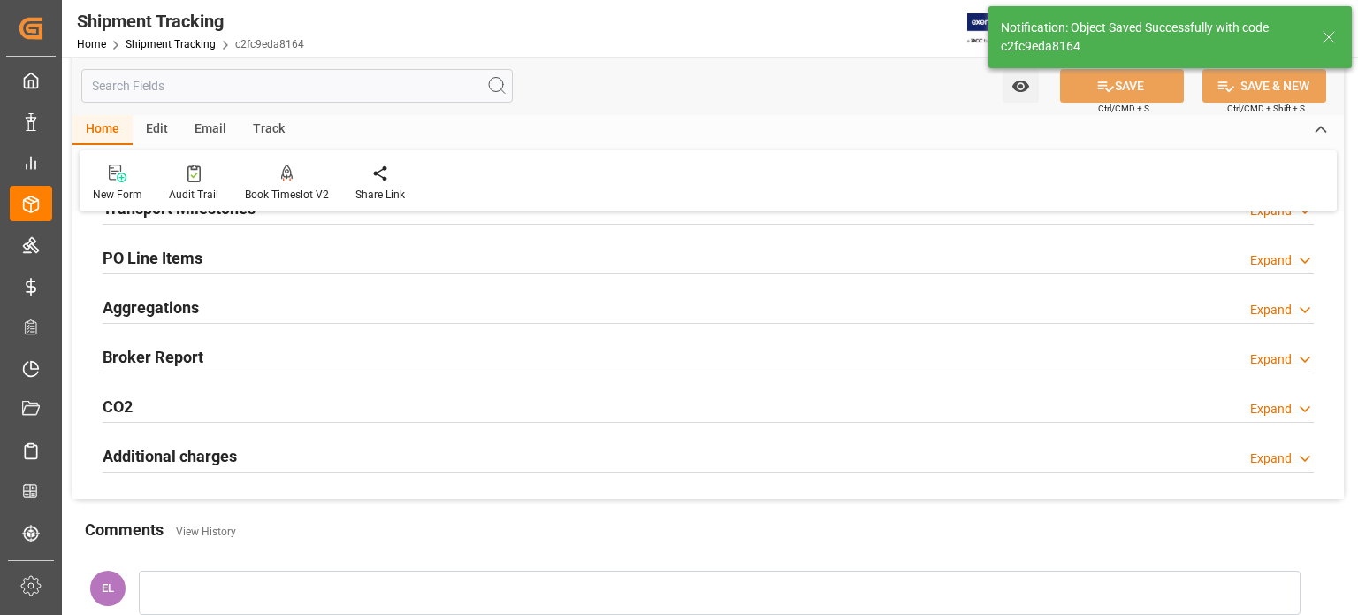
scroll to position [147, 0]
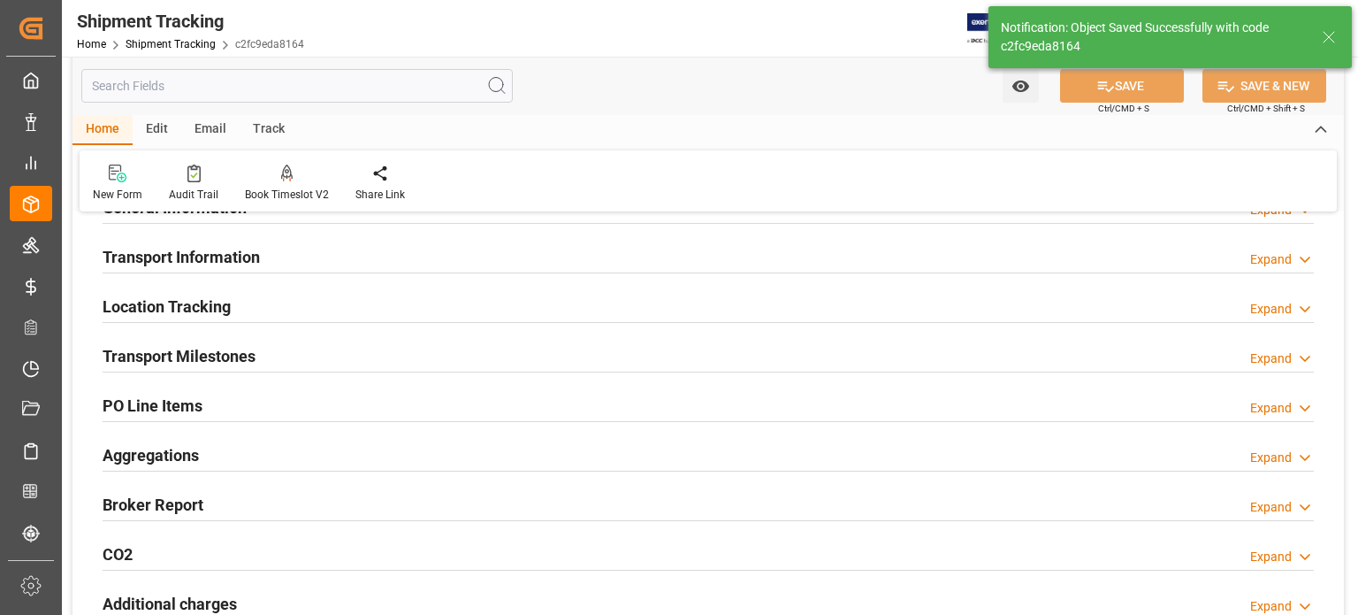
click at [217, 358] on h2 "Transport Milestones" at bounding box center [179, 356] width 153 height 24
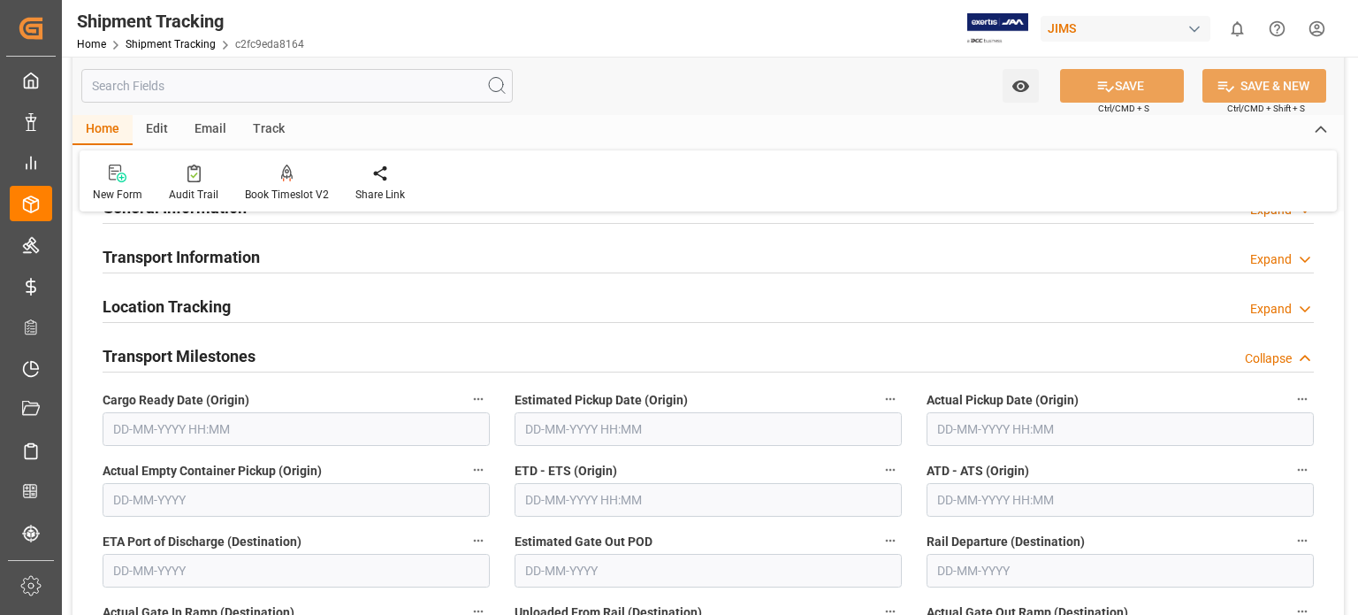
click at [213, 431] on input "text" at bounding box center [296, 429] width 387 height 34
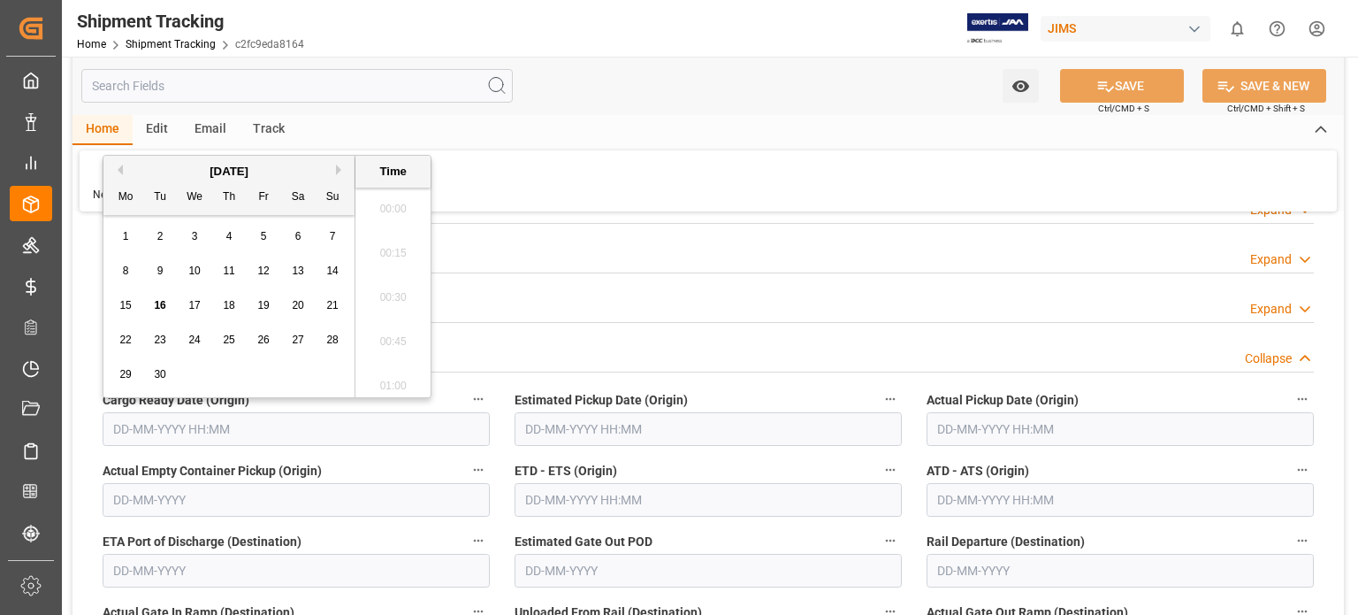
scroll to position [1553, 0]
click at [123, 303] on span "15" at bounding box center [124, 305] width 11 height 12
type input "15-09-2025 00:00"
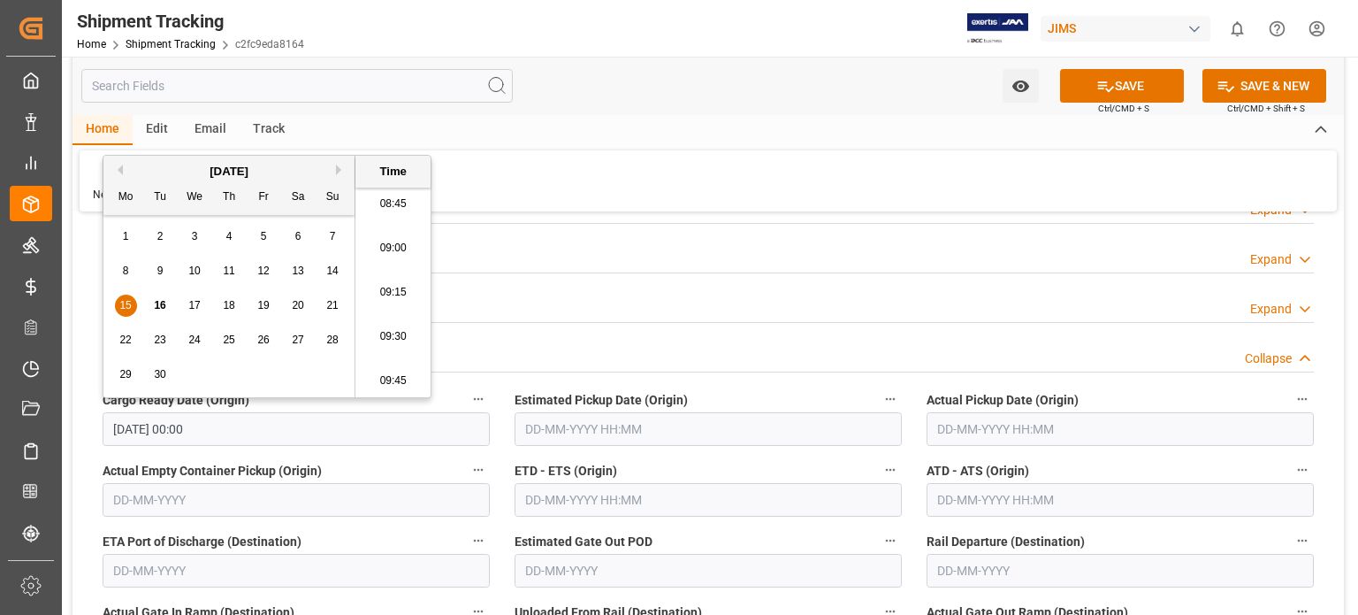
click at [537, 429] on input "text" at bounding box center [708, 429] width 387 height 34
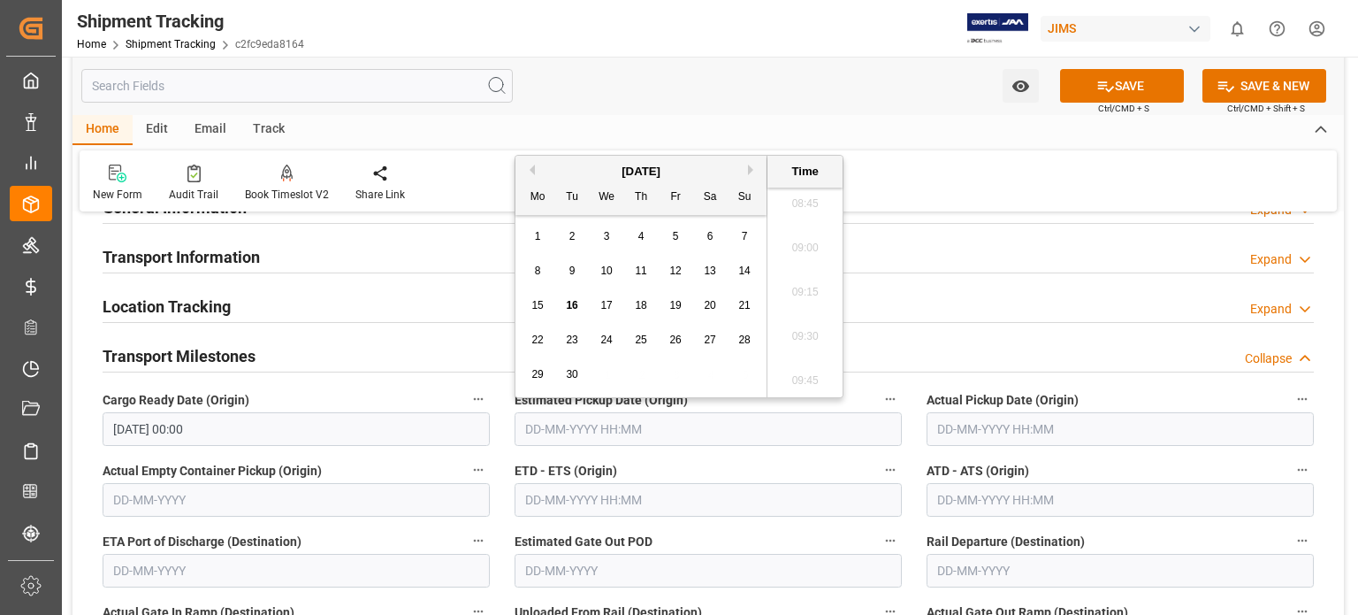
click at [531, 310] on div "15" at bounding box center [538, 305] width 22 height 21
type input "15-09-2025 00:00"
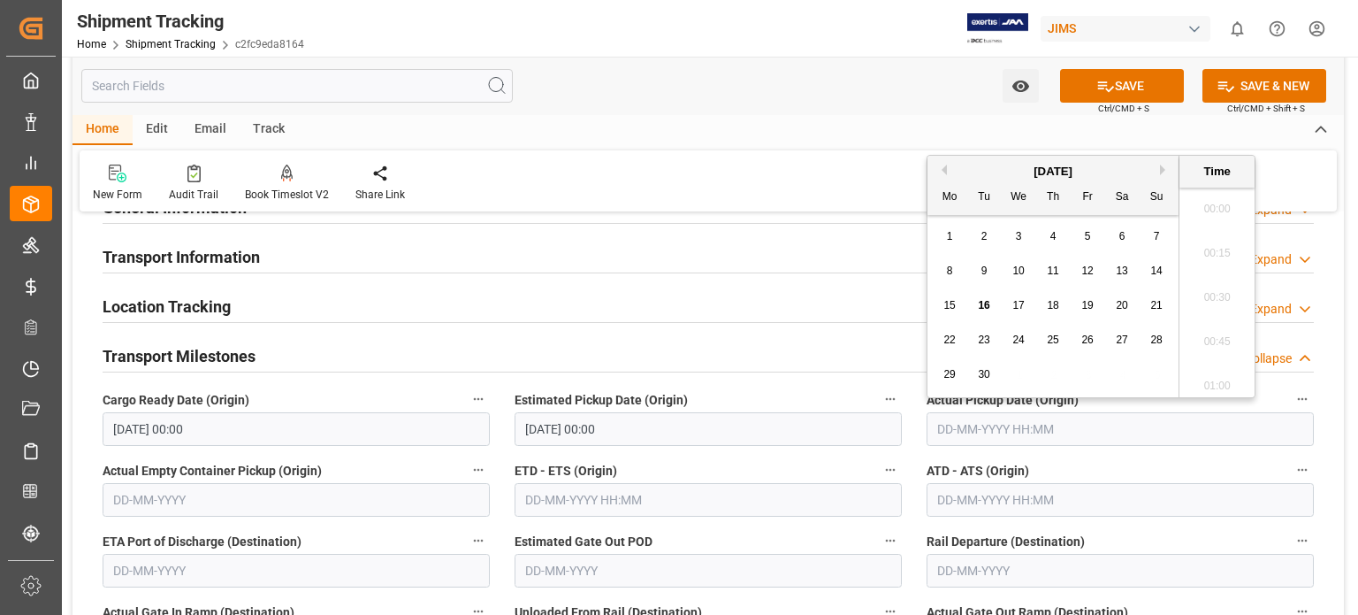
click at [957, 423] on input "text" at bounding box center [1120, 429] width 387 height 34
click at [954, 310] on span "15" at bounding box center [949, 305] width 11 height 12
type input "15-09-2025 00:00"
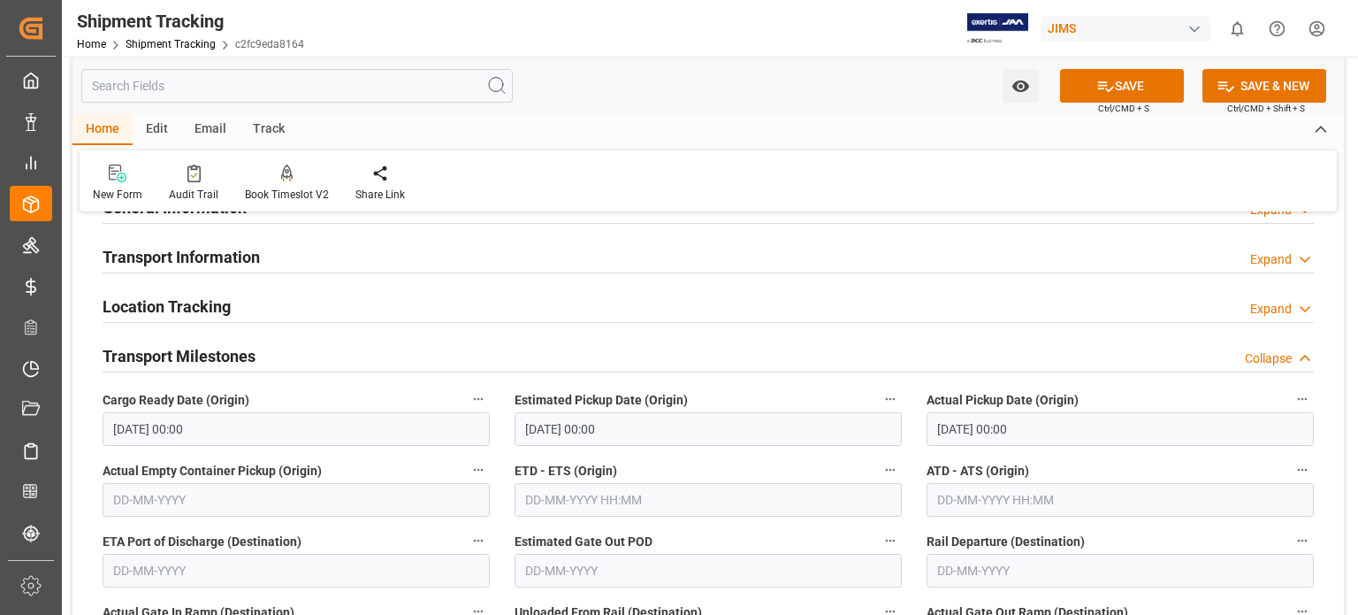
click at [803, 339] on div "Transport Milestones Collapse" at bounding box center [709, 355] width 1212 height 34
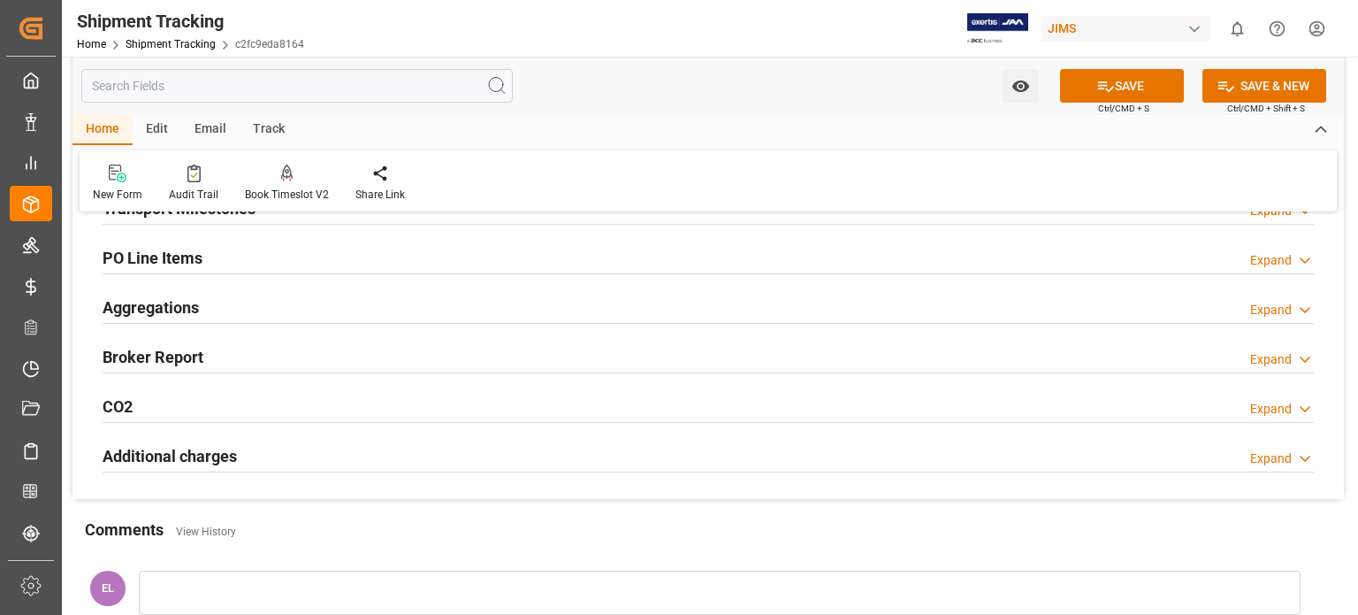
scroll to position [147, 0]
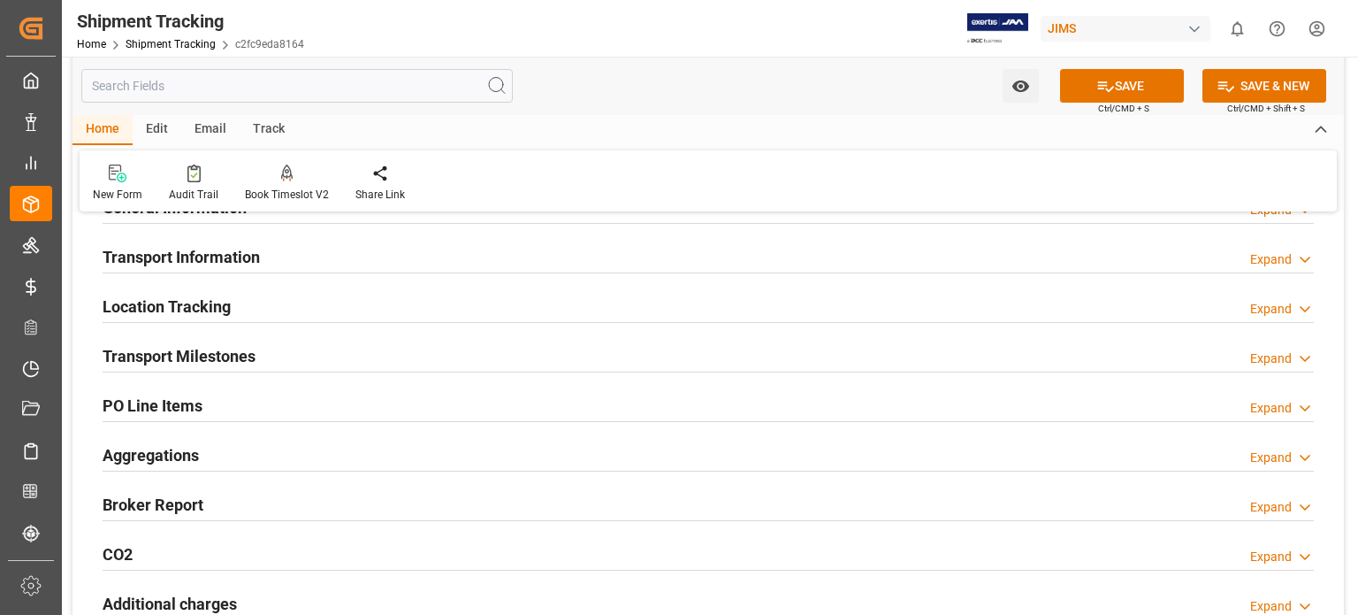
click at [247, 359] on h2 "Transport Milestones" at bounding box center [179, 356] width 153 height 24
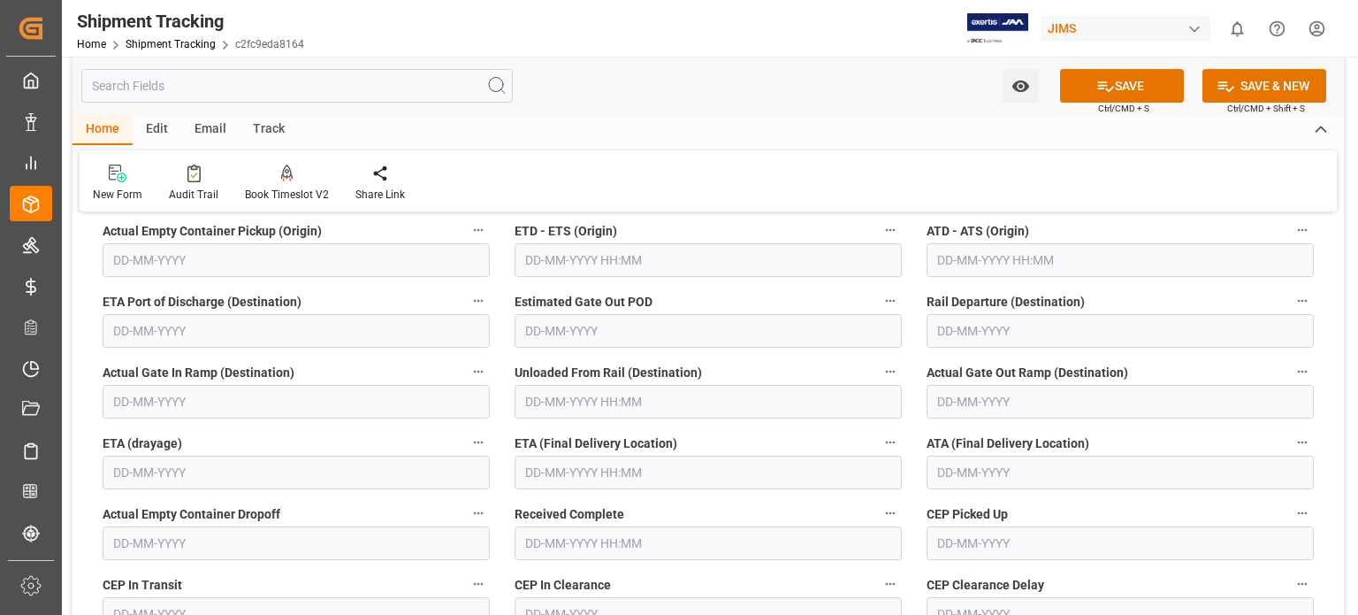
scroll to position [442, 0]
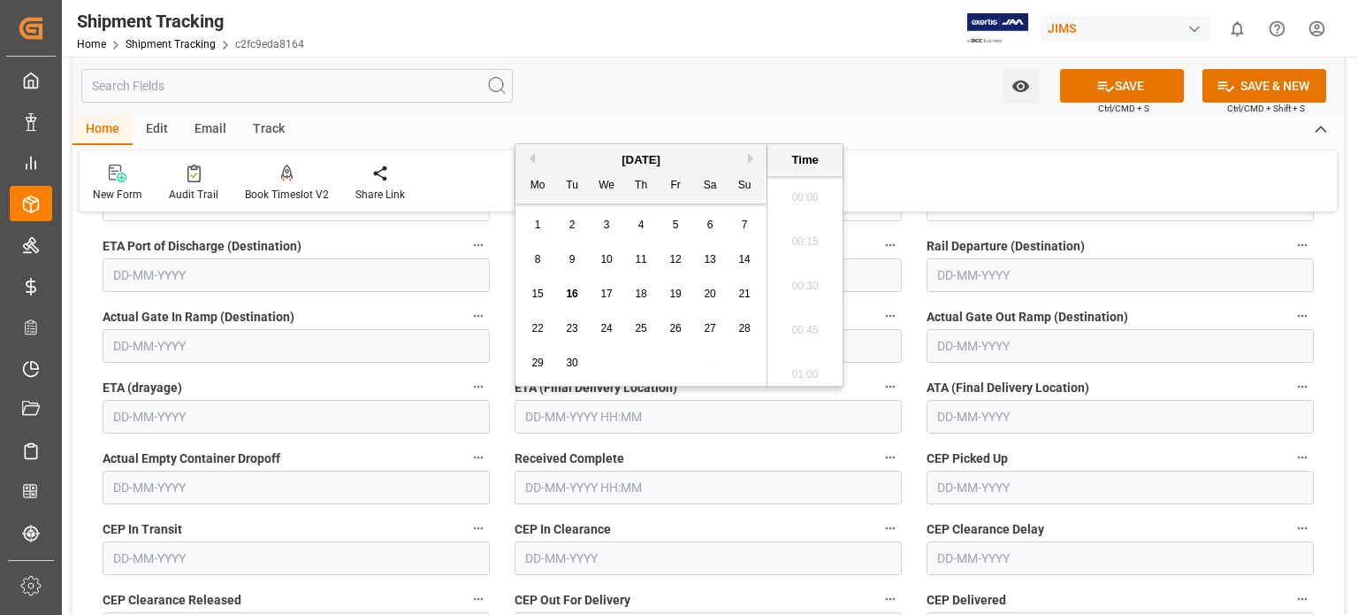
click at [598, 417] on input "text" at bounding box center [708, 417] width 387 height 34
click at [570, 295] on span "16" at bounding box center [571, 293] width 11 height 12
click at [609, 298] on span "17" at bounding box center [605, 293] width 11 height 12
type input "17-09-2025 00:00"
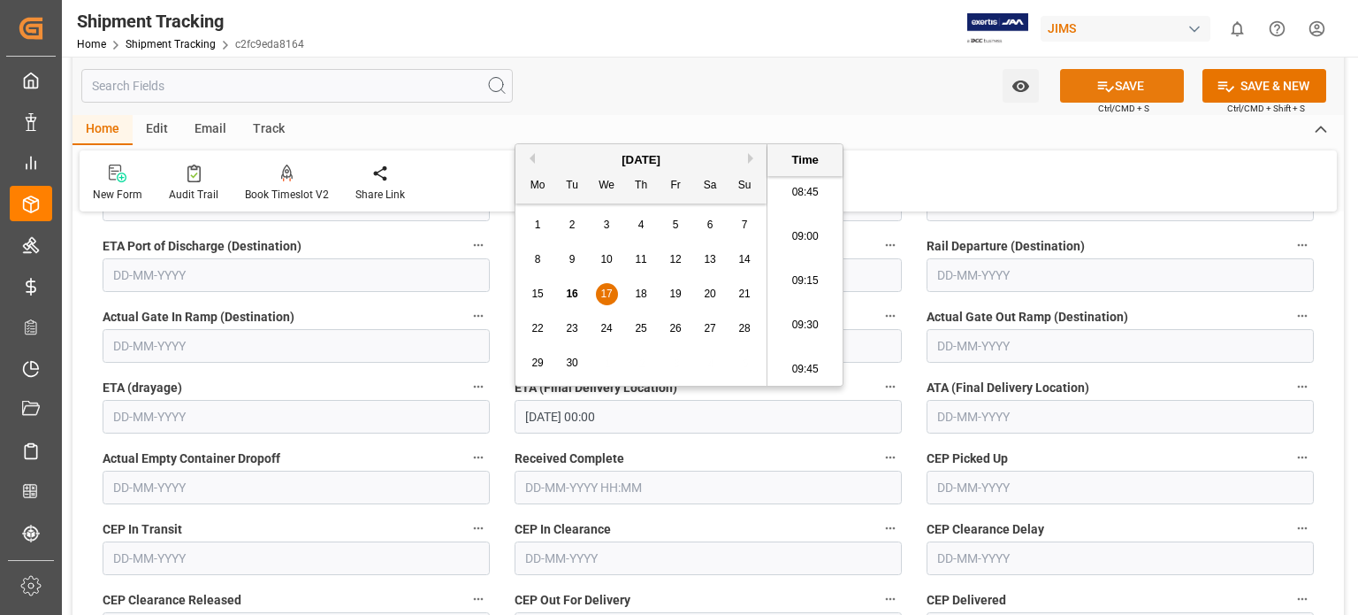
click at [1122, 86] on button "SAVE" at bounding box center [1122, 86] width 124 height 34
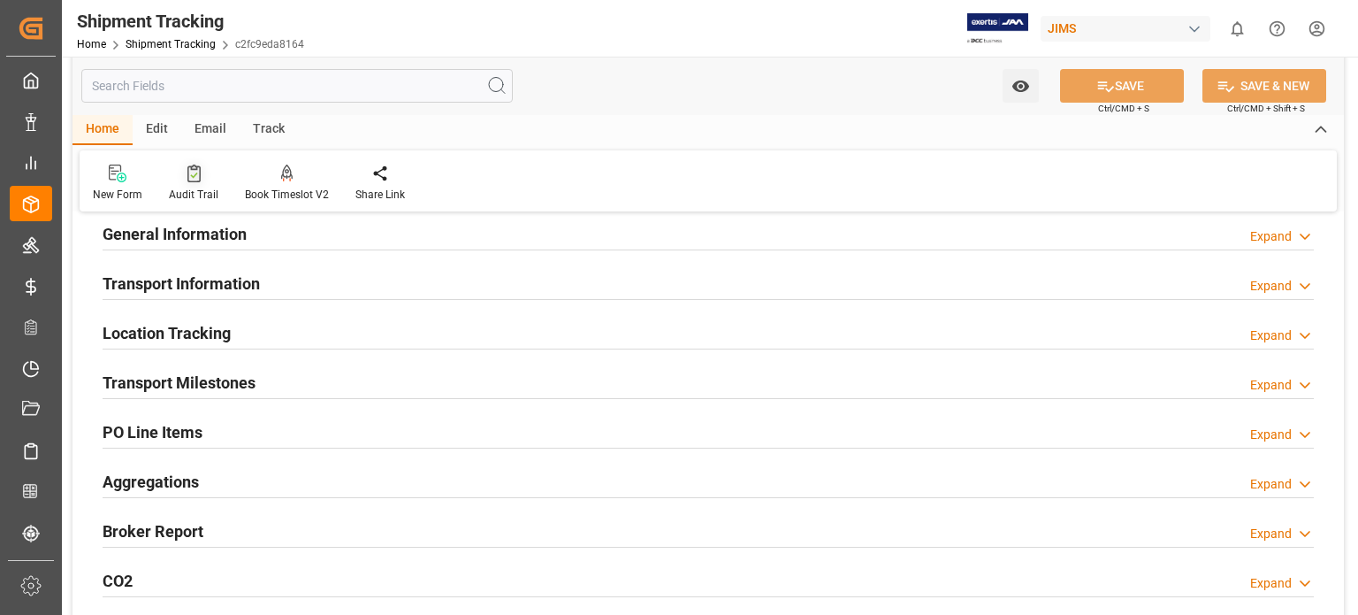
scroll to position [0, 0]
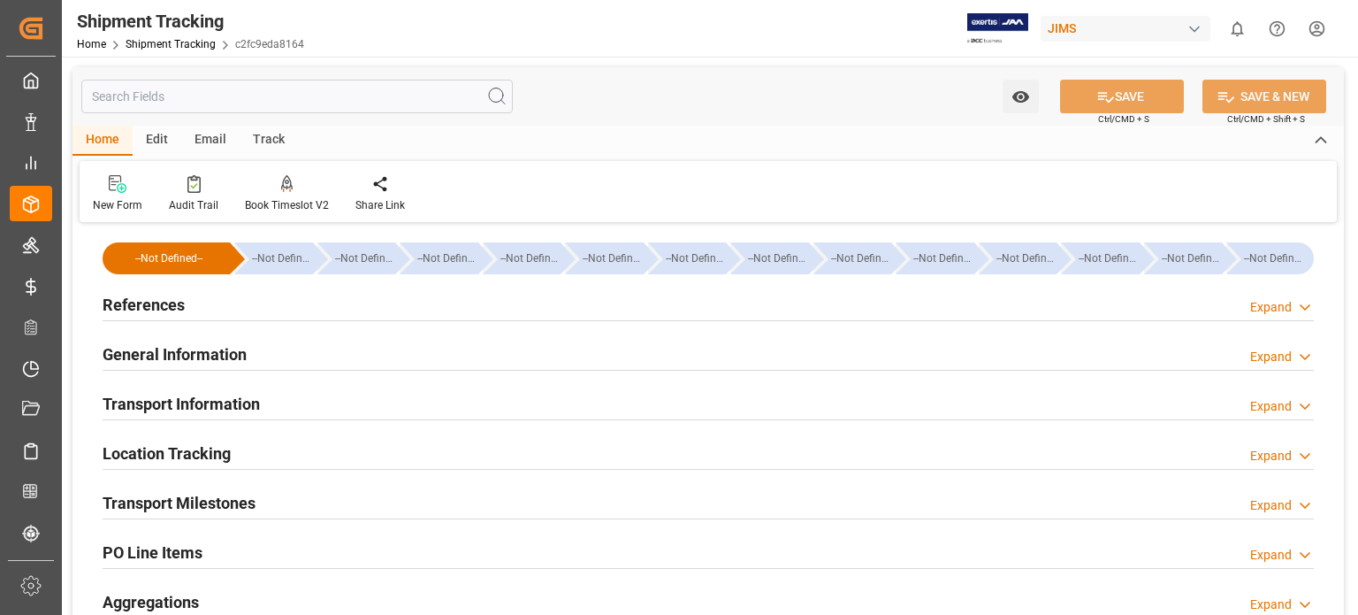
click at [162, 307] on h2 "References" at bounding box center [144, 305] width 82 height 24
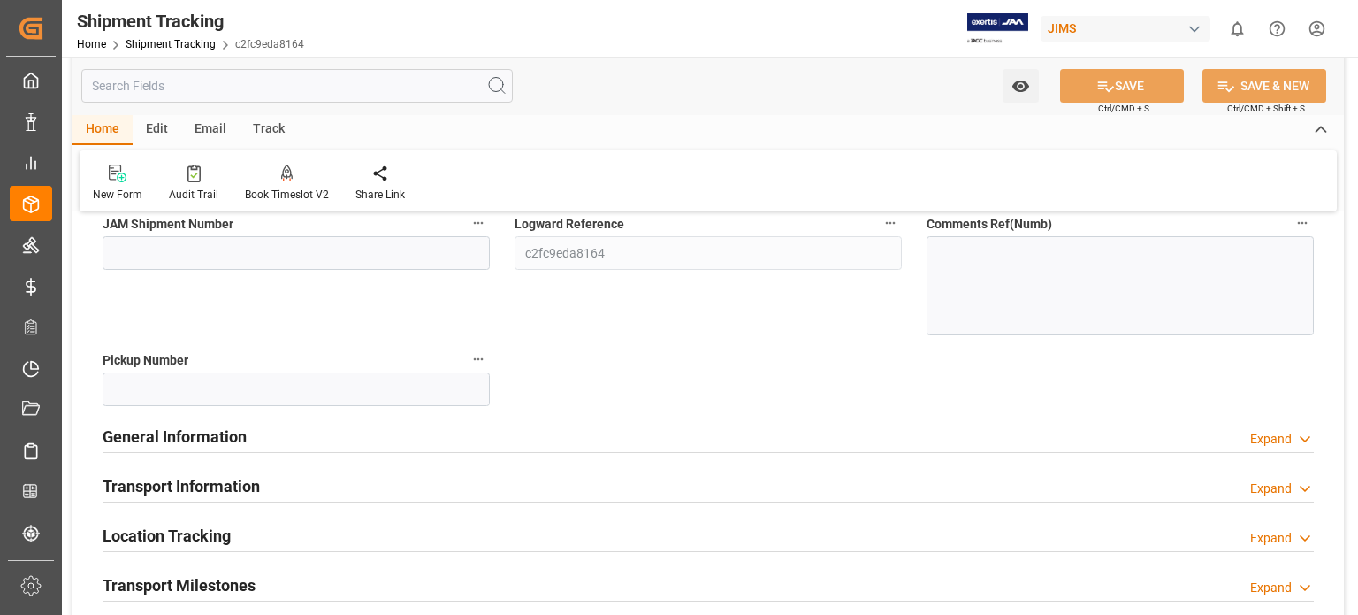
scroll to position [294, 0]
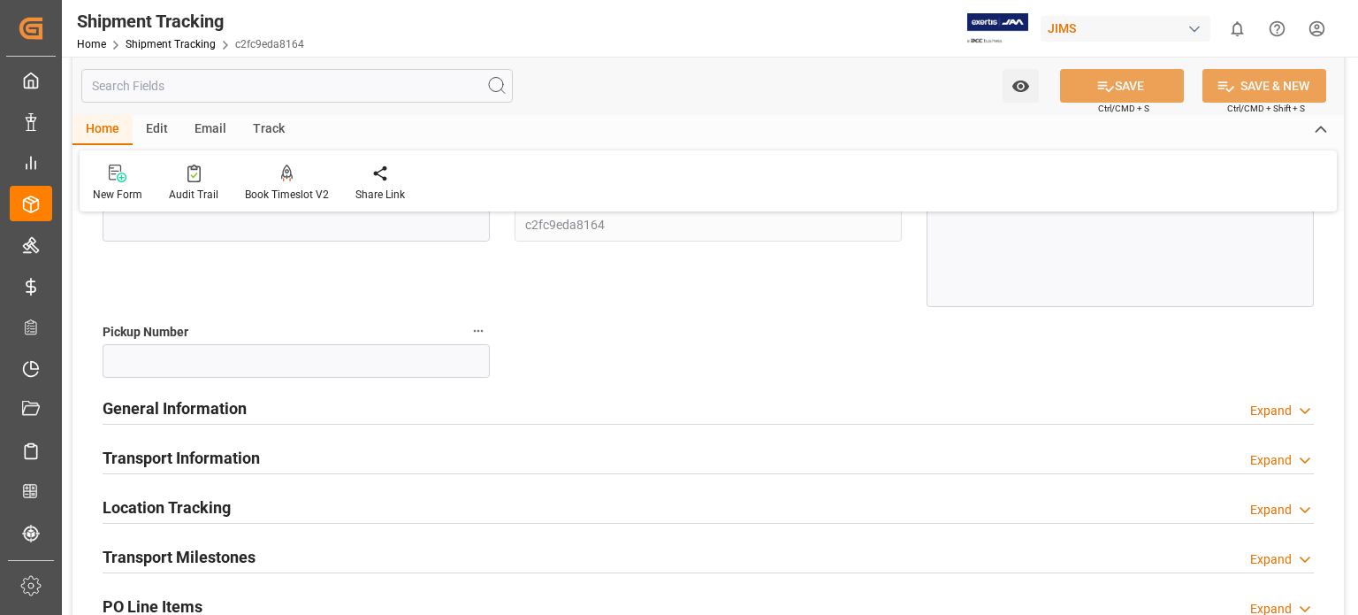
click at [225, 455] on h2 "Transport Information" at bounding box center [181, 458] width 157 height 24
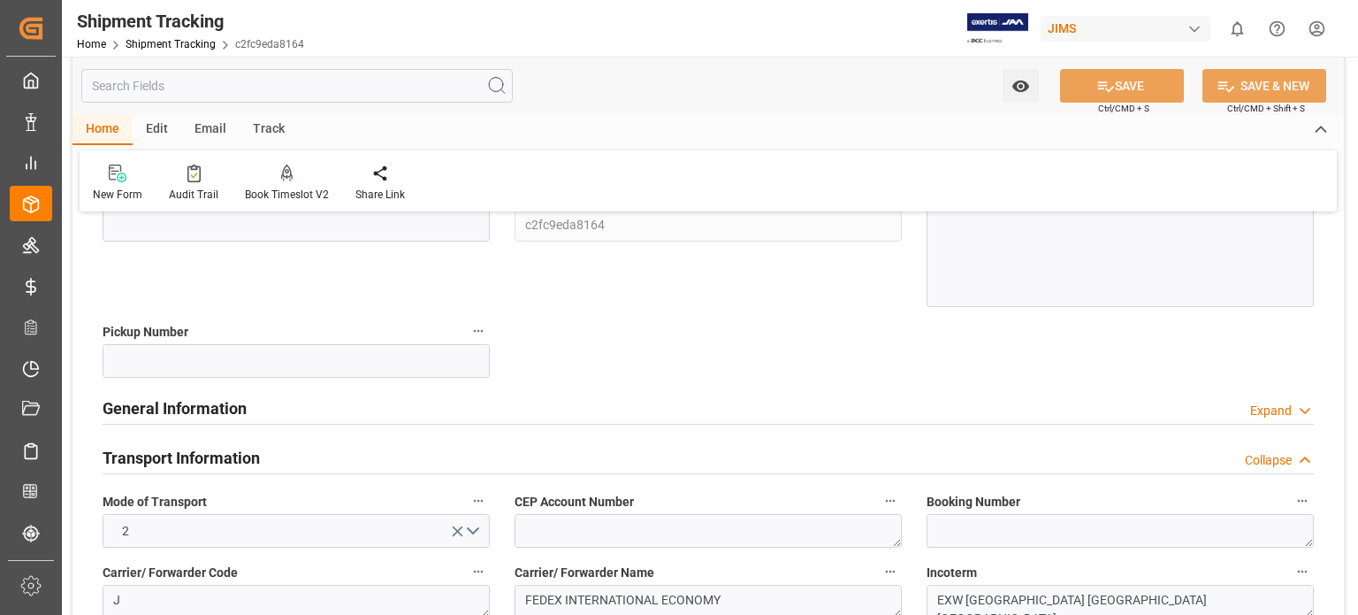
click at [225, 455] on h2 "Transport Information" at bounding box center [181, 458] width 157 height 24
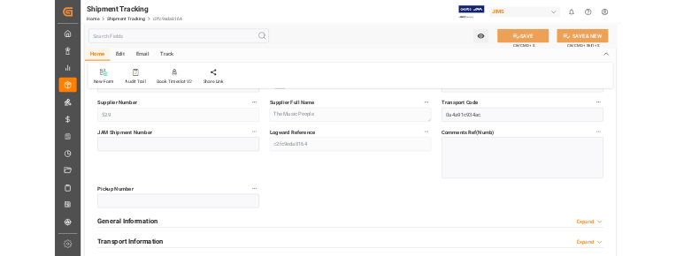
scroll to position [147, 0]
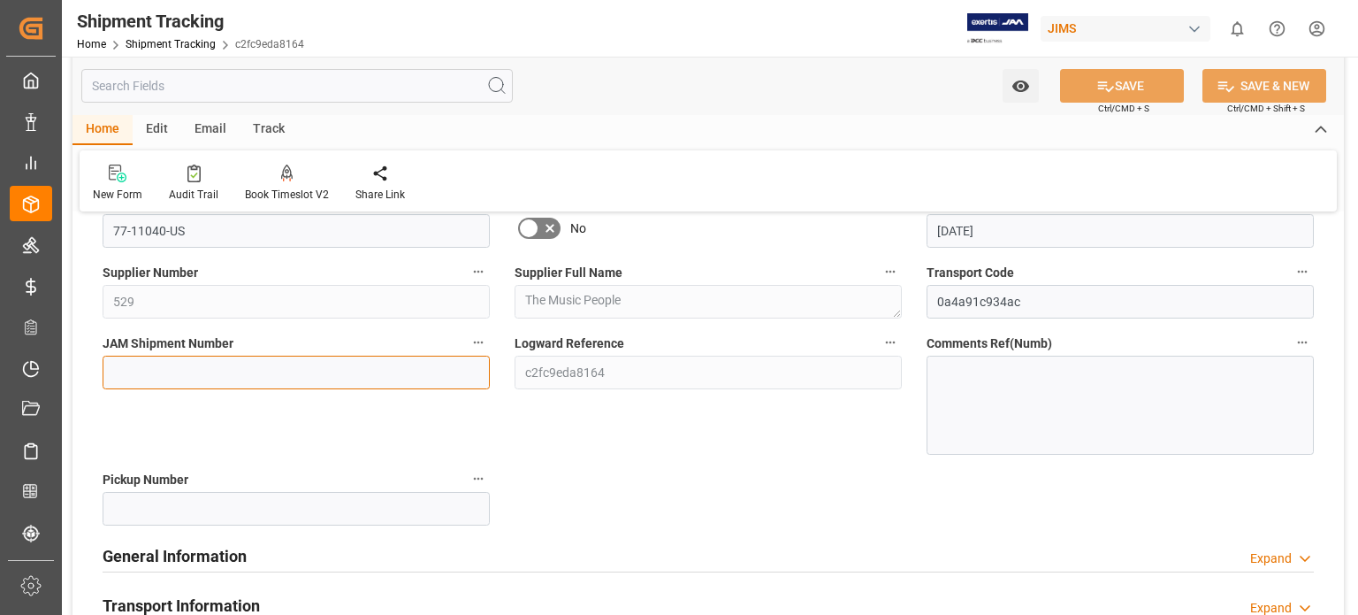
click at [171, 367] on input at bounding box center [296, 373] width 387 height 34
click at [138, 374] on input at bounding box center [296, 373] width 387 height 34
paste input "73048"
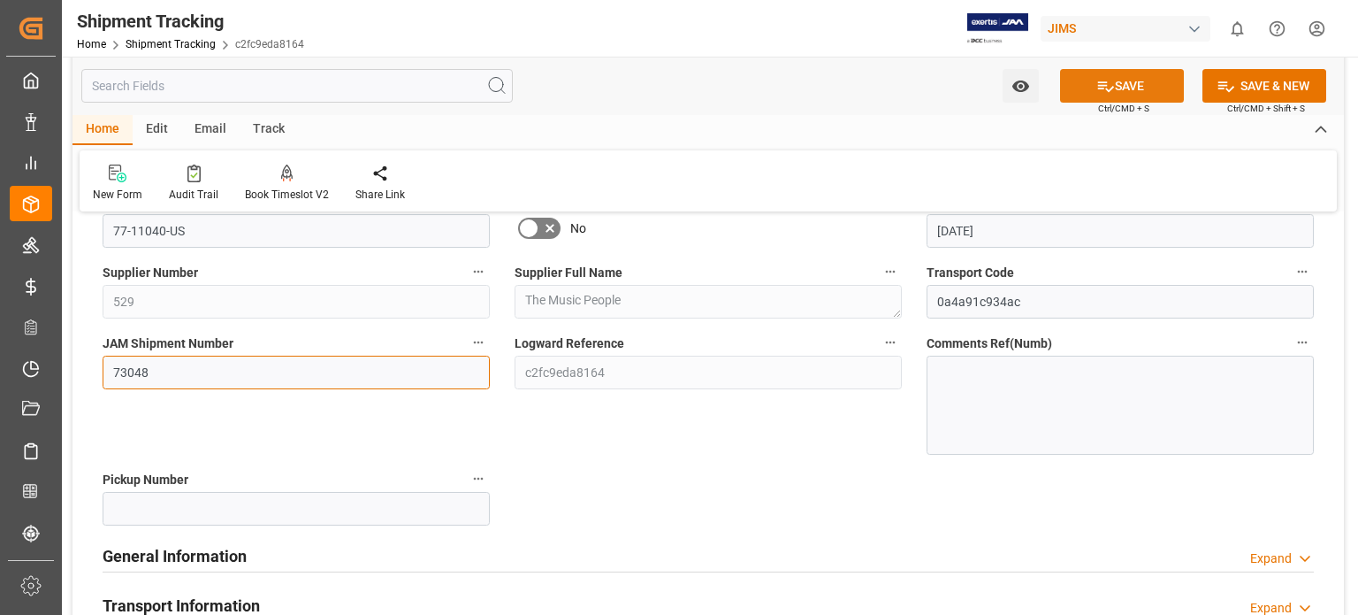
type input "73048"
click at [1127, 84] on button "SAVE" at bounding box center [1122, 86] width 124 height 34
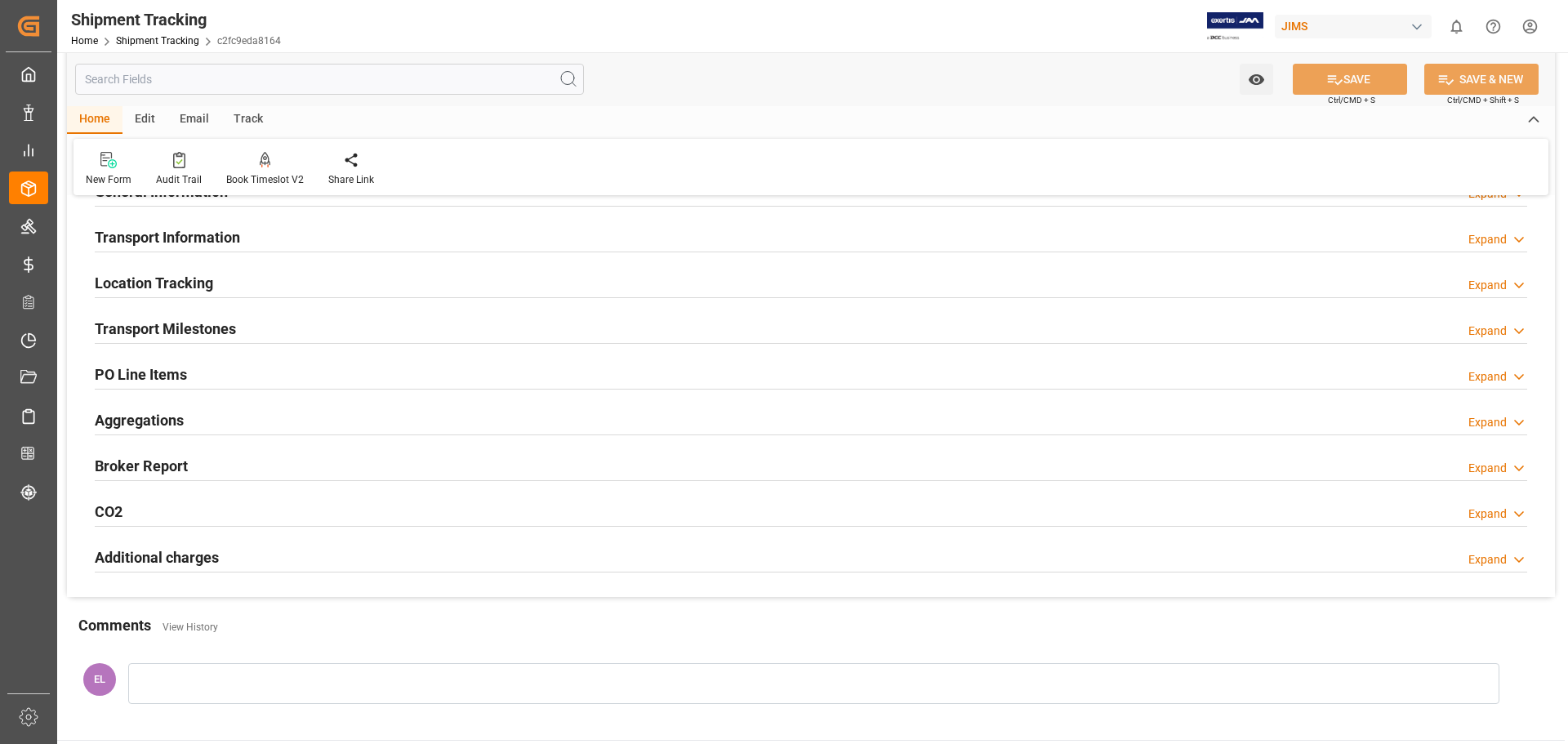
scroll to position [0, 0]
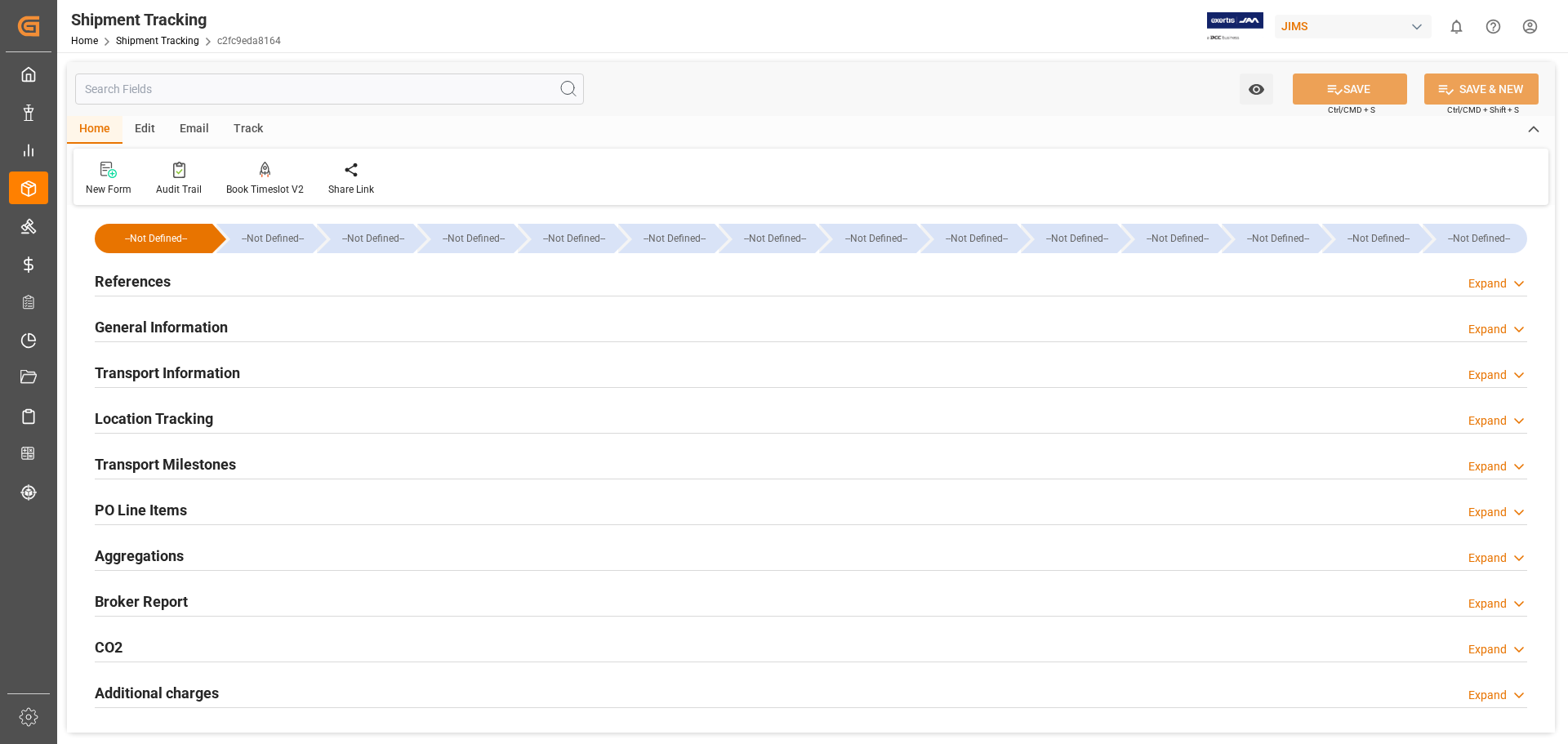
click at [160, 282] on h2 "References" at bounding box center [133, 282] width 76 height 22
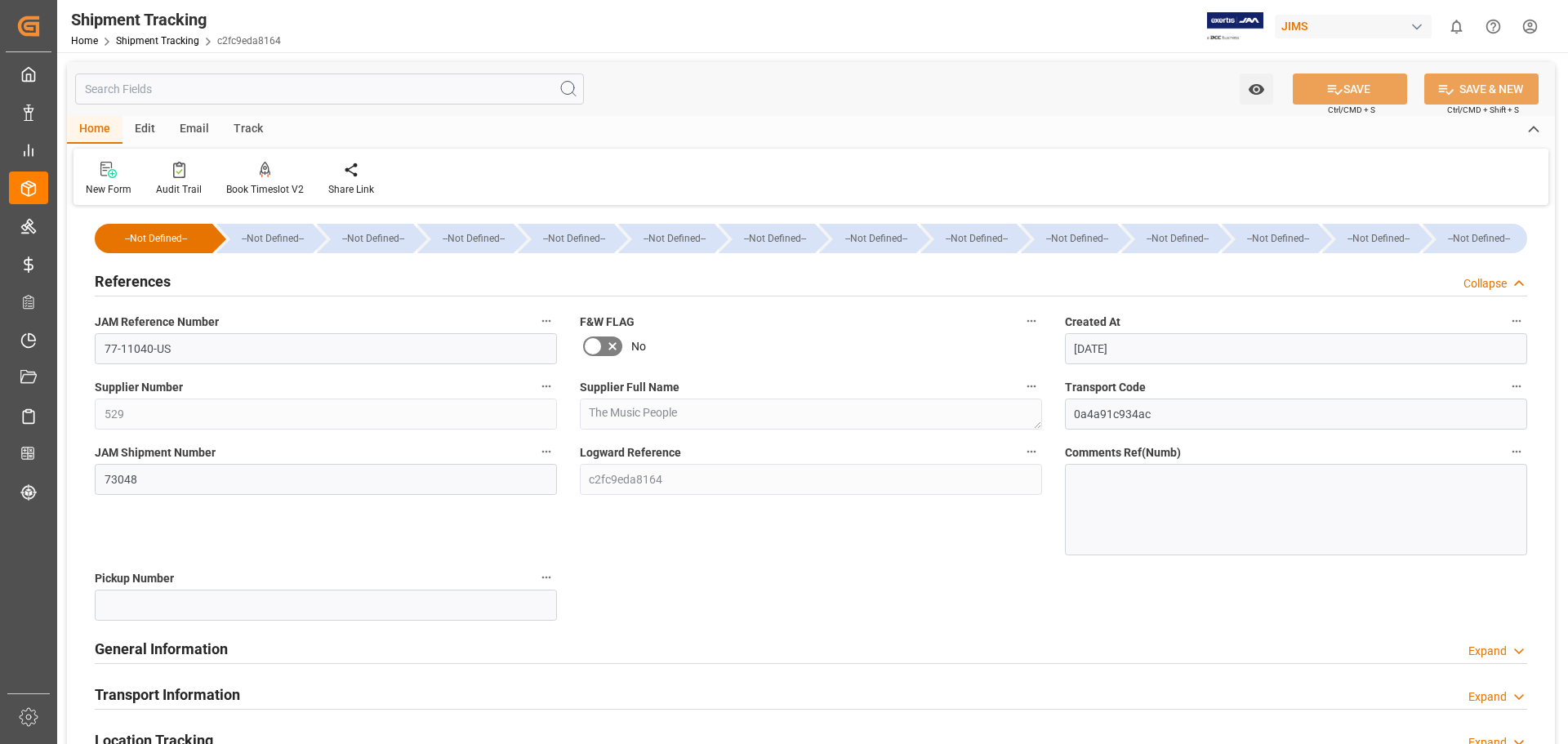
click at [160, 282] on h2 "References" at bounding box center [133, 282] width 76 height 22
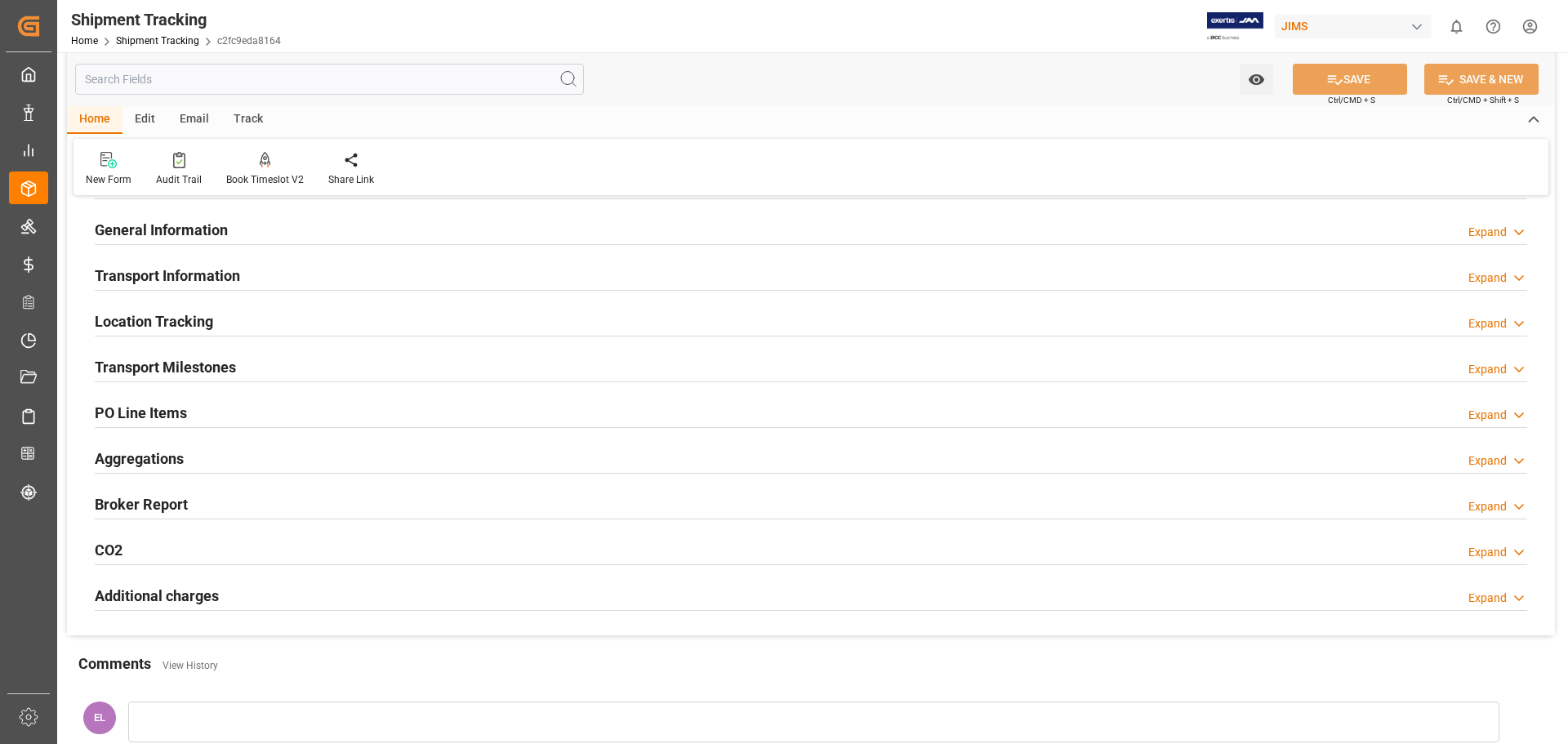
scroll to position [137, 0]
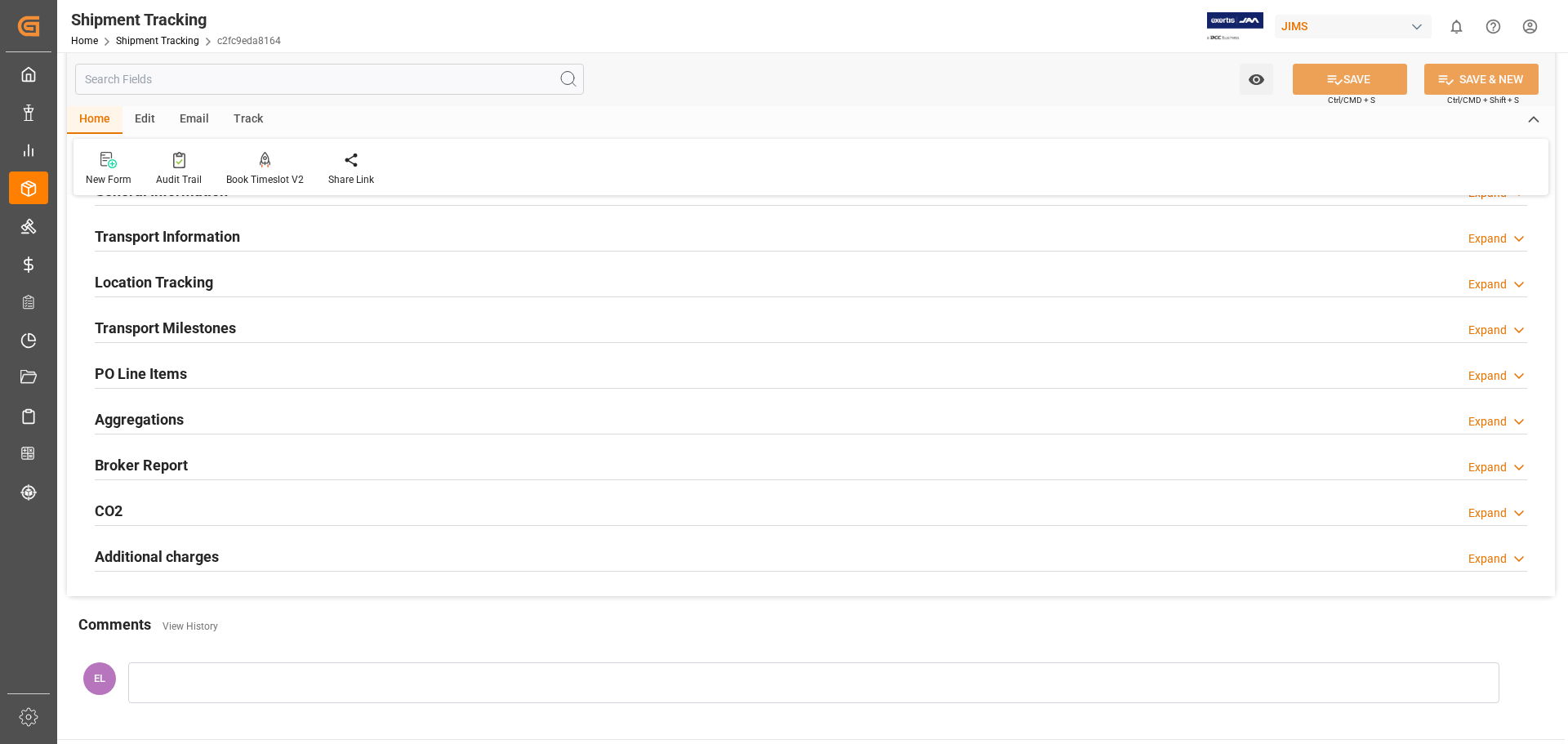
click at [176, 317] on h2 "Transport Milestones" at bounding box center [165, 328] width 141 height 22
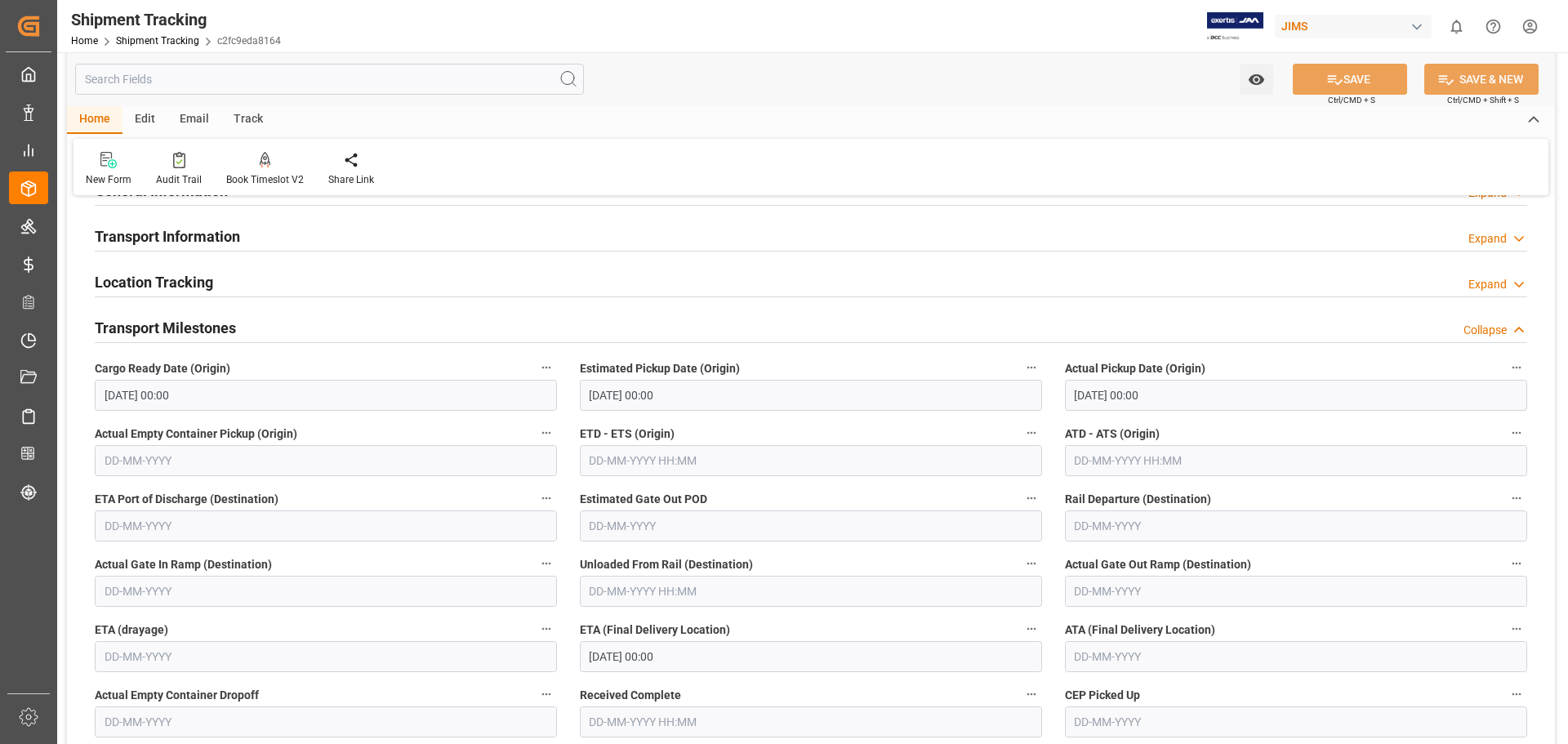
click at [173, 241] on h2 "Transport Information" at bounding box center [167, 236] width 145 height 22
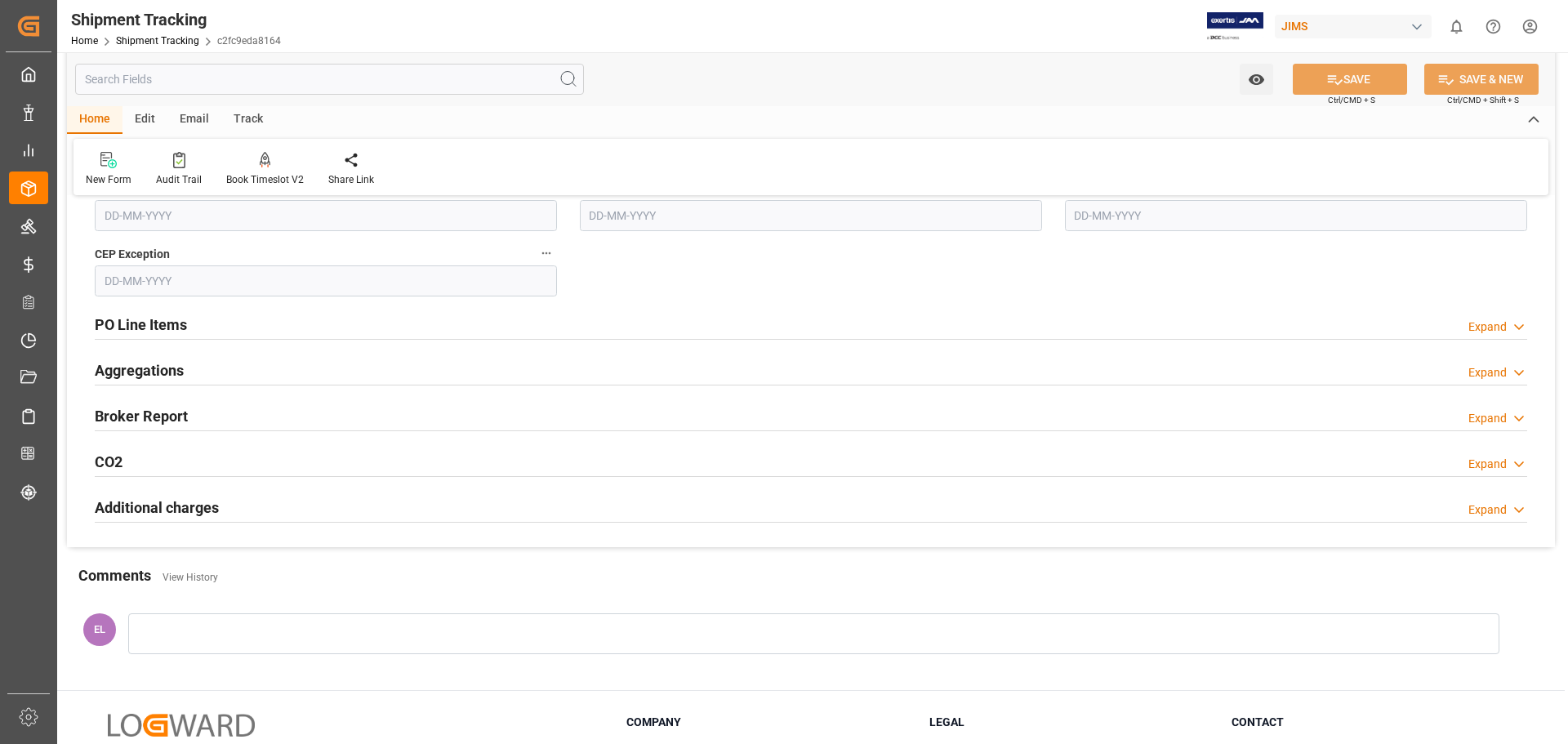
scroll to position [953, 0]
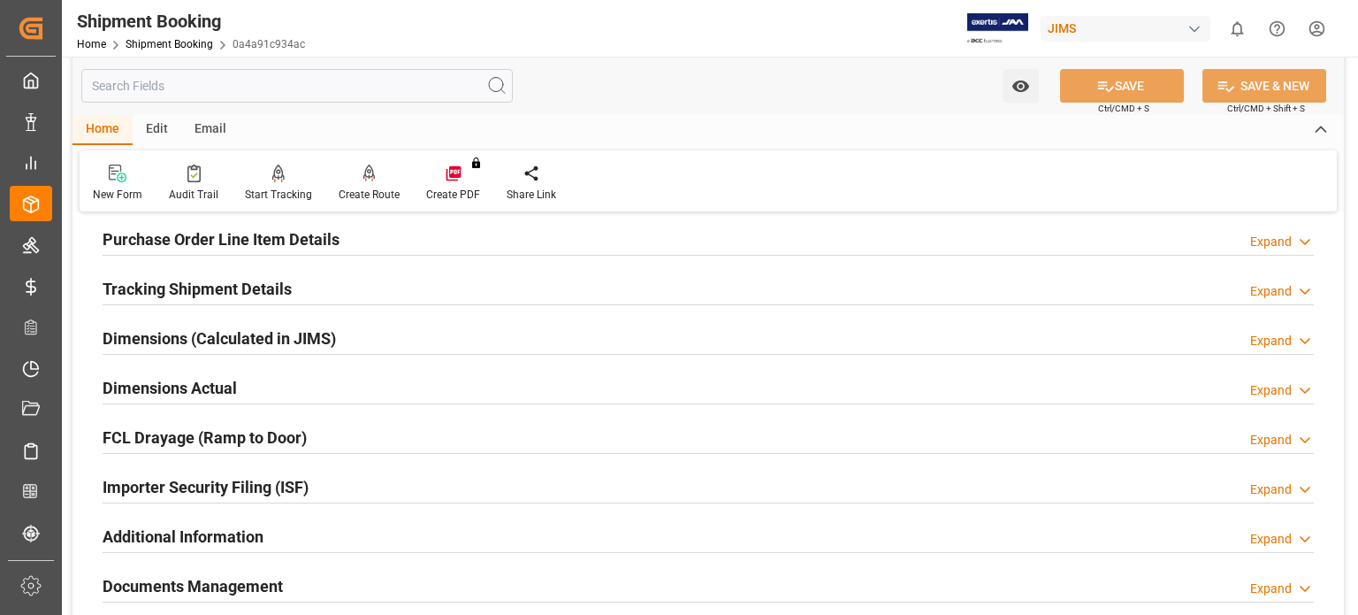
scroll to position [442, 0]
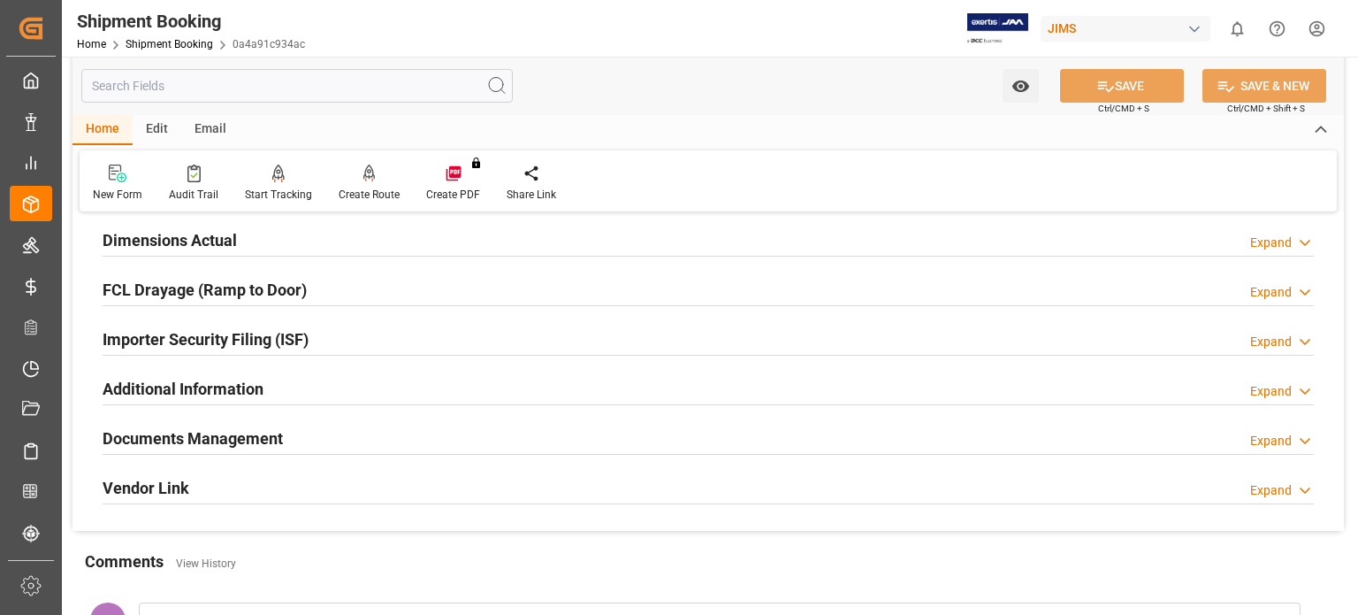
drag, startPoint x: 200, startPoint y: 441, endPoint x: 213, endPoint y: 441, distance: 13.3
click at [200, 441] on h2 "Documents Management" at bounding box center [193, 438] width 180 height 24
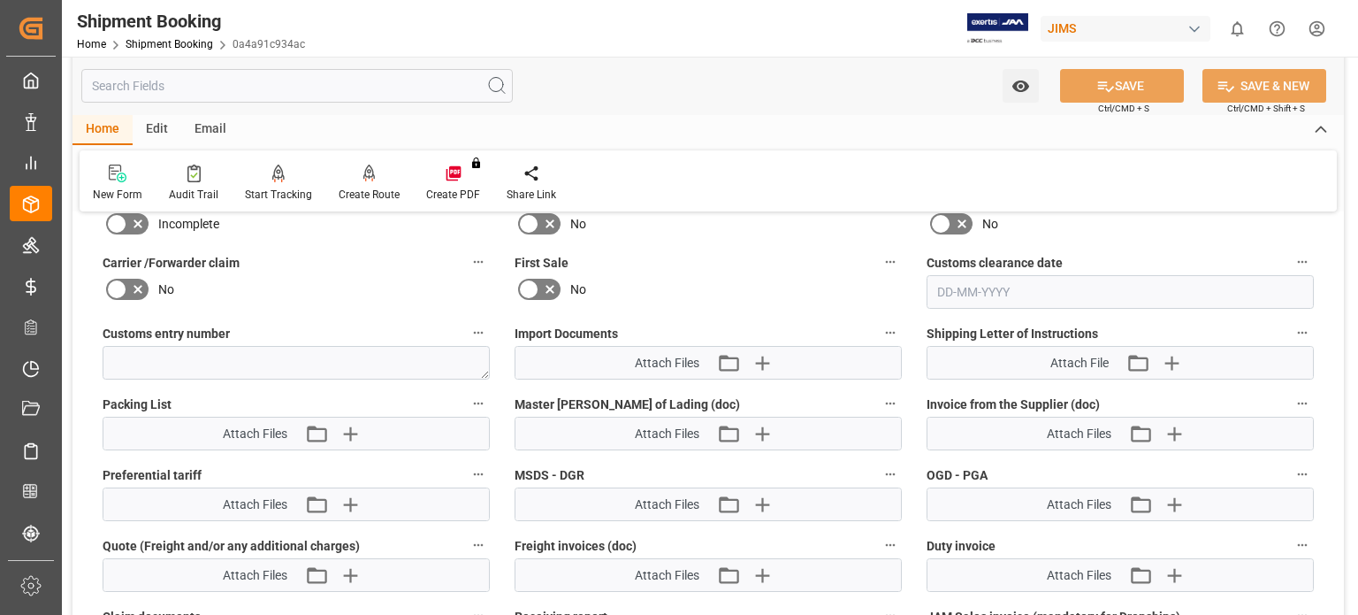
scroll to position [884, 0]
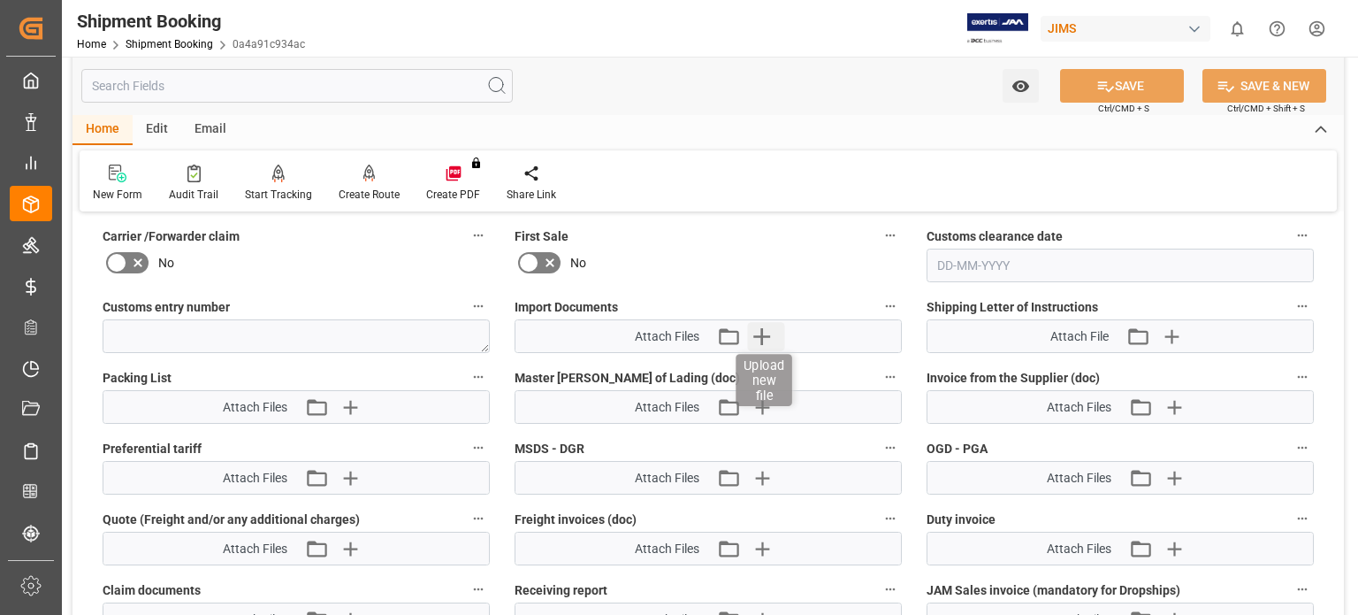
click at [763, 333] on icon "button" at bounding box center [761, 336] width 17 height 17
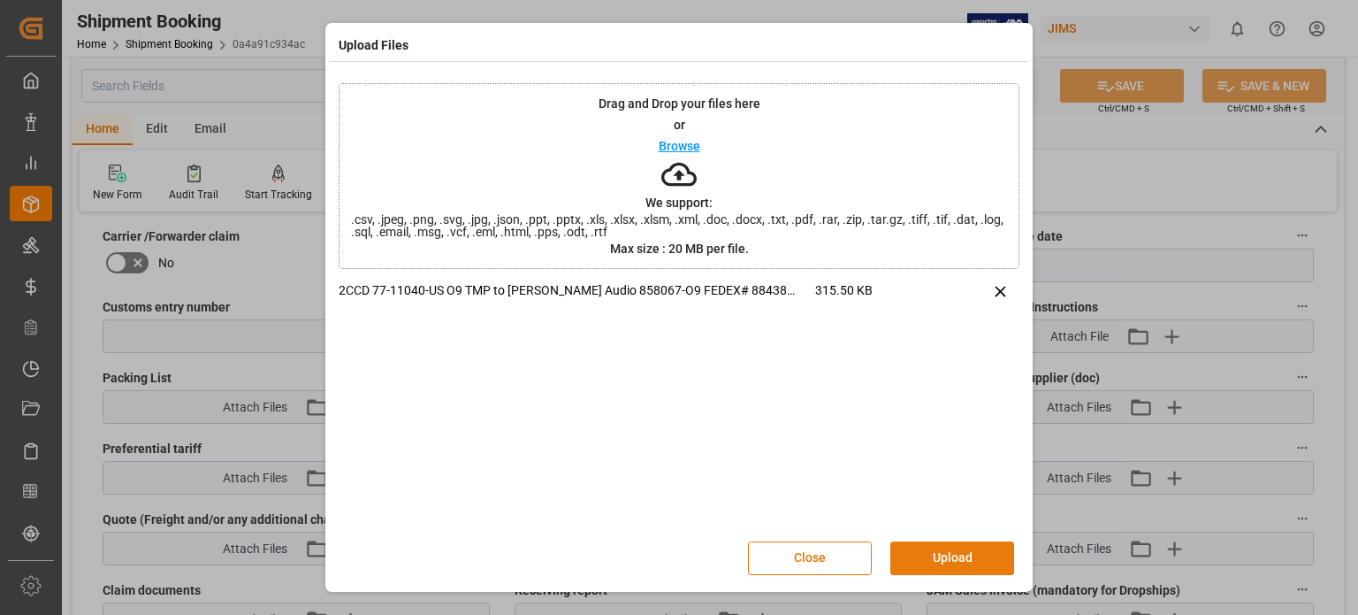
click at [949, 563] on button "Upload" at bounding box center [953, 558] width 124 height 34
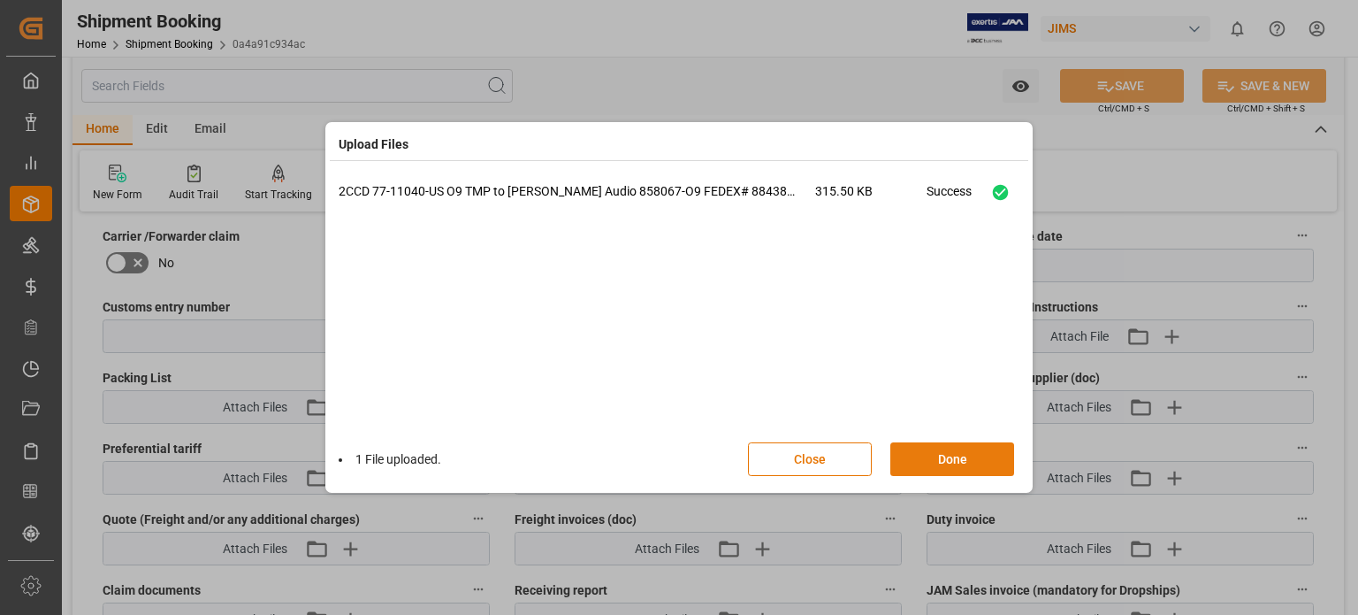
click at [952, 460] on button "Done" at bounding box center [953, 459] width 124 height 34
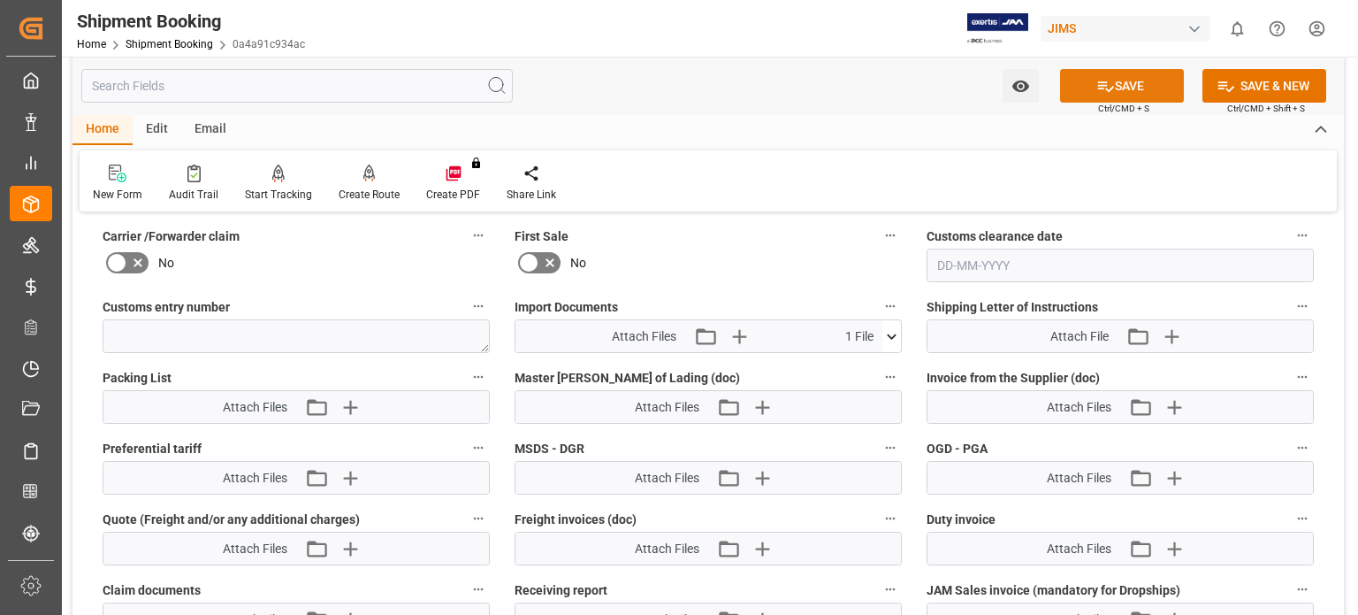
click at [1135, 88] on button "SAVE" at bounding box center [1122, 86] width 124 height 34
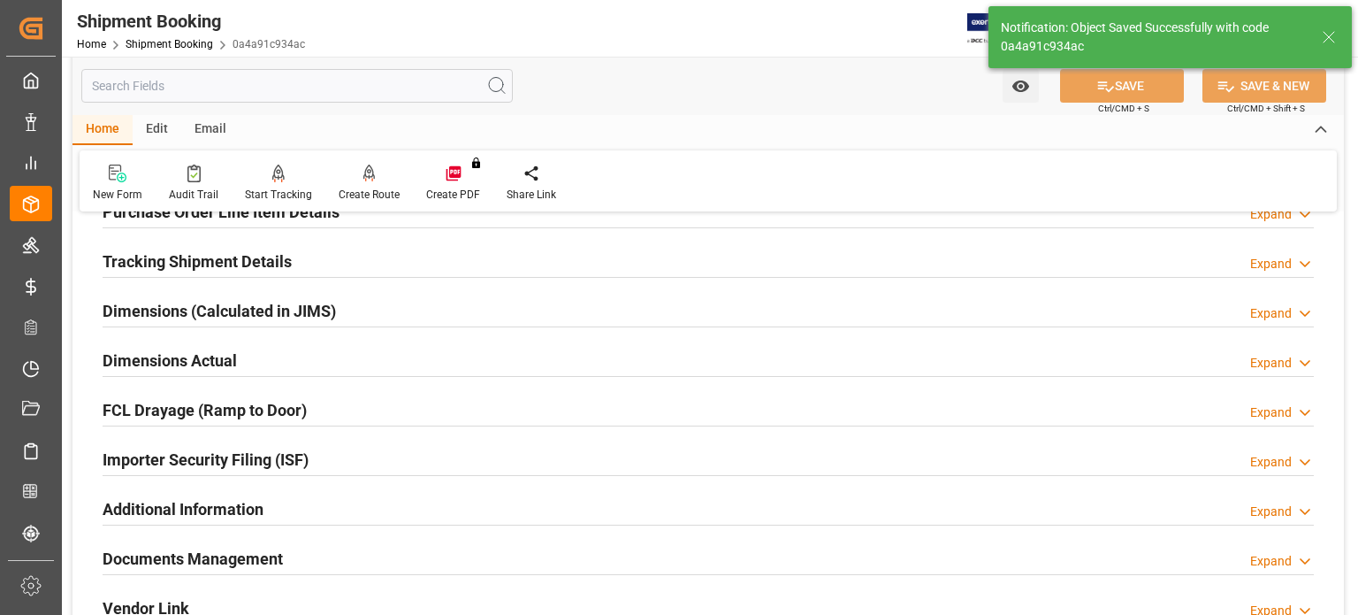
scroll to position [417, 0]
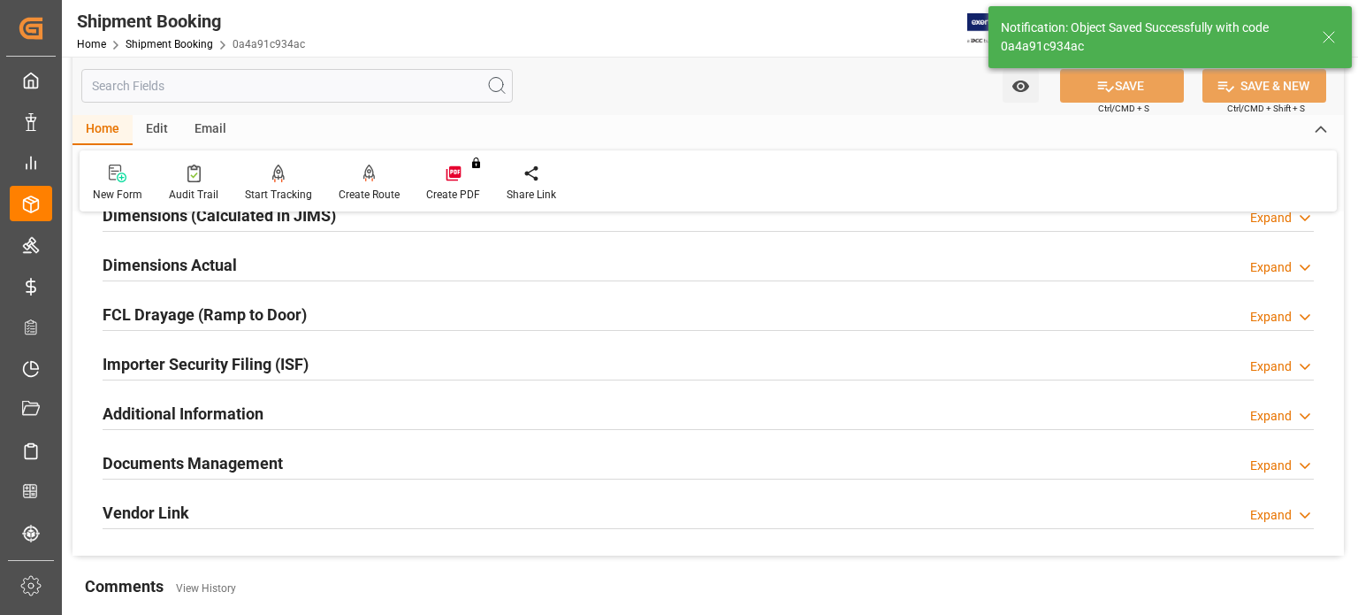
click at [230, 447] on div "Documents Management" at bounding box center [193, 462] width 180 height 34
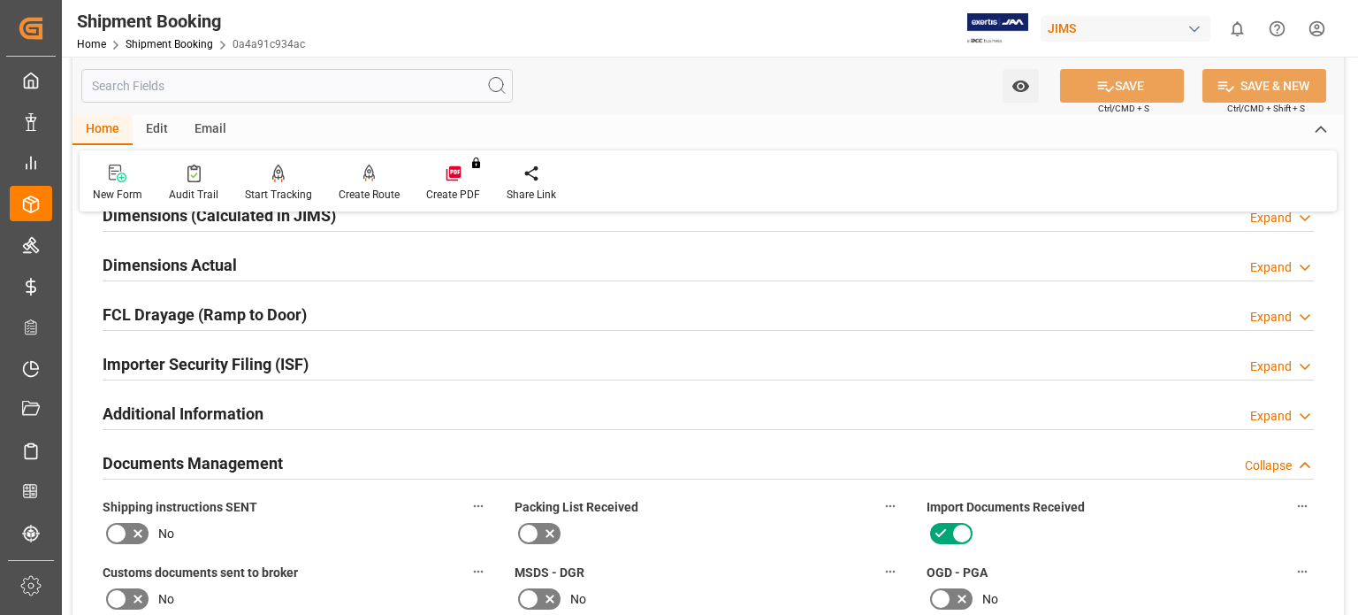
click at [127, 599] on icon at bounding box center [137, 598] width 21 height 21
click at [0, 0] on input "checkbox" at bounding box center [0, 0] width 0 height 0
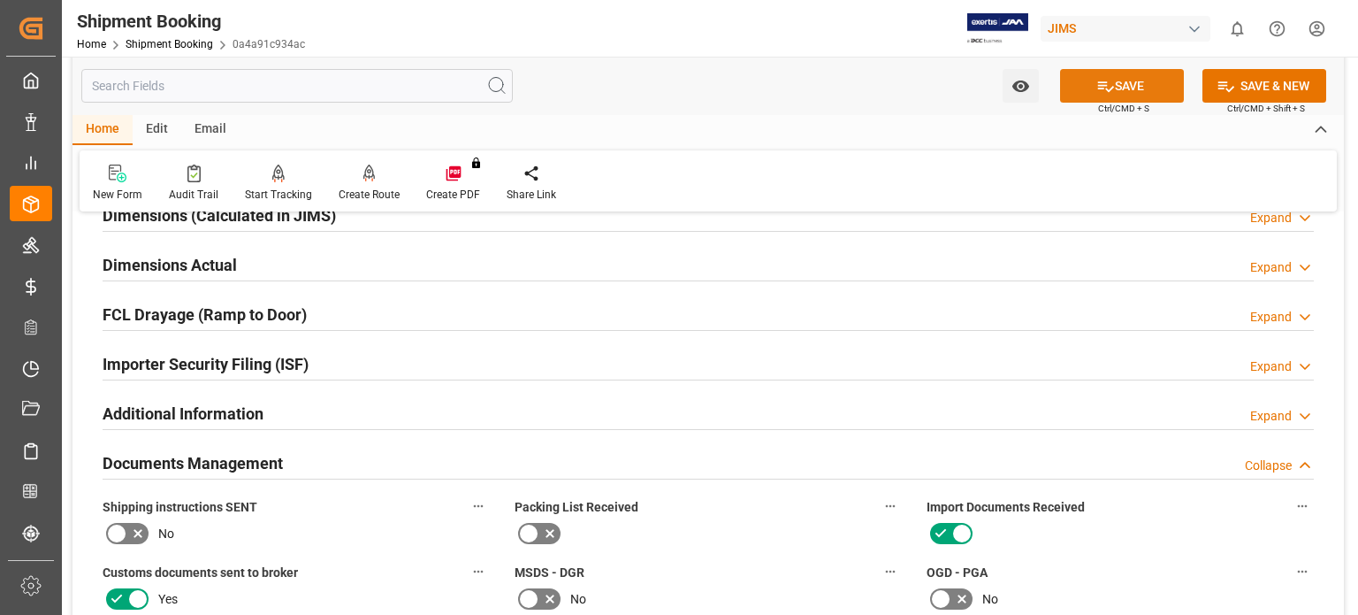
click at [1109, 80] on icon at bounding box center [1106, 86] width 19 height 19
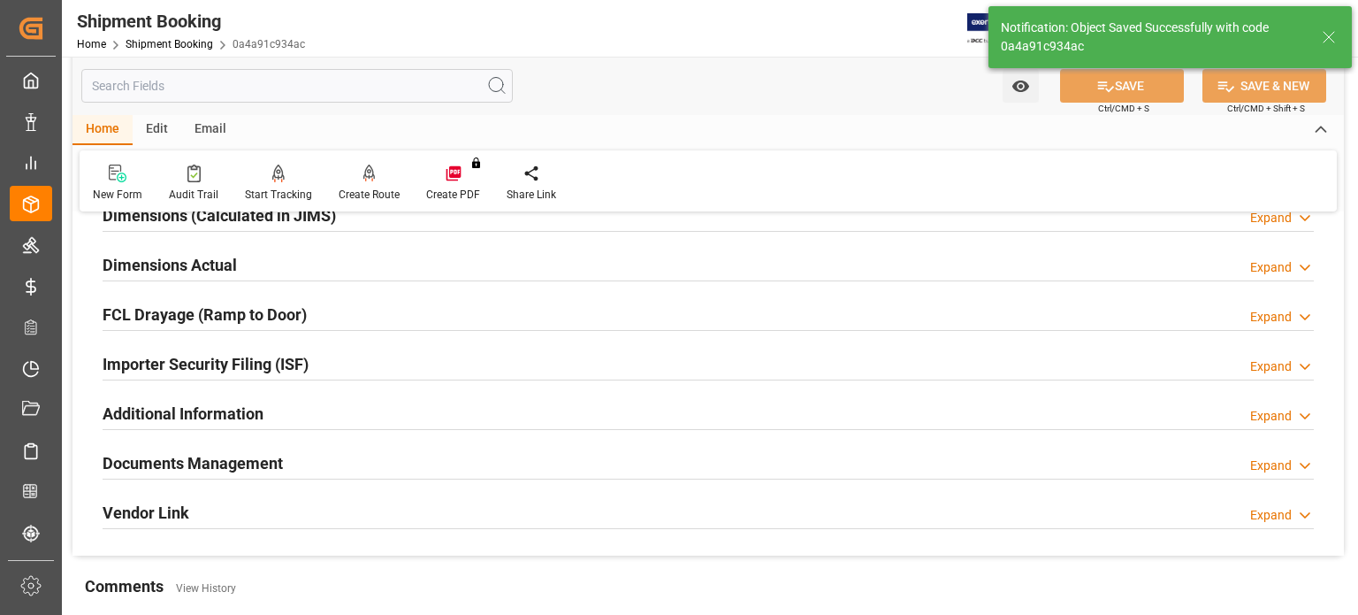
scroll to position [565, 0]
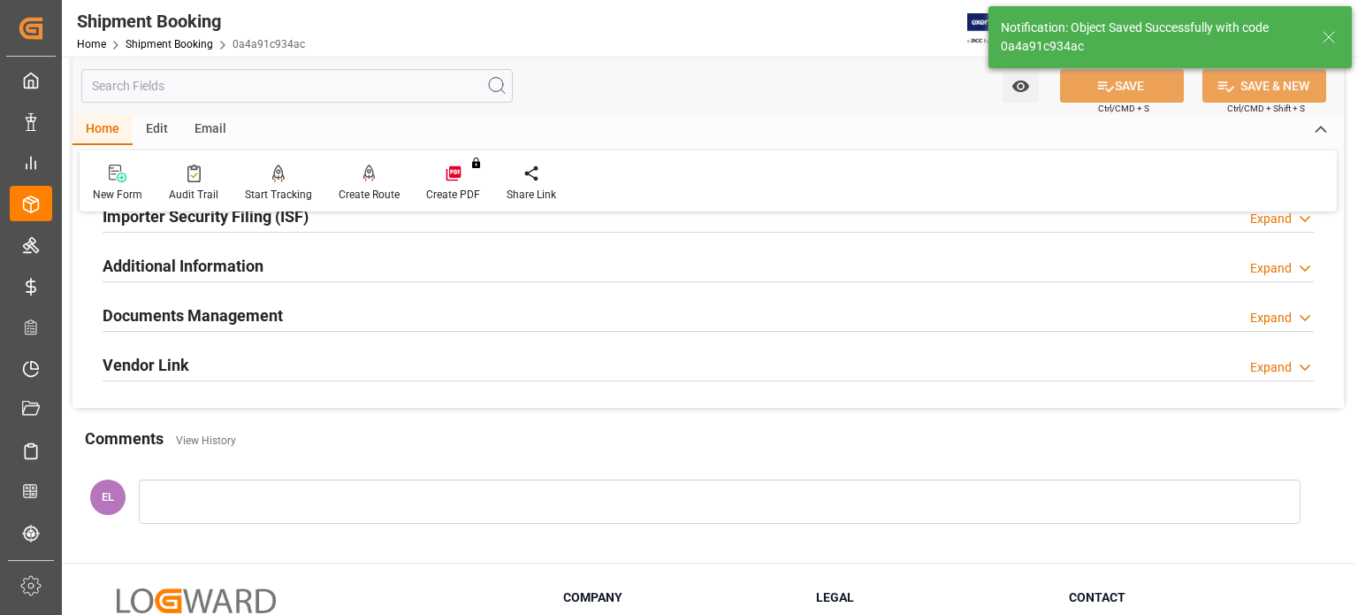
click at [256, 311] on h2 "Documents Management" at bounding box center [193, 315] width 180 height 24
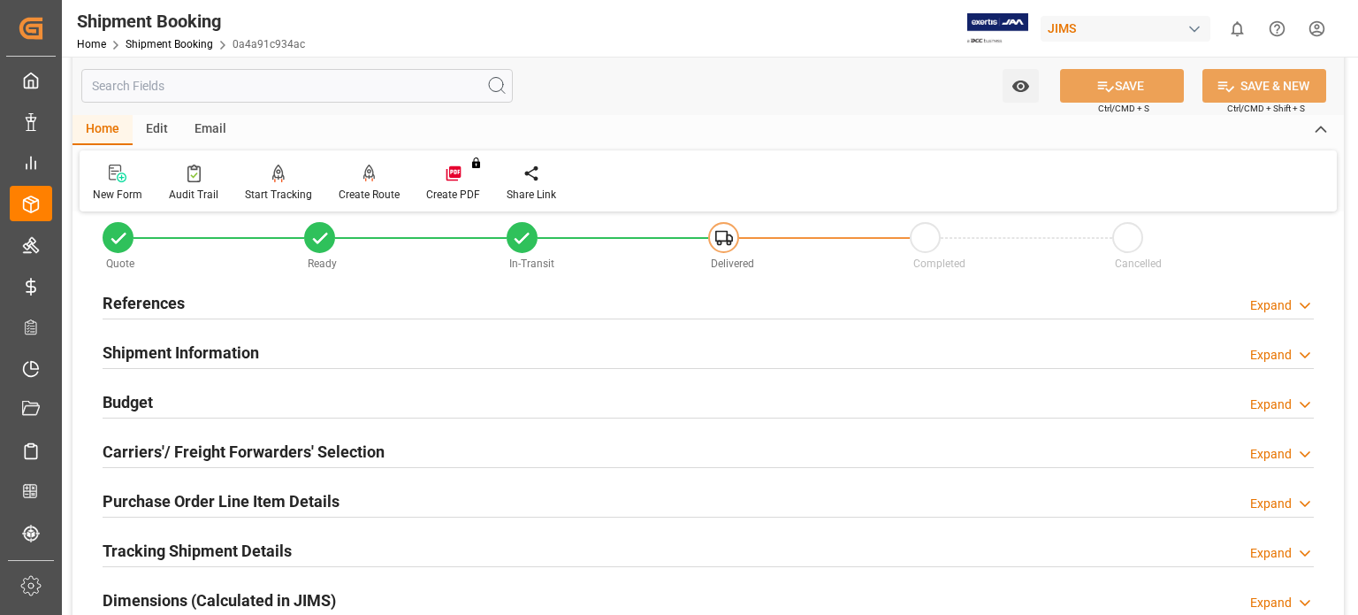
scroll to position [0, 0]
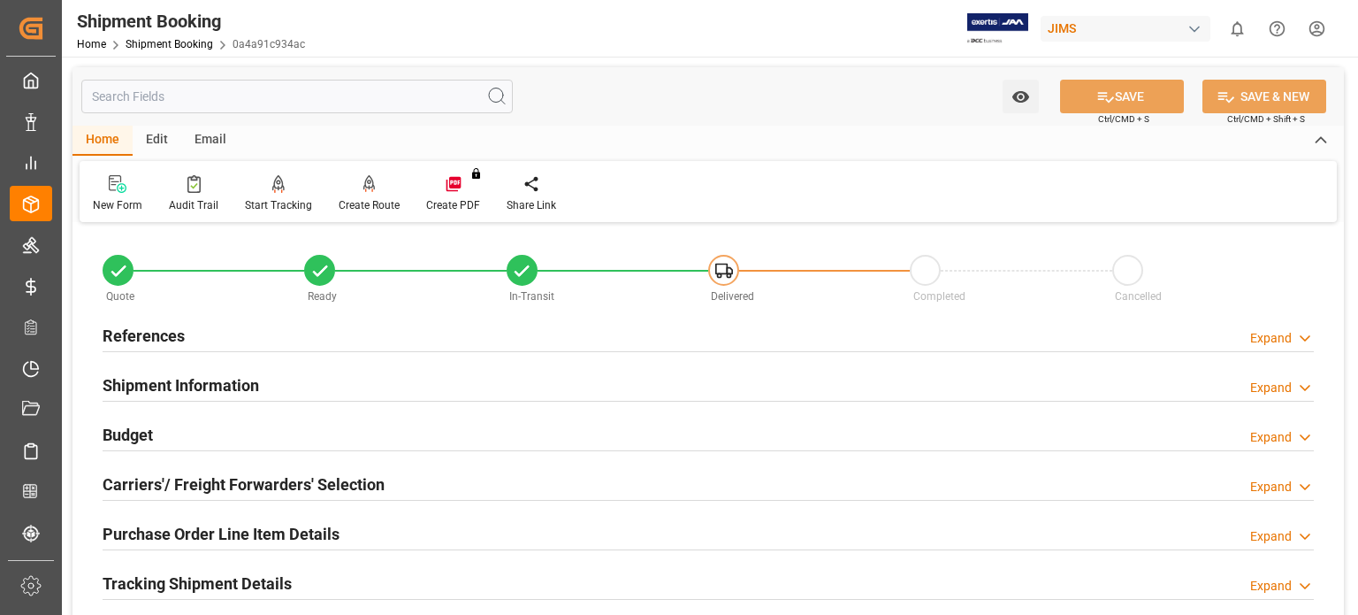
click at [169, 333] on h2 "References" at bounding box center [144, 336] width 82 height 24
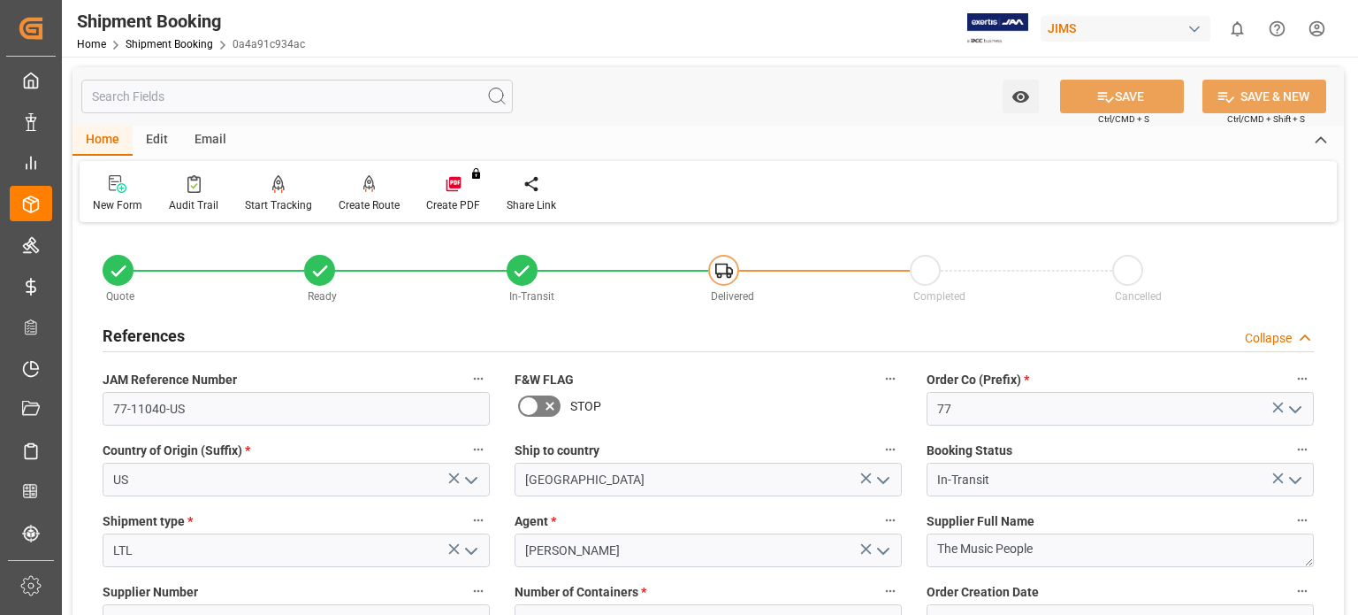
click at [169, 333] on h2 "References" at bounding box center [144, 336] width 82 height 24
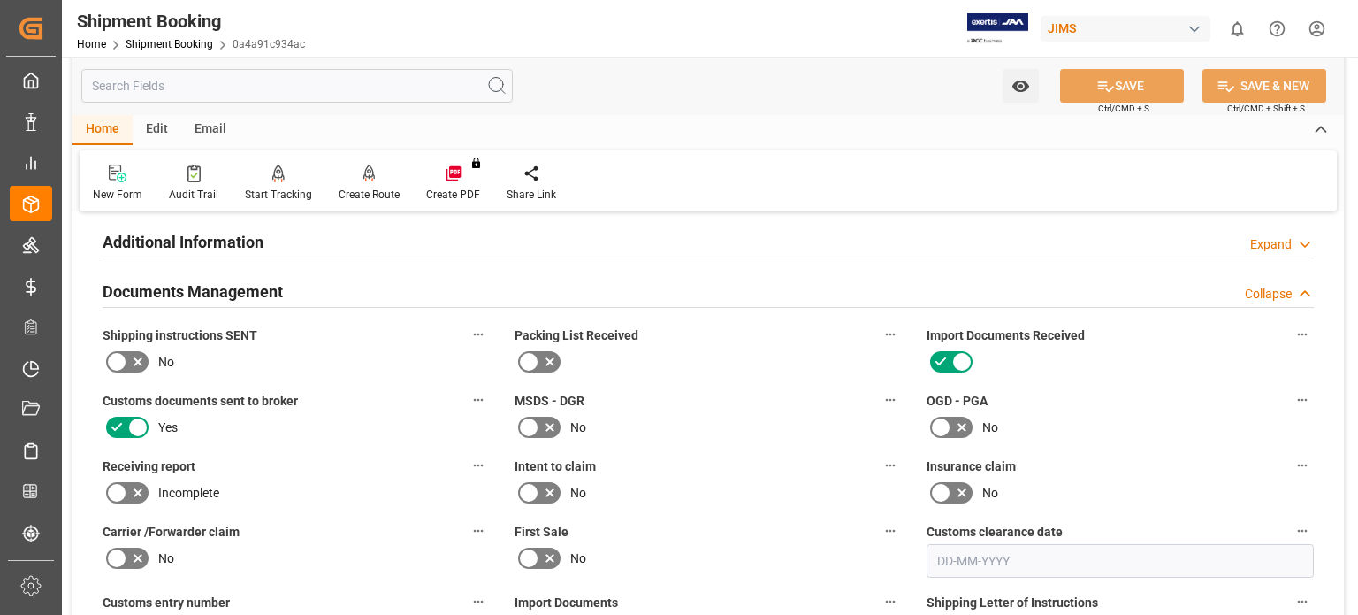
scroll to position [1031, 0]
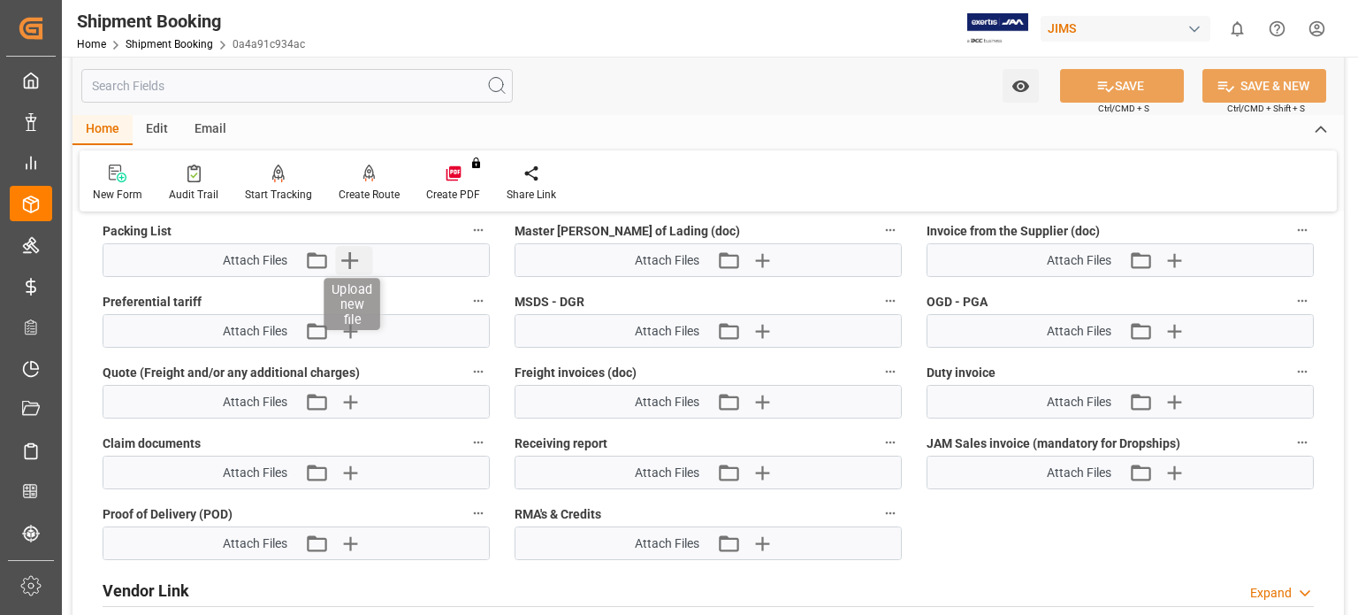
click at [356, 254] on icon "button" at bounding box center [350, 260] width 28 height 28
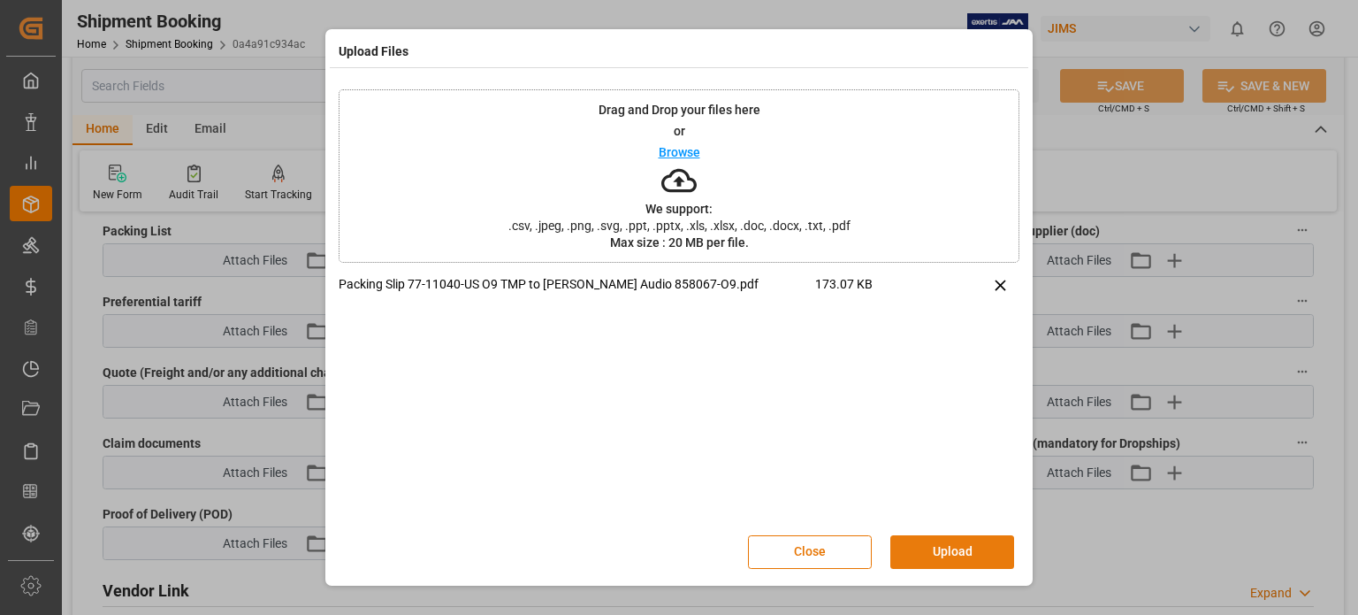
click at [930, 544] on button "Upload" at bounding box center [953, 552] width 124 height 34
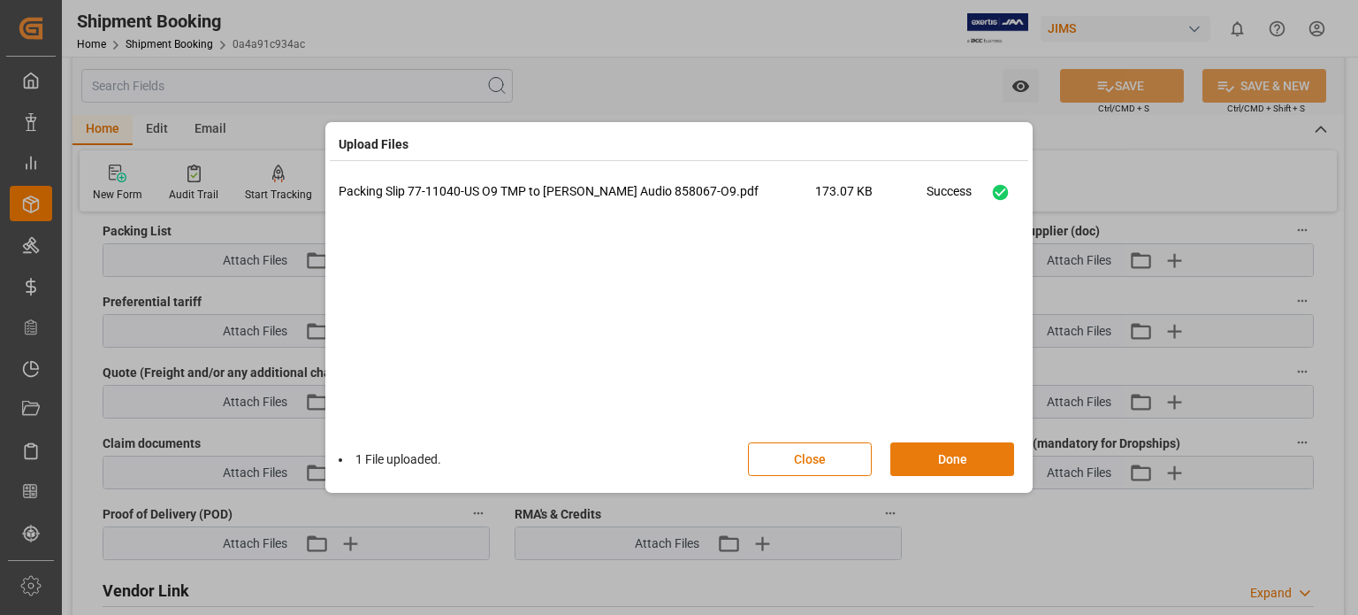
click at [955, 459] on button "Done" at bounding box center [953, 459] width 124 height 34
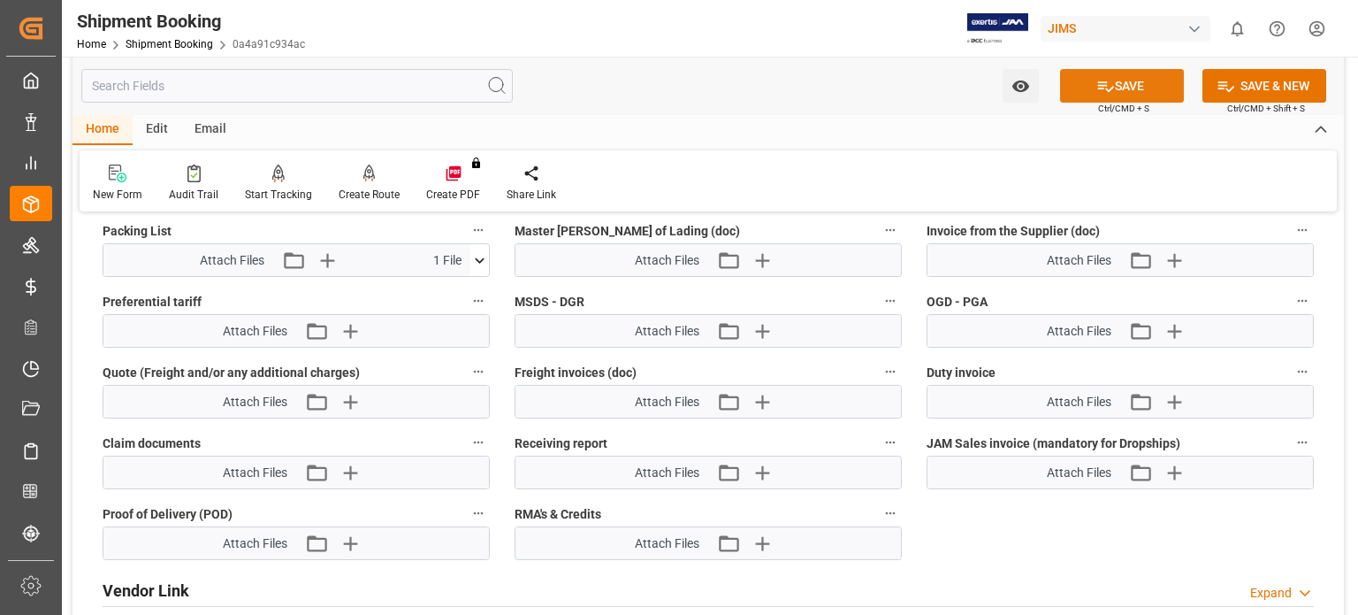
click at [1142, 85] on button "SAVE" at bounding box center [1122, 86] width 124 height 34
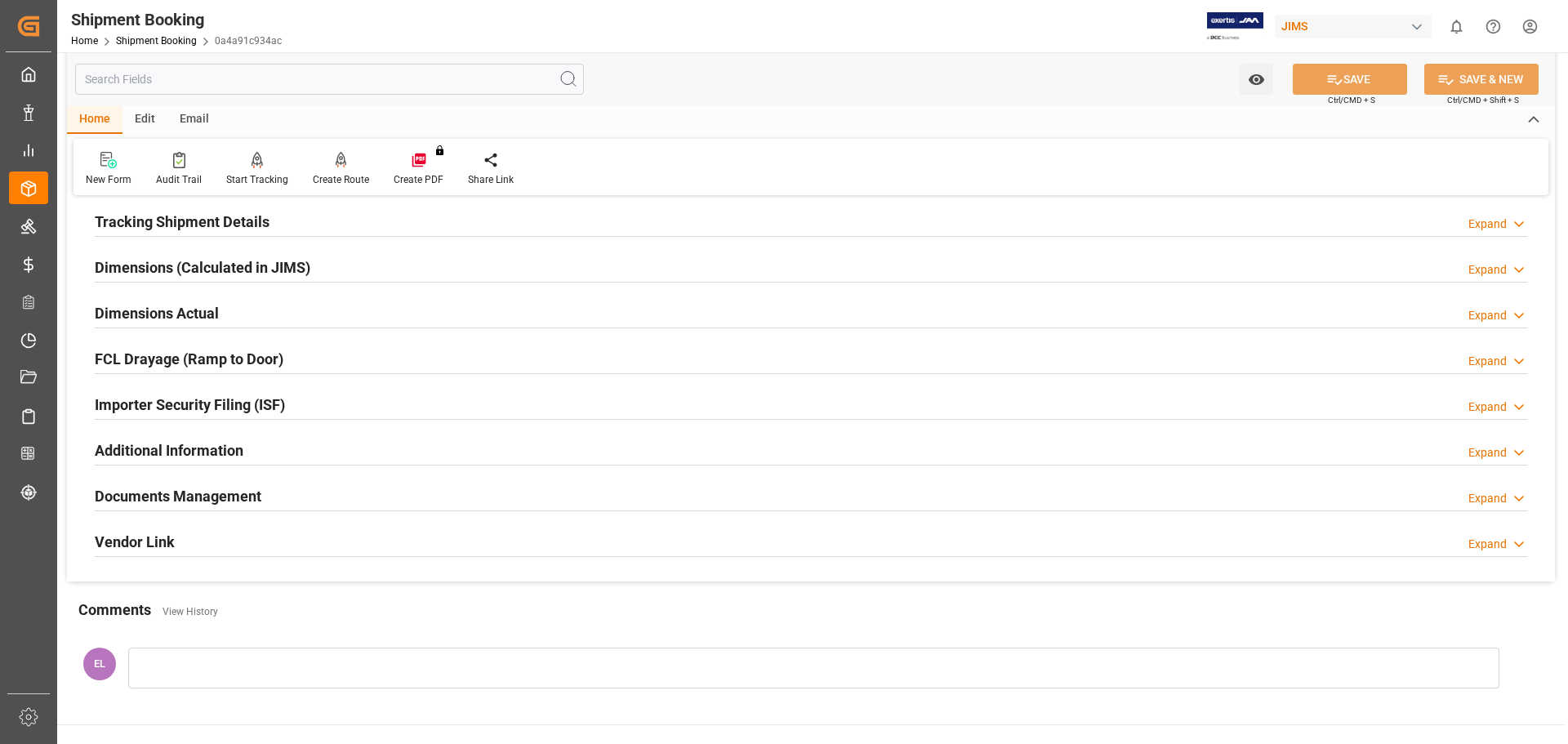
scroll to position [318, 0]
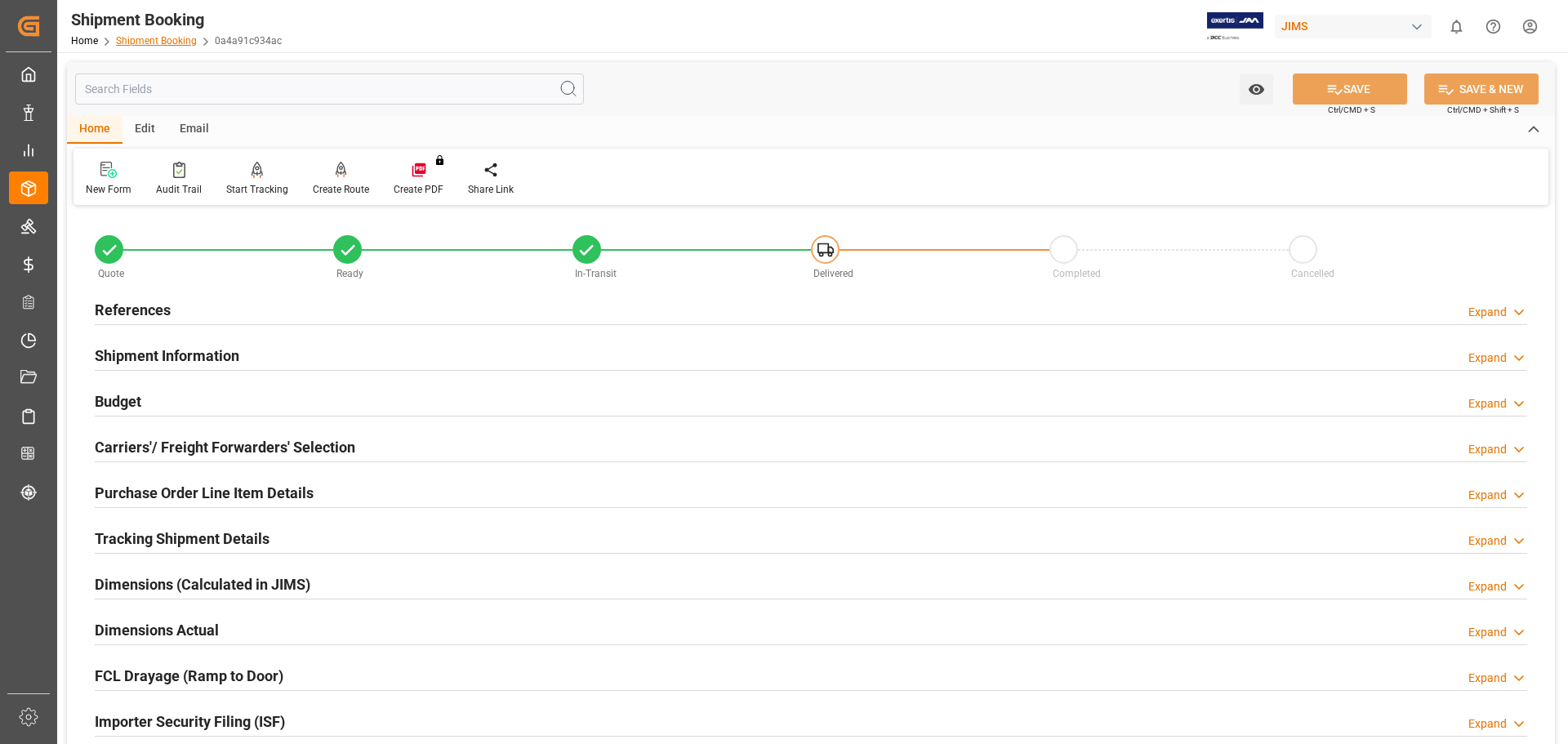
click at [168, 41] on link "Shipment Booking" at bounding box center [157, 41] width 81 height 11
